Goal: Task Accomplishment & Management: Use online tool/utility

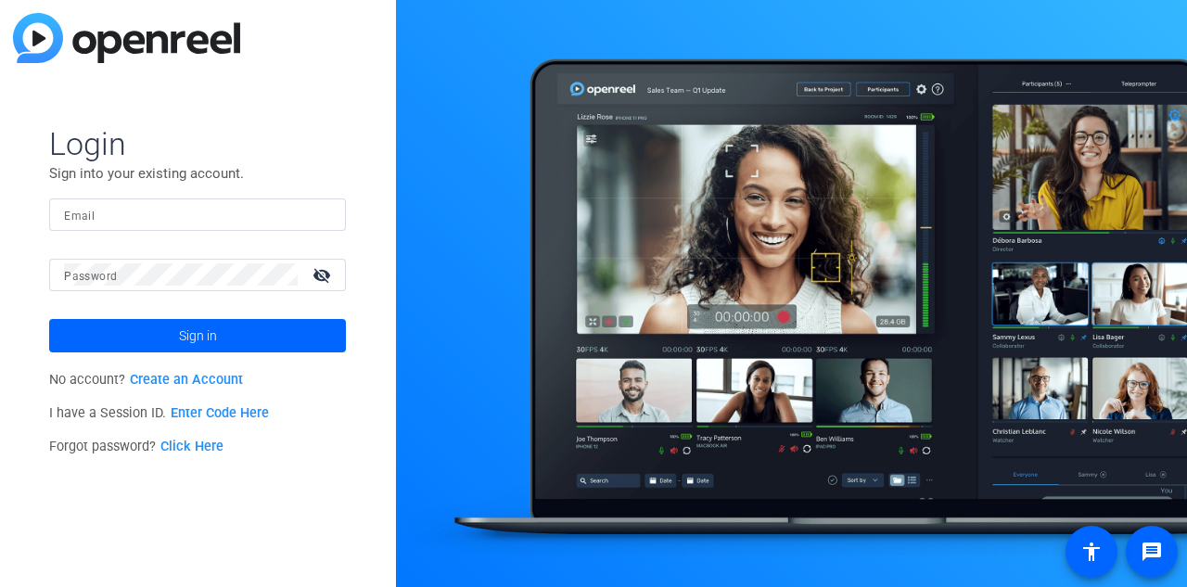
click at [219, 415] on link "Enter Code Here" at bounding box center [220, 413] width 98 height 16
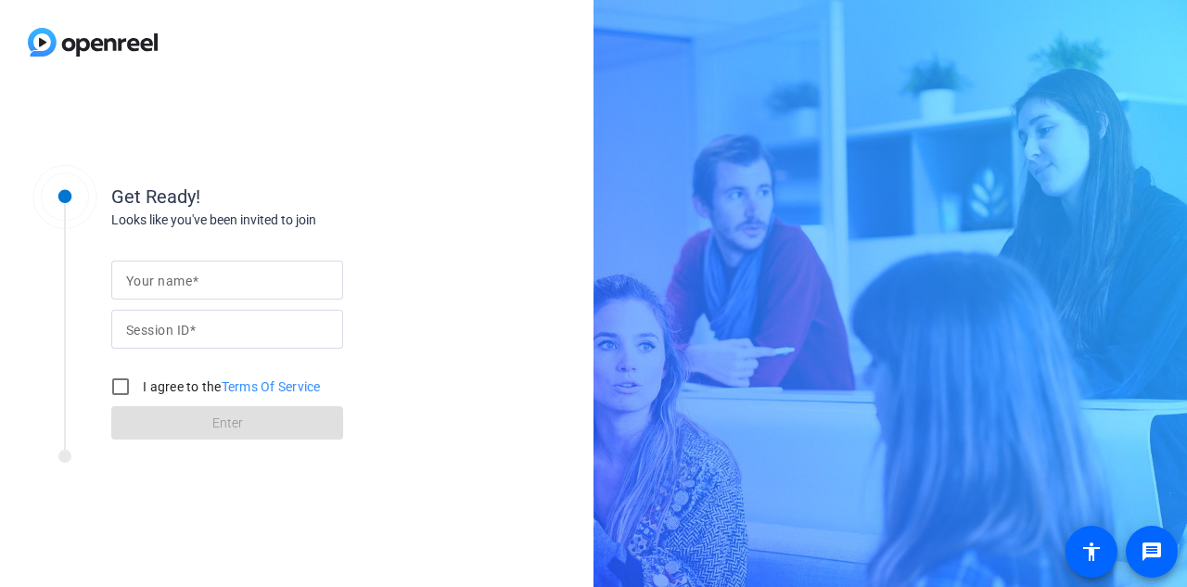
click at [222, 271] on input "Your name" at bounding box center [227, 280] width 202 height 22
type input "[PERSON_NAME]"
click at [157, 325] on mat-label "Session ID" at bounding box center [157, 330] width 63 height 15
click at [157, 325] on input "Session ID" at bounding box center [227, 329] width 202 height 22
type input "p22b"
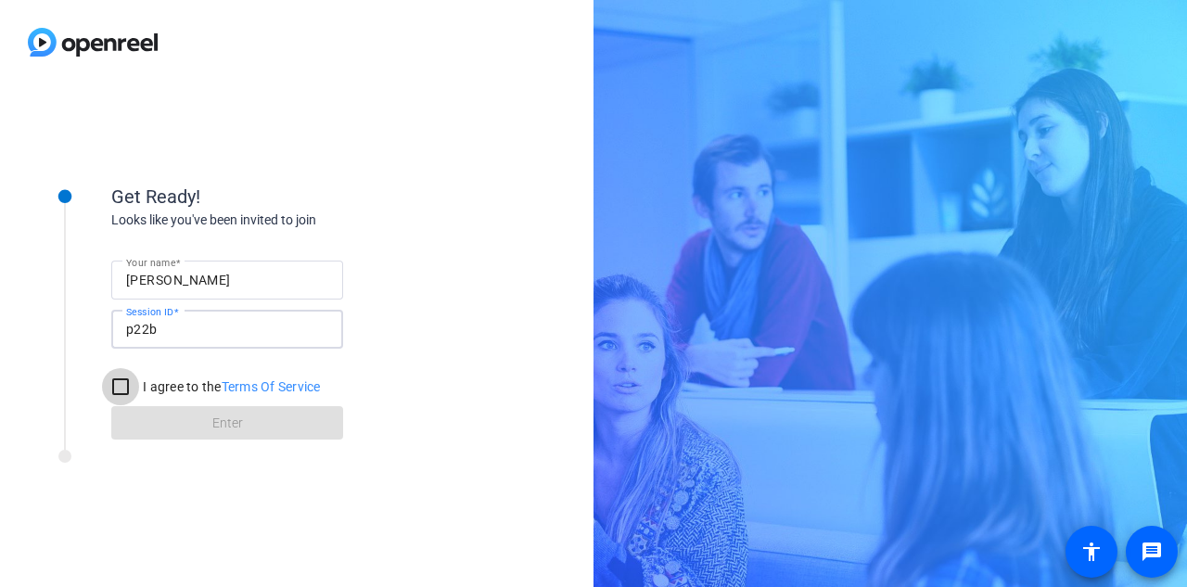
click at [117, 391] on input "I agree to the Terms Of Service" at bounding box center [120, 386] width 37 height 37
checkbox input "true"
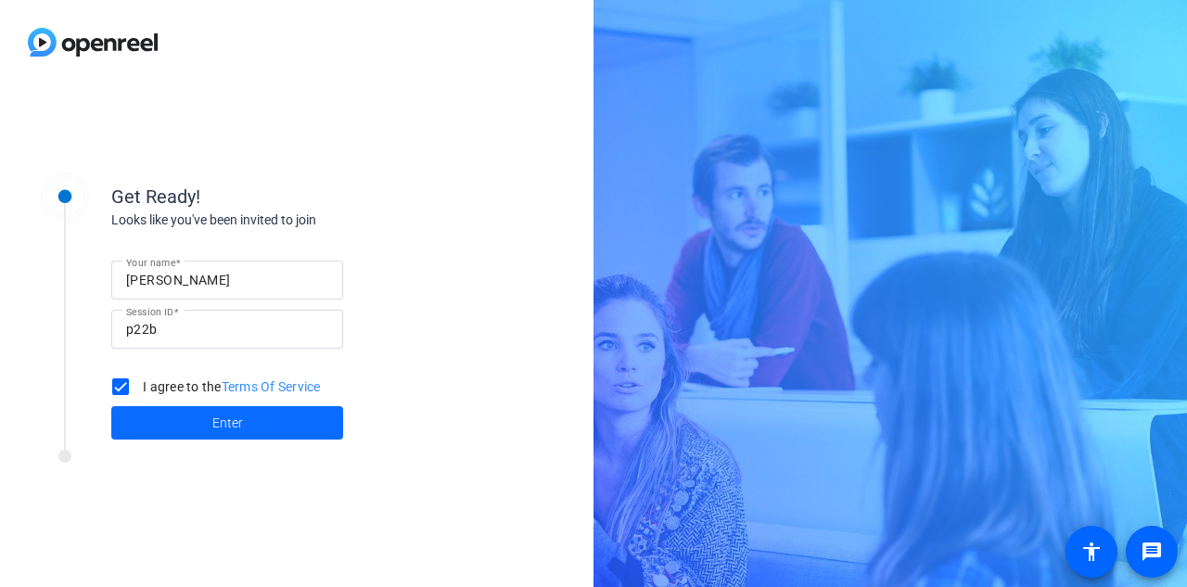
click at [173, 419] on span at bounding box center [227, 422] width 232 height 44
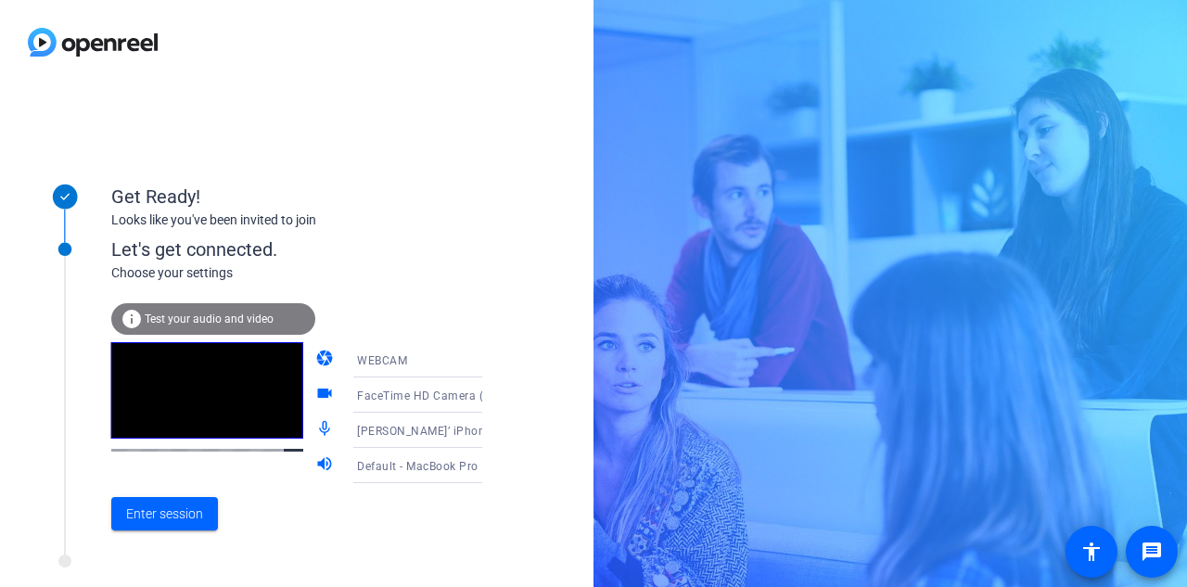
click at [411, 431] on span "Chris’ iPhone Microphone" at bounding box center [457, 430] width 201 height 15
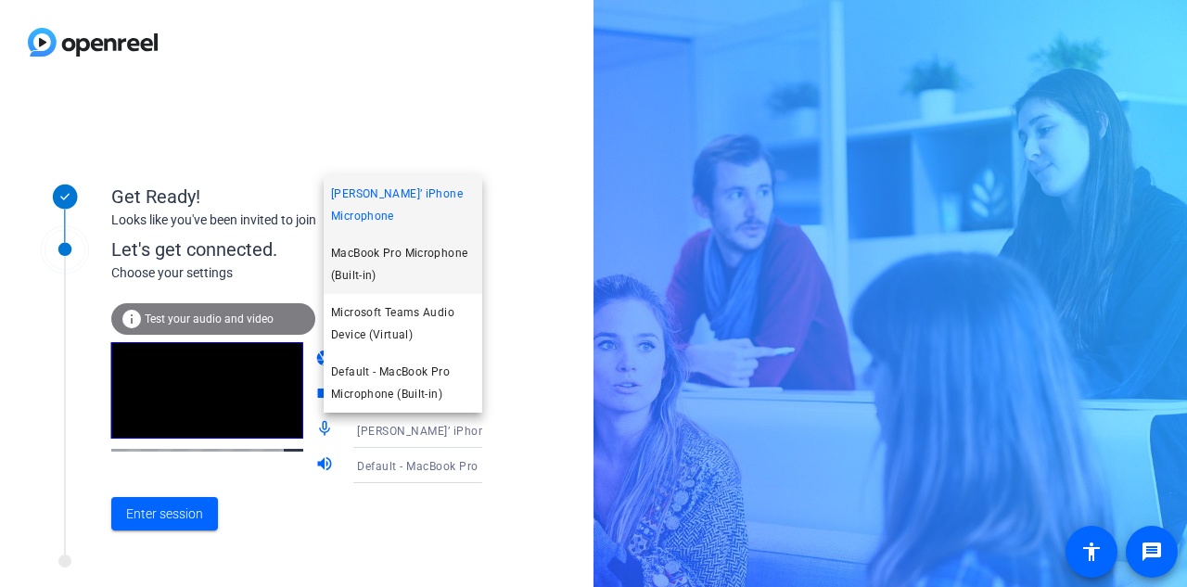
click at [413, 276] on span "MacBook Pro Microphone (Built-in)" at bounding box center [403, 264] width 144 height 44
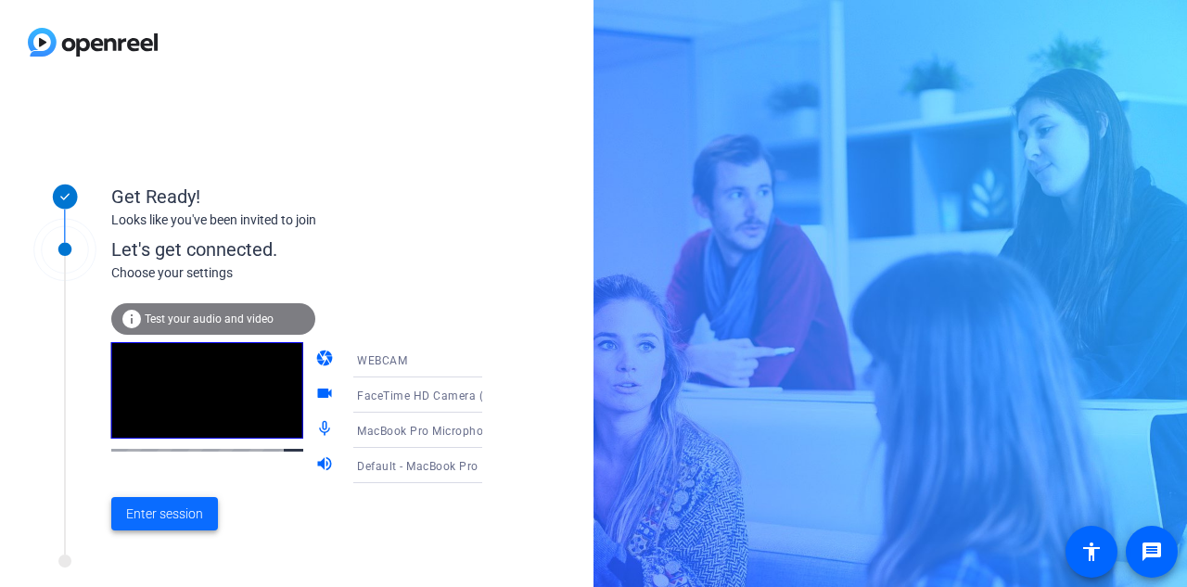
click at [174, 519] on span "Enter session" at bounding box center [164, 513] width 77 height 19
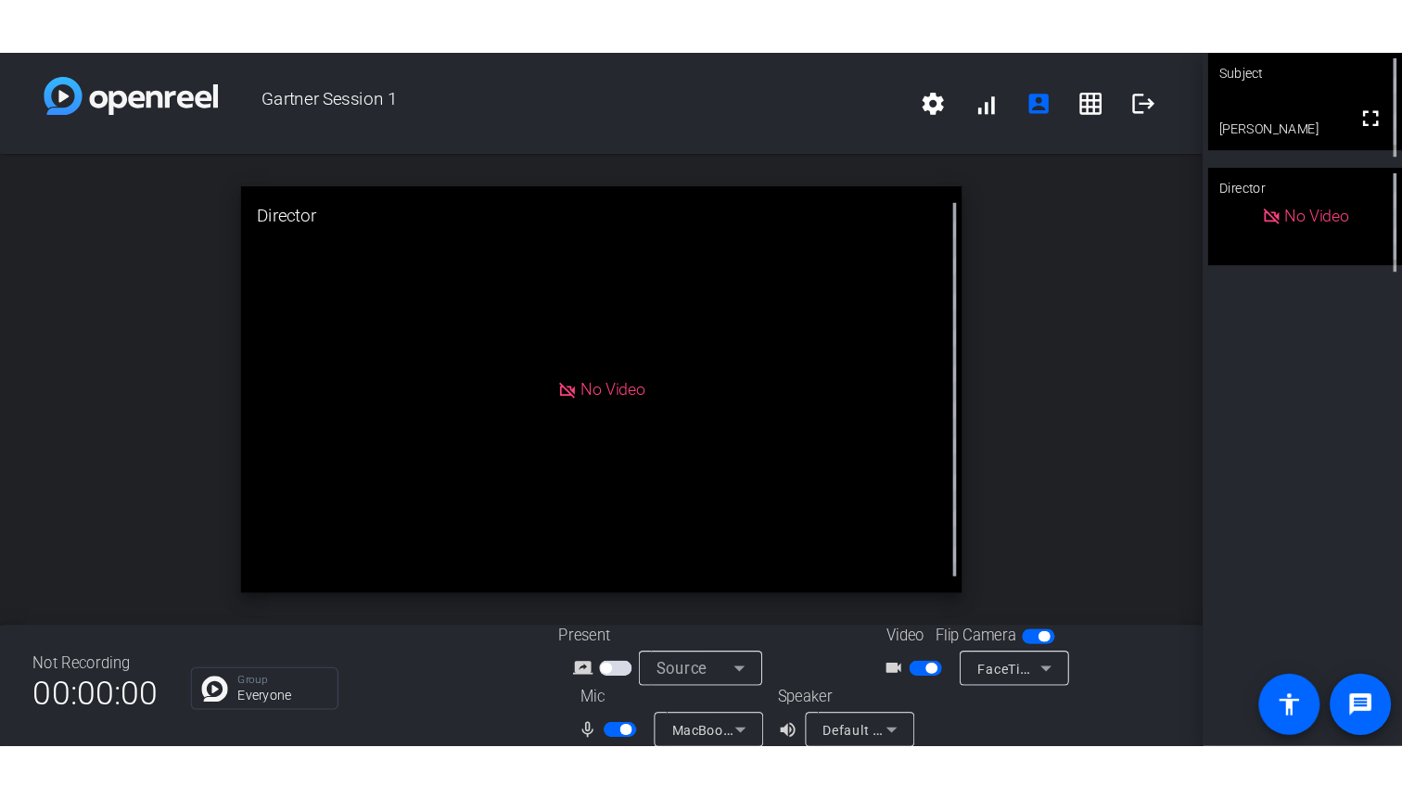
scroll to position [21, 0]
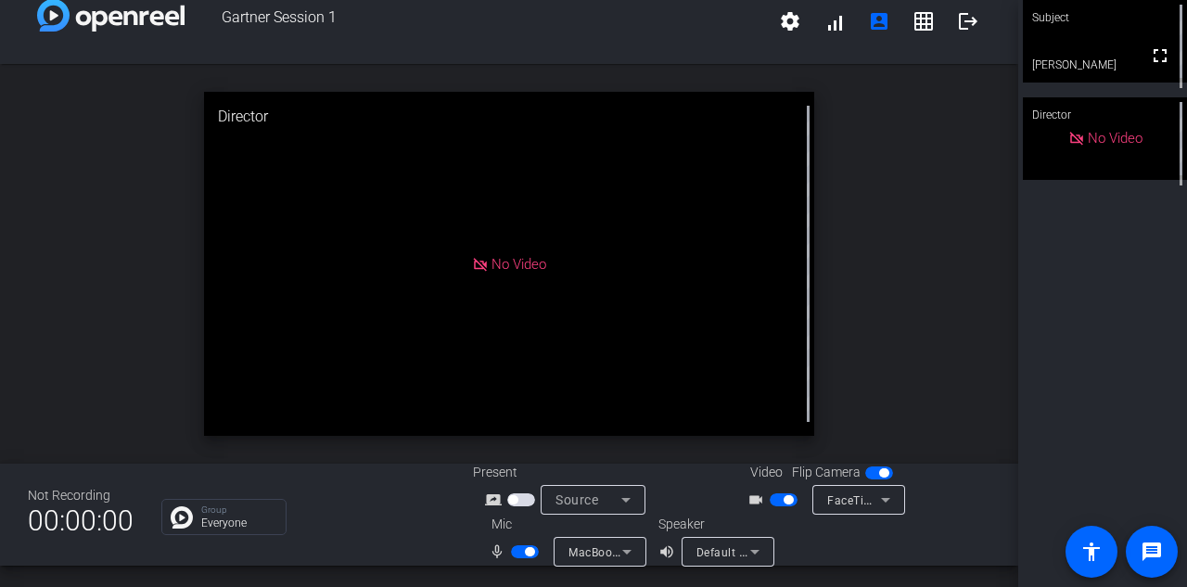
click at [525, 551] on span "button" at bounding box center [529, 551] width 9 height 9
click at [782, 500] on span "button" at bounding box center [783, 499] width 28 height 13
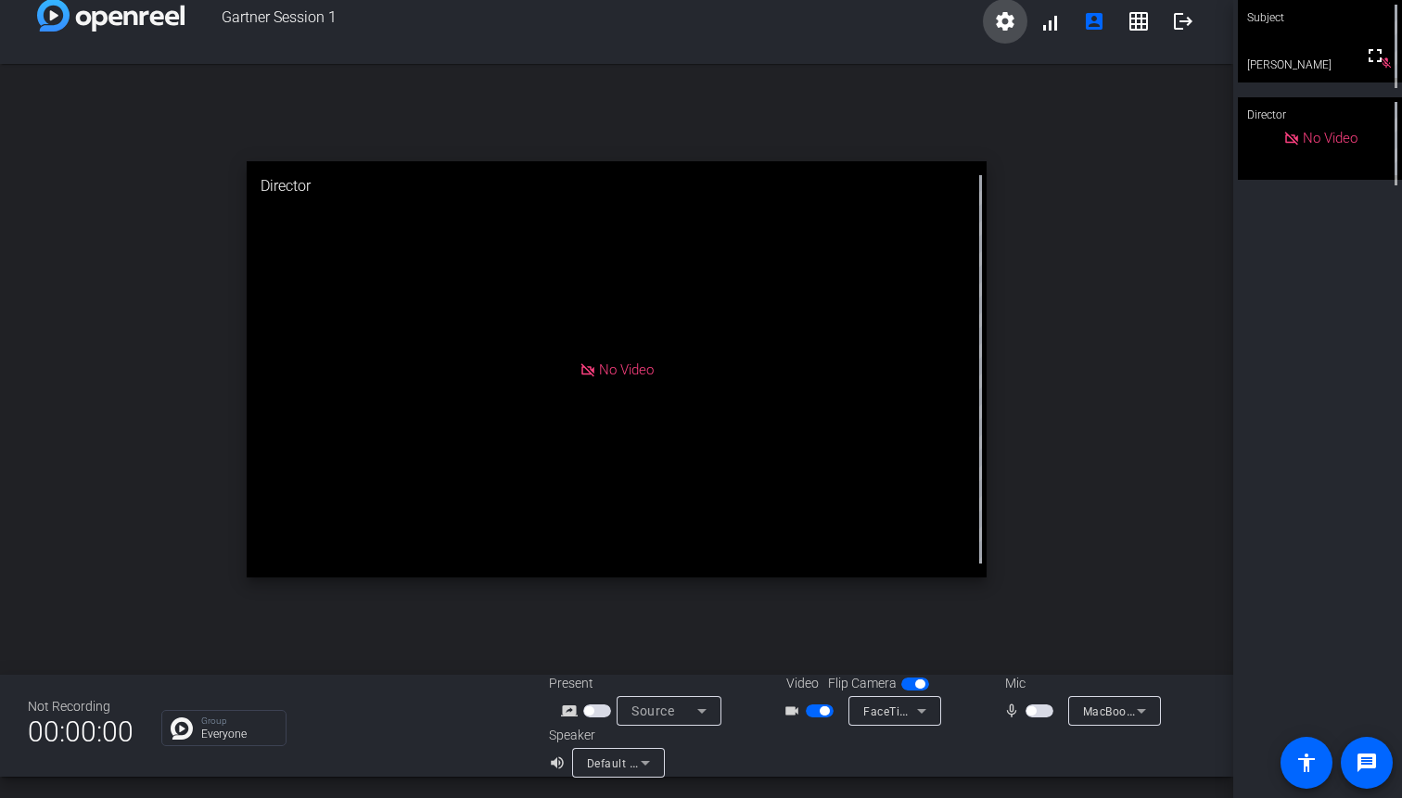
click at [1007, 37] on span at bounding box center [1005, 21] width 44 height 44
click at [1086, 166] on div at bounding box center [701, 399] width 1402 height 798
click at [243, 586] on div "Group Everyone" at bounding box center [238, 728] width 75 height 23
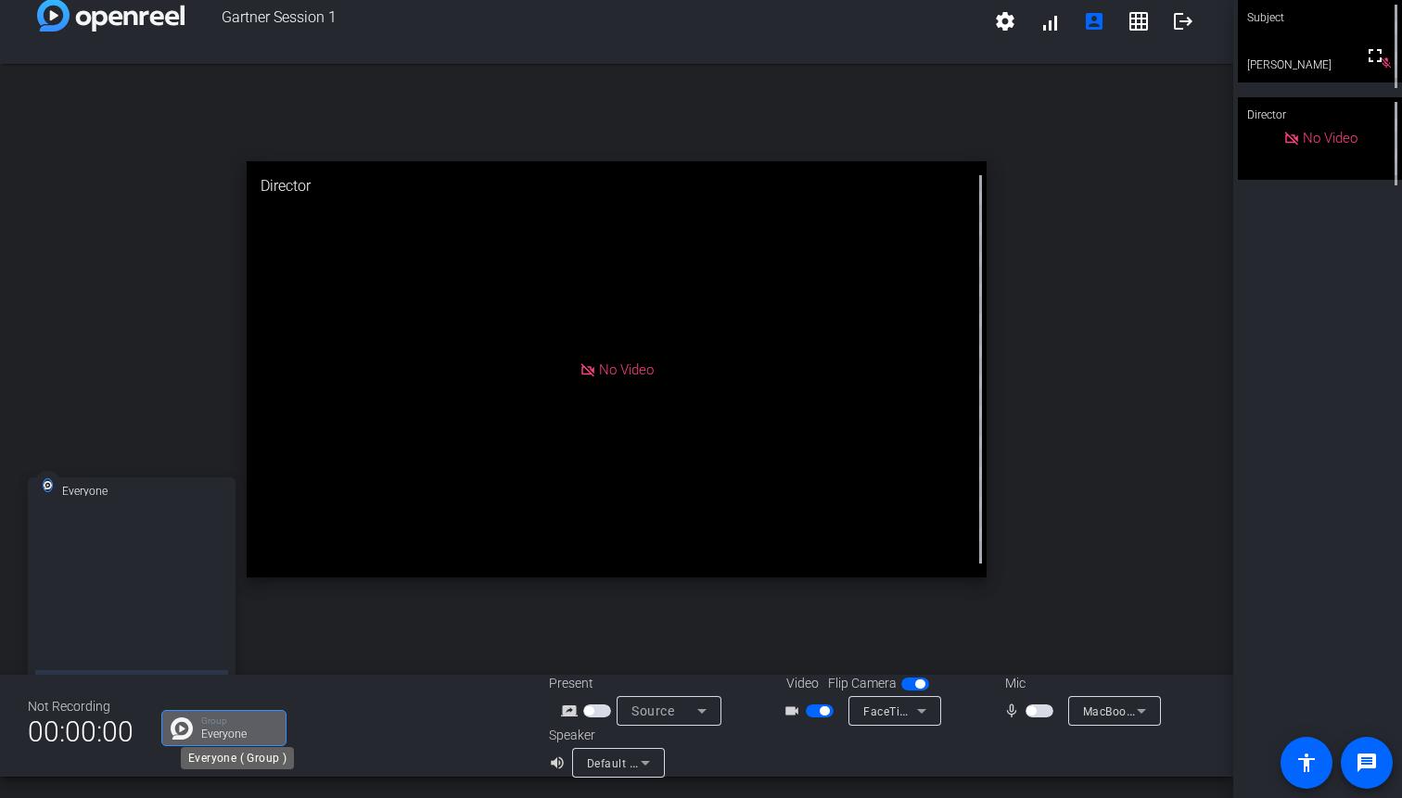
click at [243, 586] on div "Group Everyone" at bounding box center [238, 728] width 75 height 23
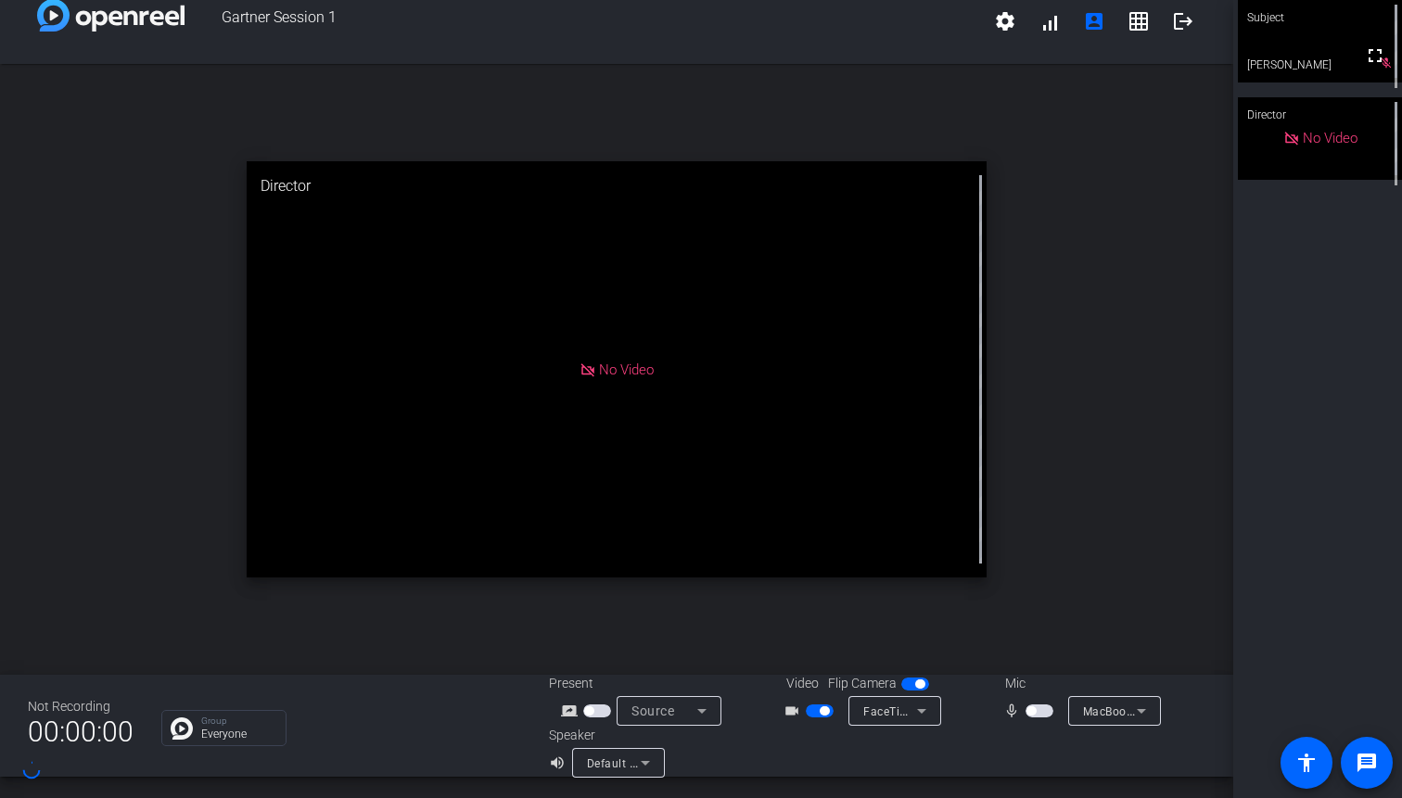
click at [596, 586] on span "button" at bounding box center [597, 711] width 28 height 13
click at [862, 454] on div "No Video" at bounding box center [617, 369] width 740 height 416
click at [667, 586] on span "Screen Sharing" at bounding box center [672, 711] width 82 height 15
click at [669, 586] on span "Upload Presentation" at bounding box center [677, 677] width 109 height 22
click at [1054, 586] on mat-icon "button" at bounding box center [1056, 744] width 18 height 18
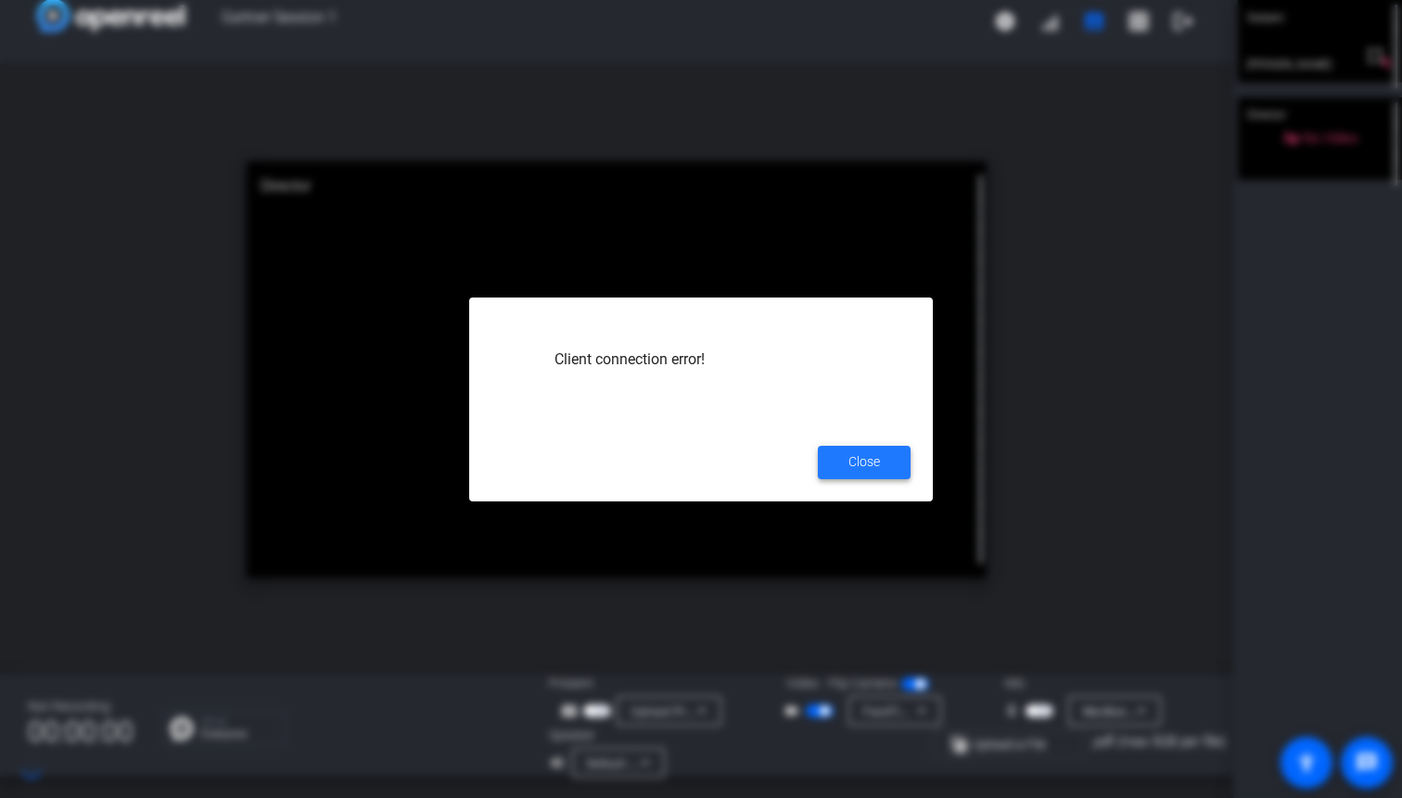
click at [880, 465] on span at bounding box center [864, 462] width 93 height 44
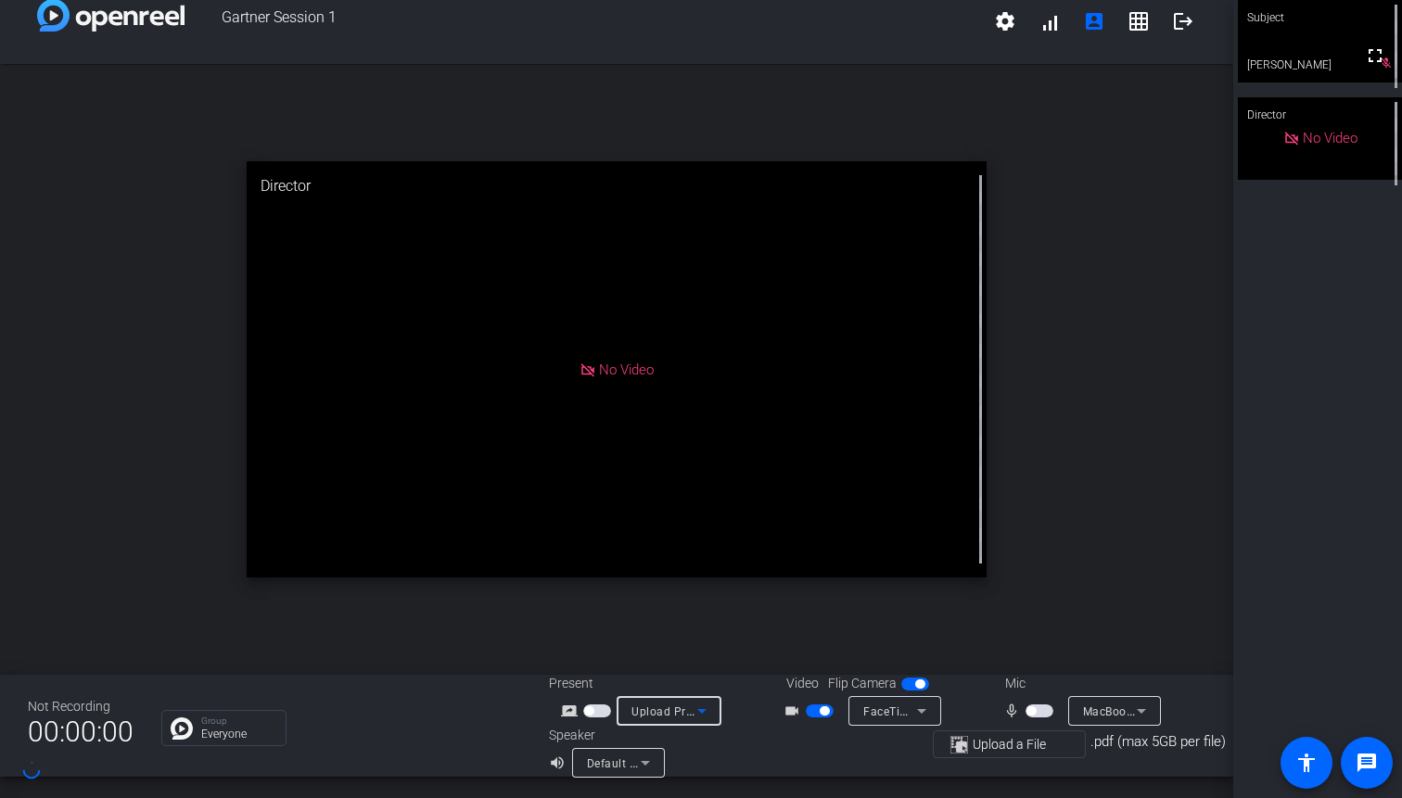
click at [672, 586] on span "Upload Presentation" at bounding box center [687, 711] width 112 height 15
click at [676, 586] on mat-option "Upload Presentation" at bounding box center [681, 677] width 130 height 37
click at [697, 586] on icon at bounding box center [702, 711] width 22 height 22
click at [610, 586] on div at bounding box center [701, 399] width 1402 height 798
click at [600, 586] on span "button" at bounding box center [597, 711] width 28 height 13
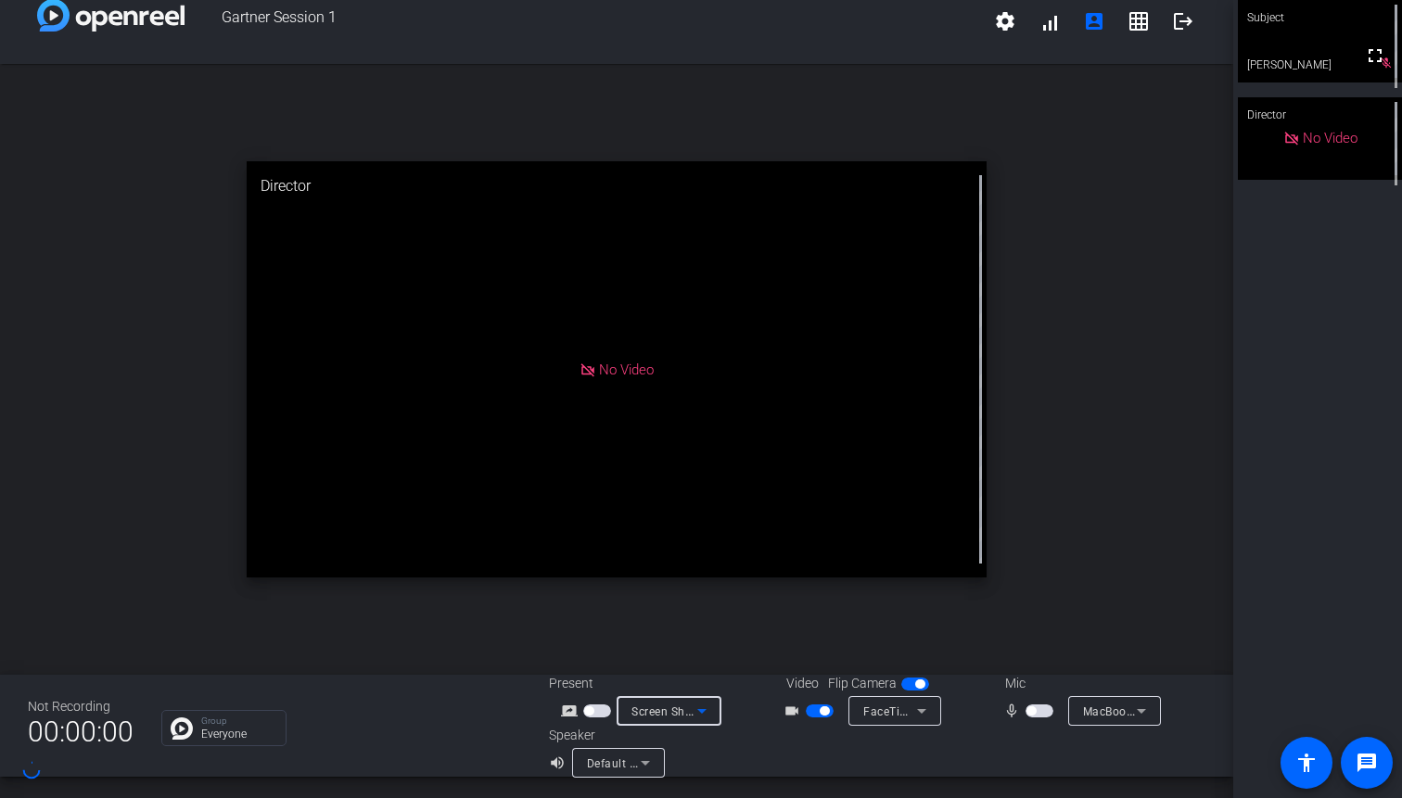
click at [663, 586] on span "Screen Sharing" at bounding box center [672, 711] width 82 height 15
click at [472, 586] on div at bounding box center [701, 399] width 1402 height 798
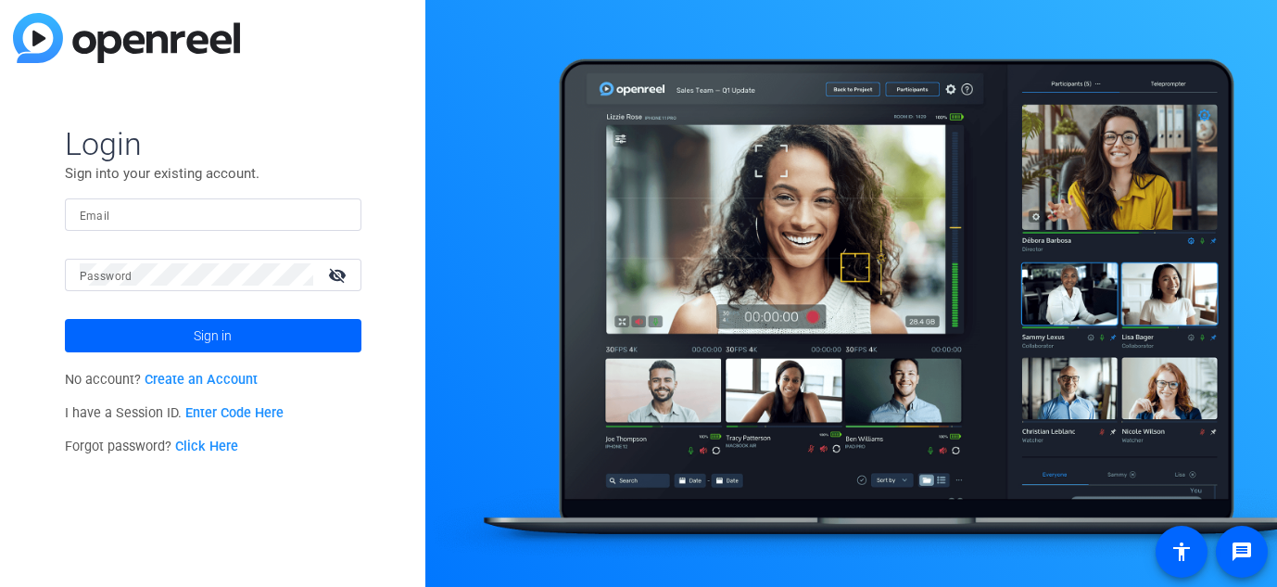
click at [235, 416] on link "Enter Code Here" at bounding box center [234, 413] width 98 height 16
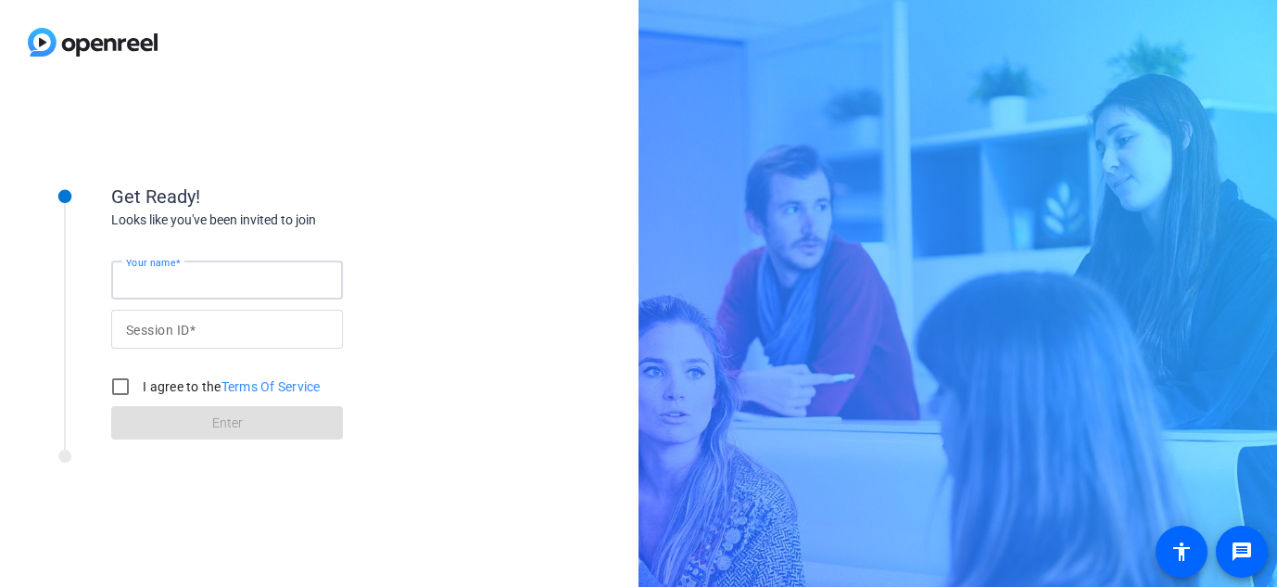
click at [213, 275] on input "Your name" at bounding box center [227, 280] width 202 height 22
type input "p22b"
click at [201, 272] on input "p22b" at bounding box center [227, 280] width 202 height 22
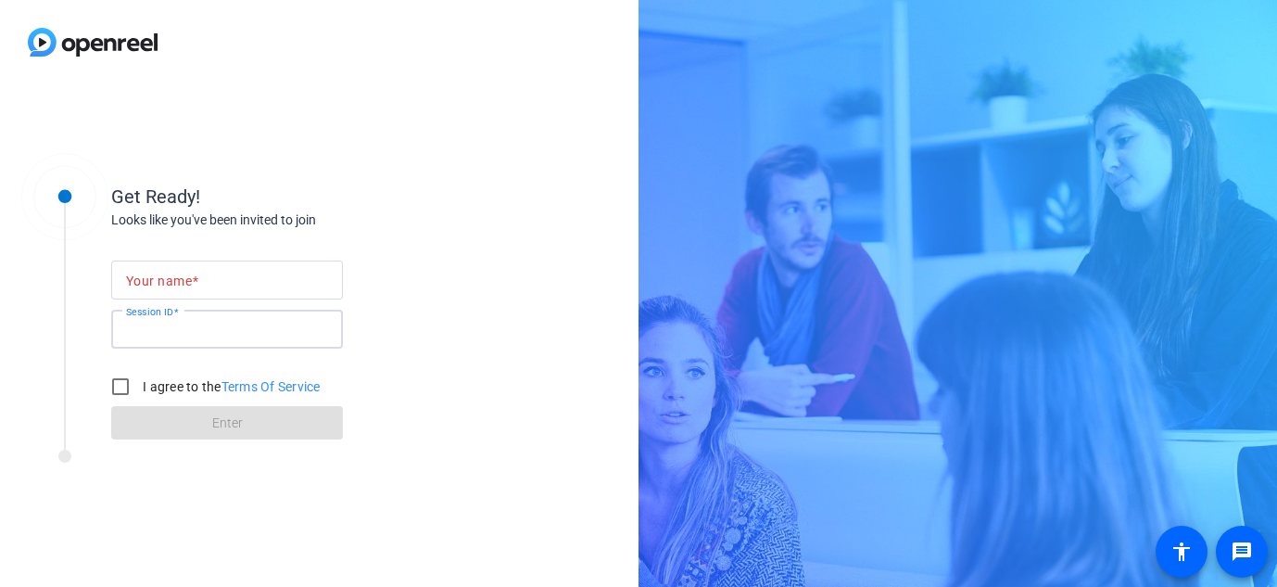
click at [198, 336] on input "Session ID" at bounding box center [227, 329] width 202 height 22
paste input "p22b"
type input "p22b"
click at [202, 286] on input "Your name" at bounding box center [227, 280] width 202 height 22
type input "[PERSON_NAME]"
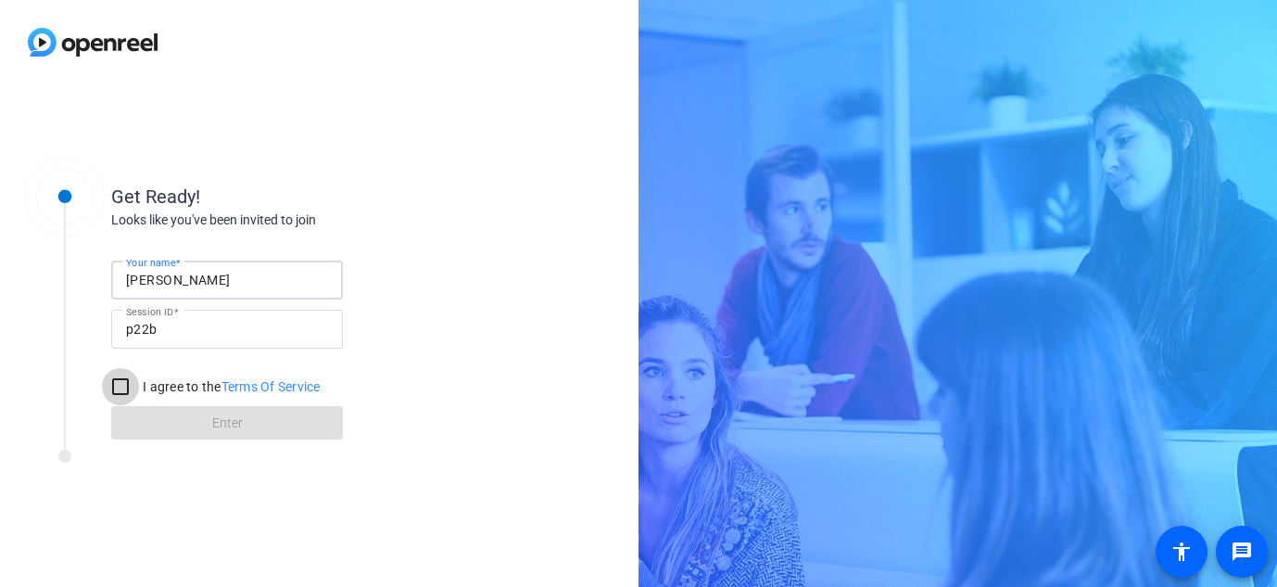
click at [116, 387] on input "I agree to the Terms Of Service" at bounding box center [120, 386] width 37 height 37
checkbox input "true"
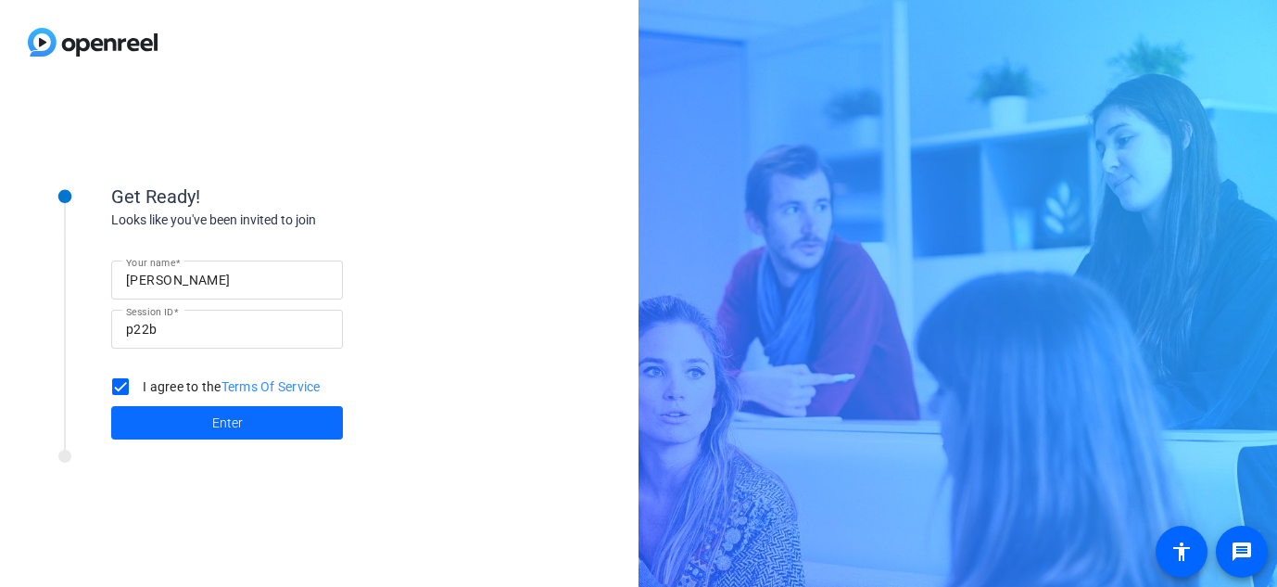
click at [141, 410] on span at bounding box center [227, 422] width 232 height 44
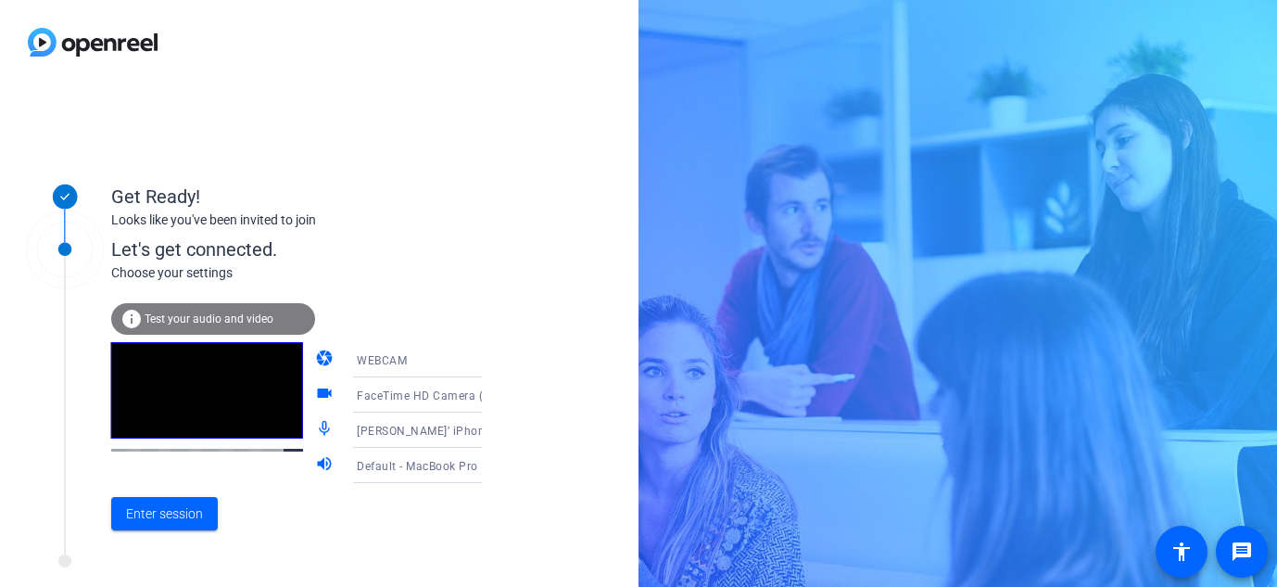
click at [421, 429] on span "Chris’ iPhone Microphone" at bounding box center [457, 430] width 201 height 15
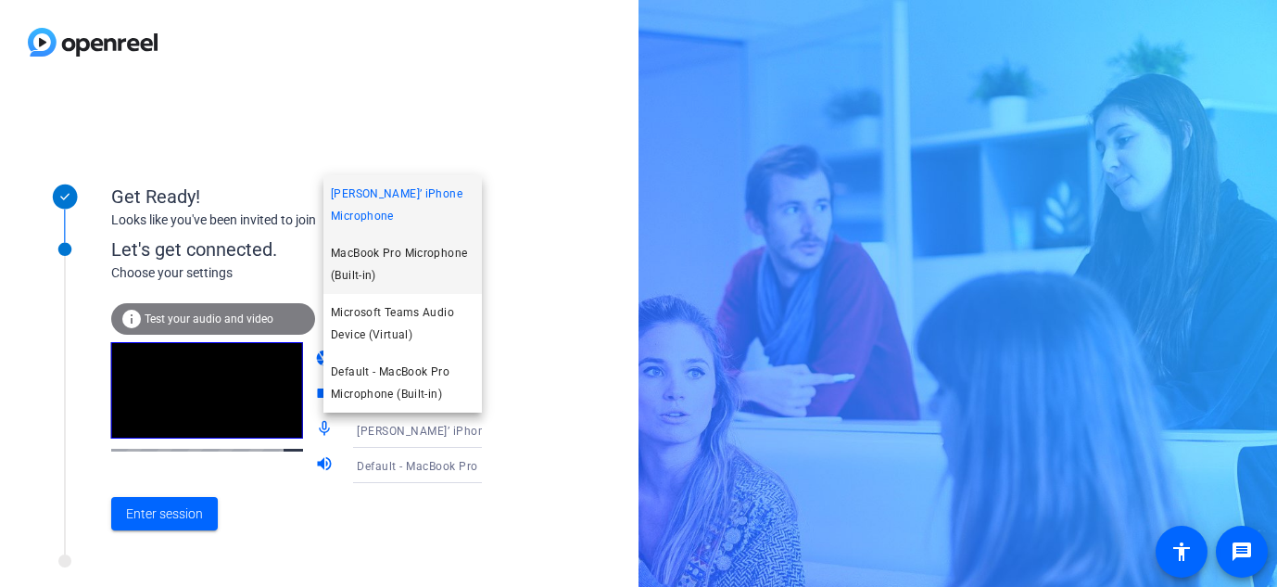
click at [417, 270] on span "MacBook Pro Microphone (Built-in)" at bounding box center [403, 264] width 144 height 44
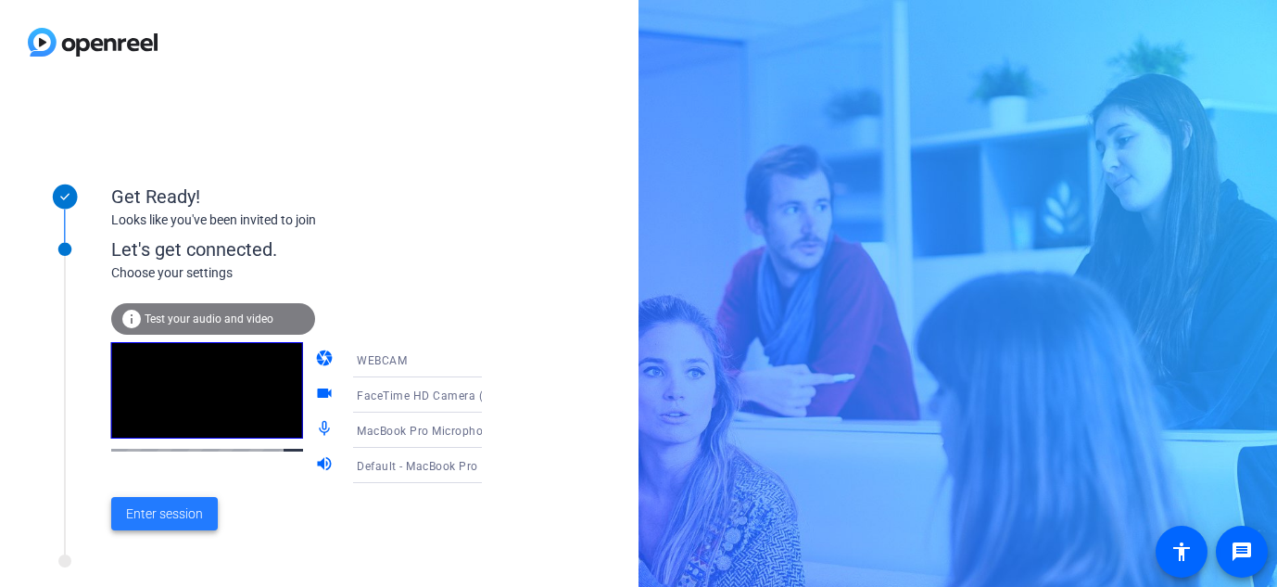
click at [175, 515] on span "Enter session" at bounding box center [164, 513] width 77 height 19
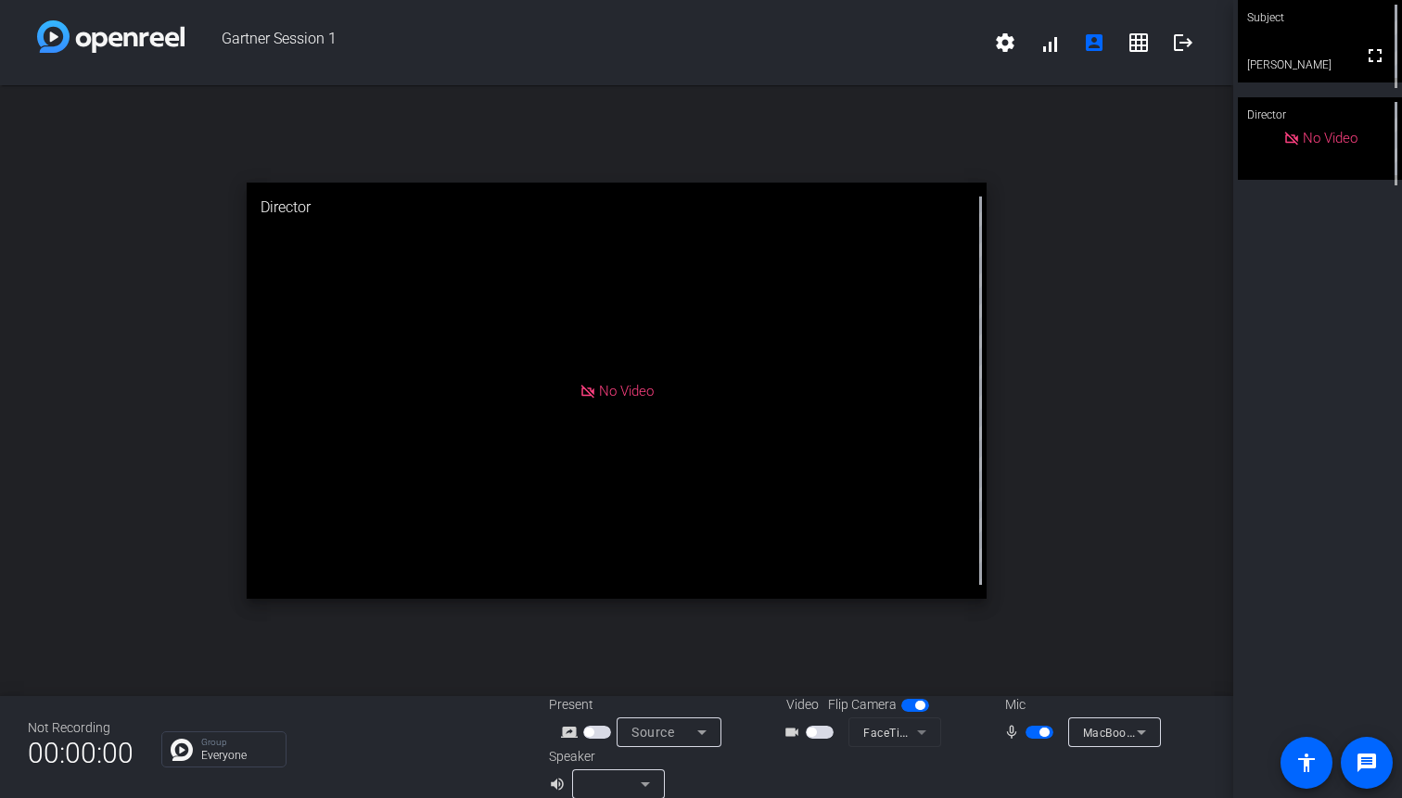
scroll to position [21, 0]
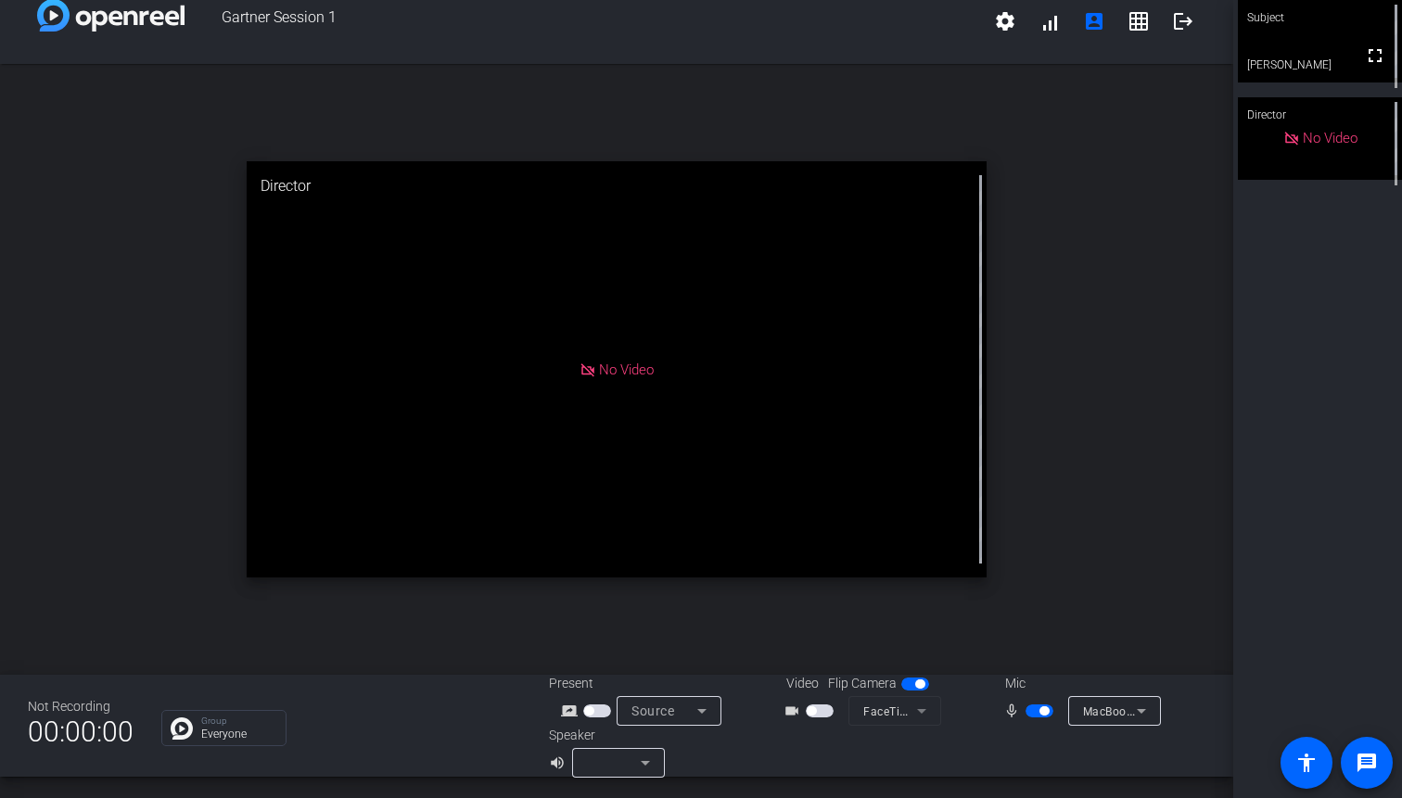
click at [1035, 714] on span "button" at bounding box center [1039, 711] width 28 height 13
click at [686, 706] on div "Source" at bounding box center [664, 711] width 66 height 22
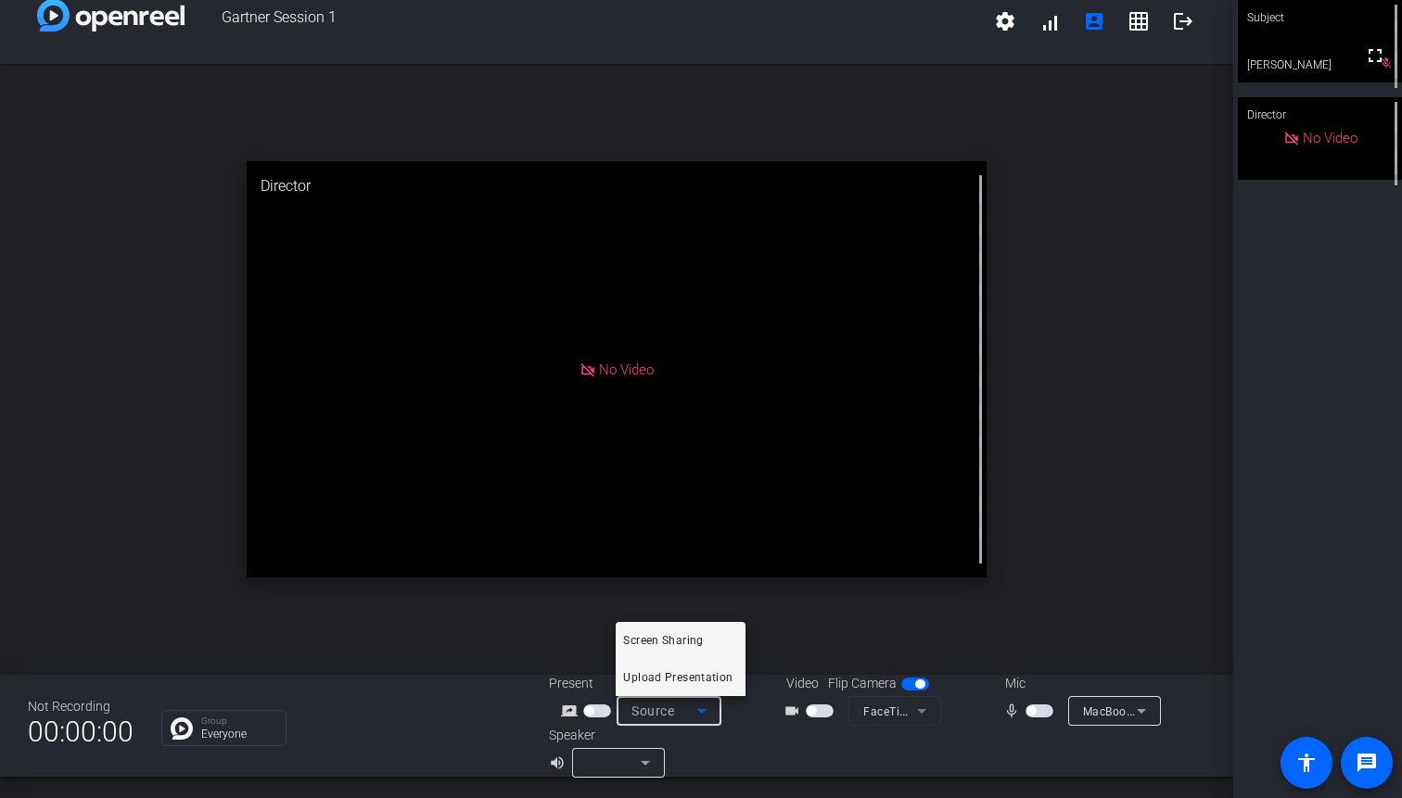
click at [684, 685] on span "Upload Presentation" at bounding box center [677, 677] width 109 height 22
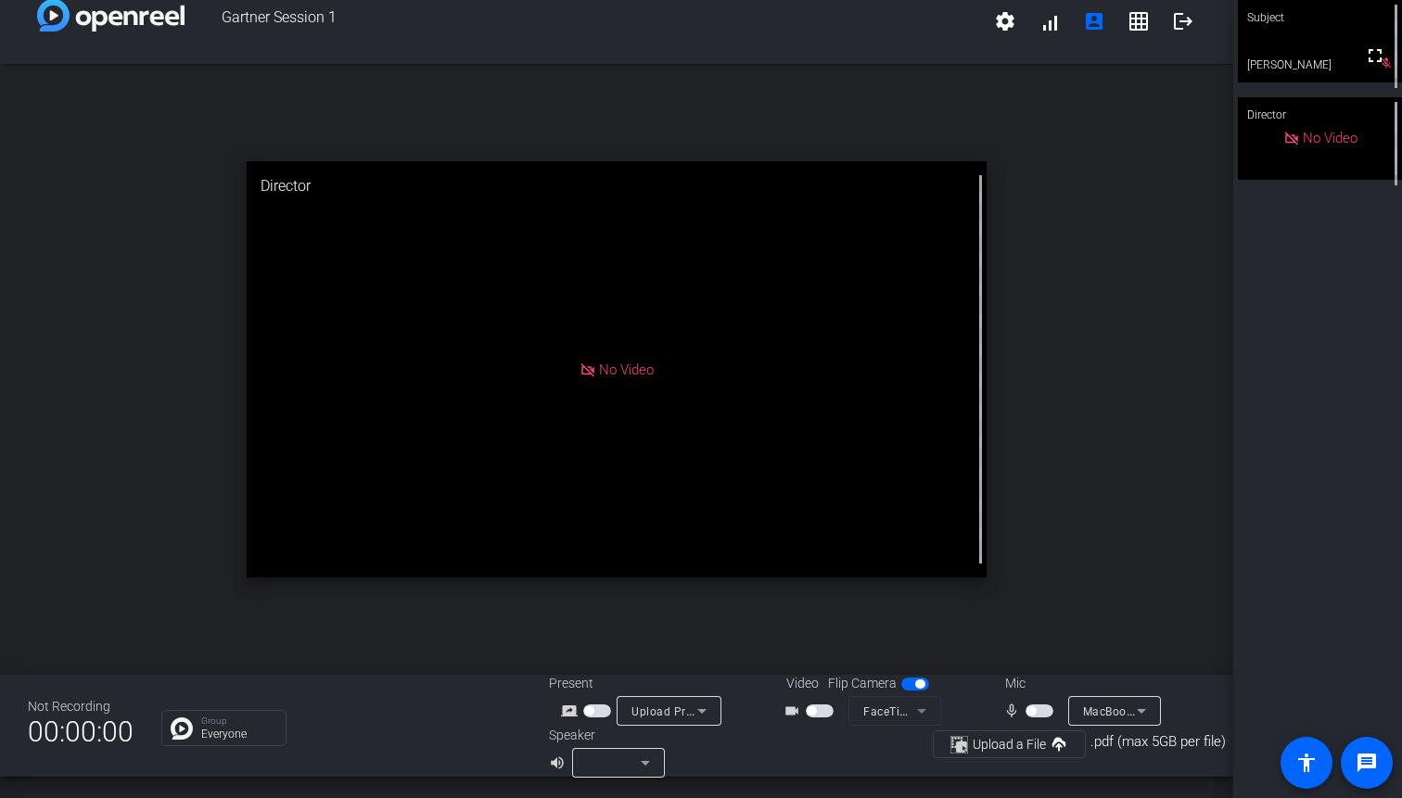
click at [593, 712] on span "button" at bounding box center [597, 711] width 28 height 13
click at [662, 703] on div "Screen Sharing" at bounding box center [664, 711] width 66 height 23
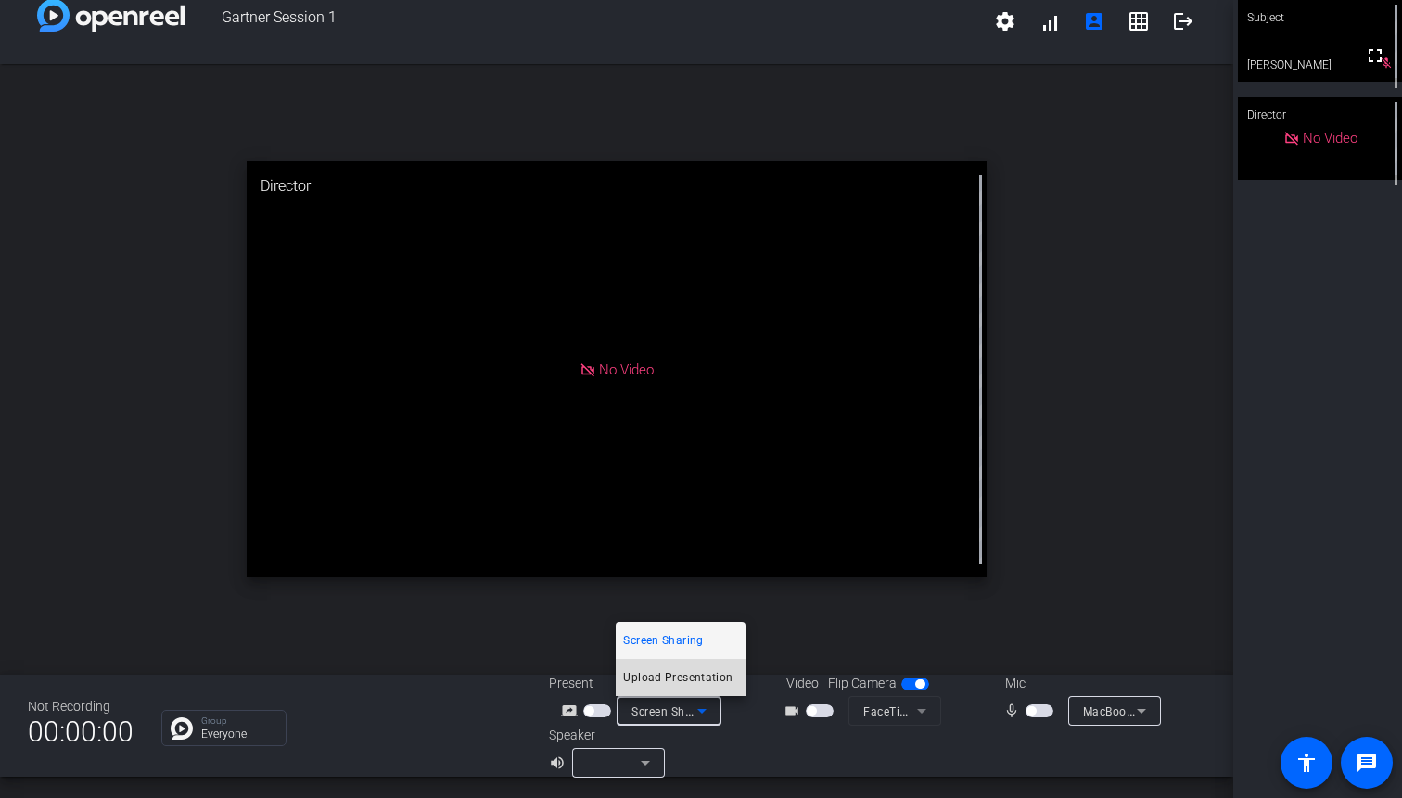
click at [671, 678] on span "Upload Presentation" at bounding box center [677, 677] width 109 height 22
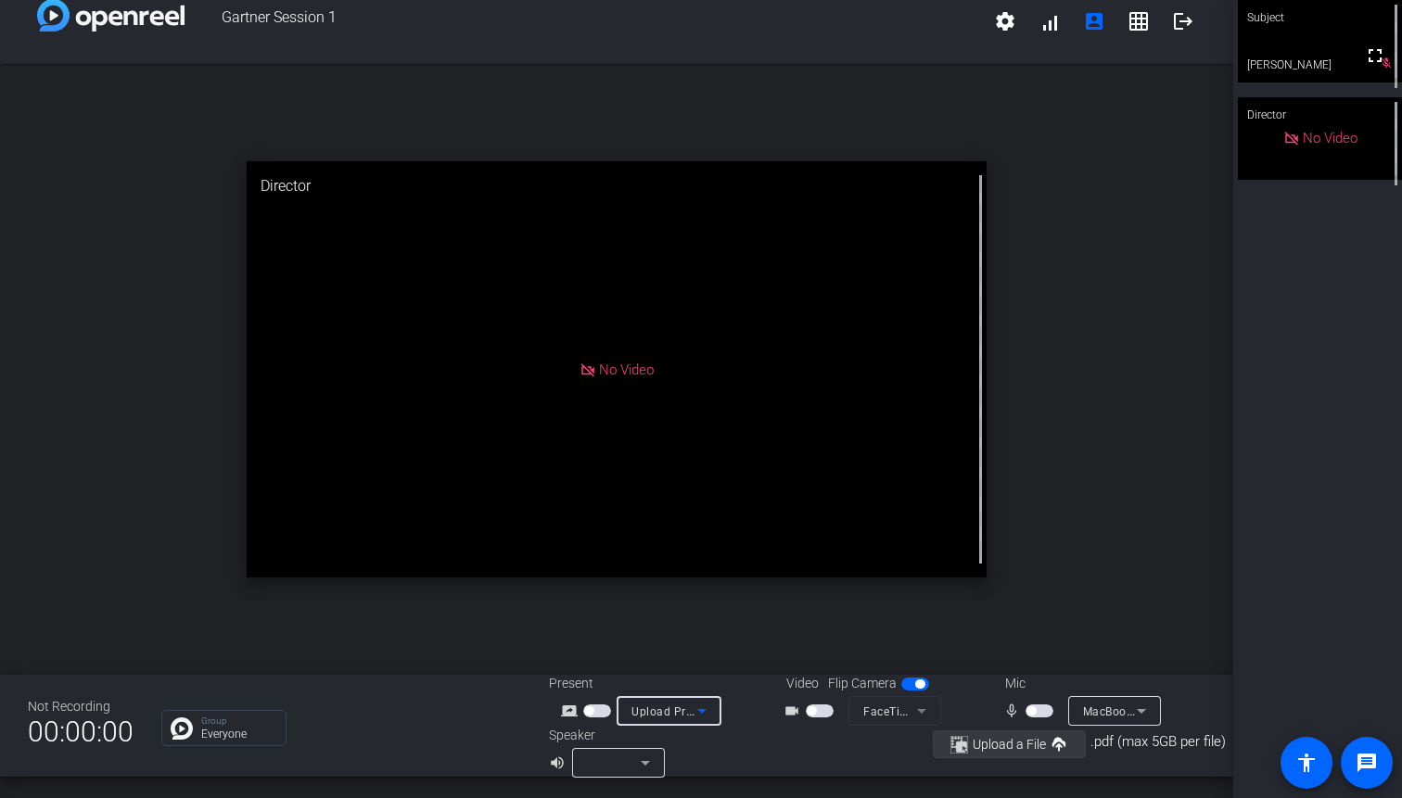
click at [984, 753] on span "Upload a File" at bounding box center [1009, 744] width 118 height 22
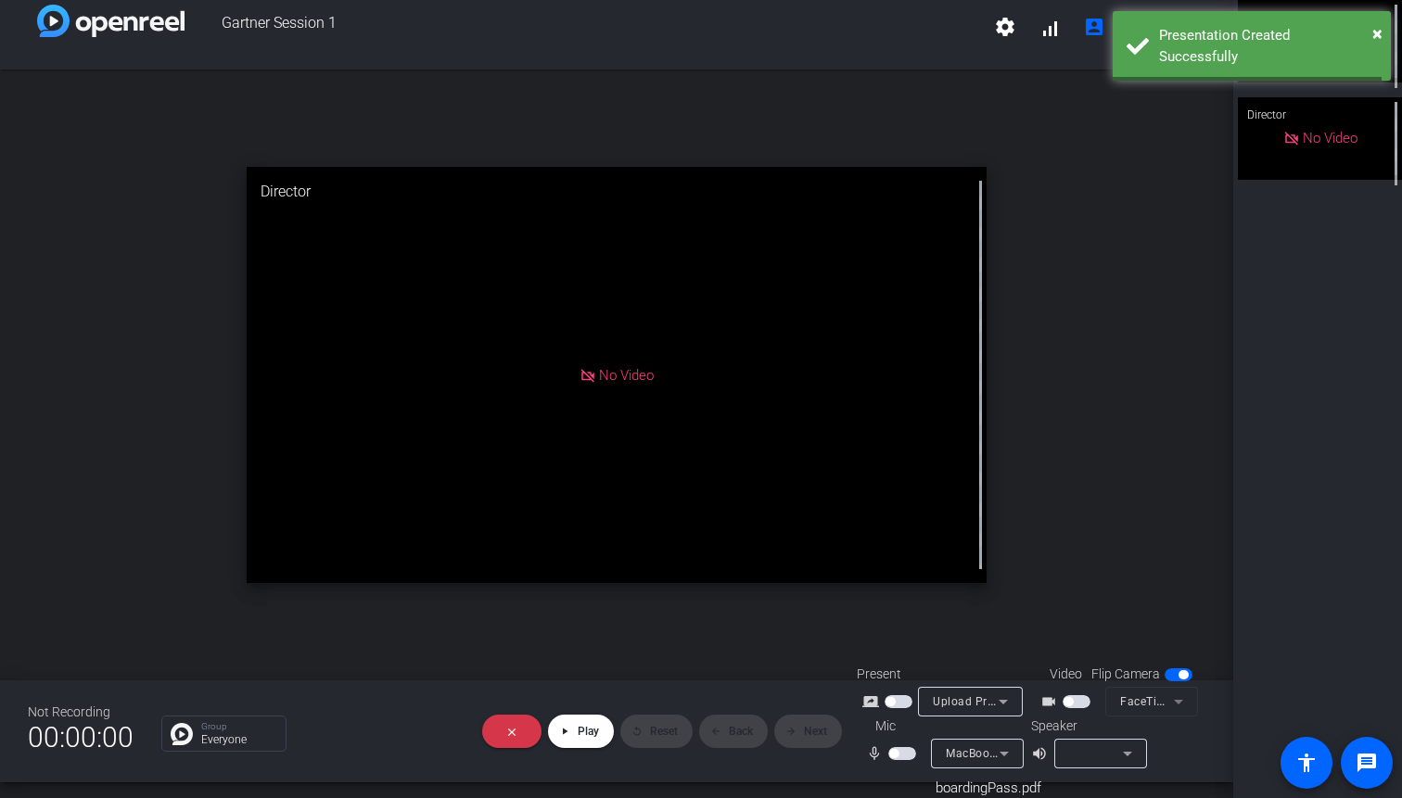
scroll to position [16, 0]
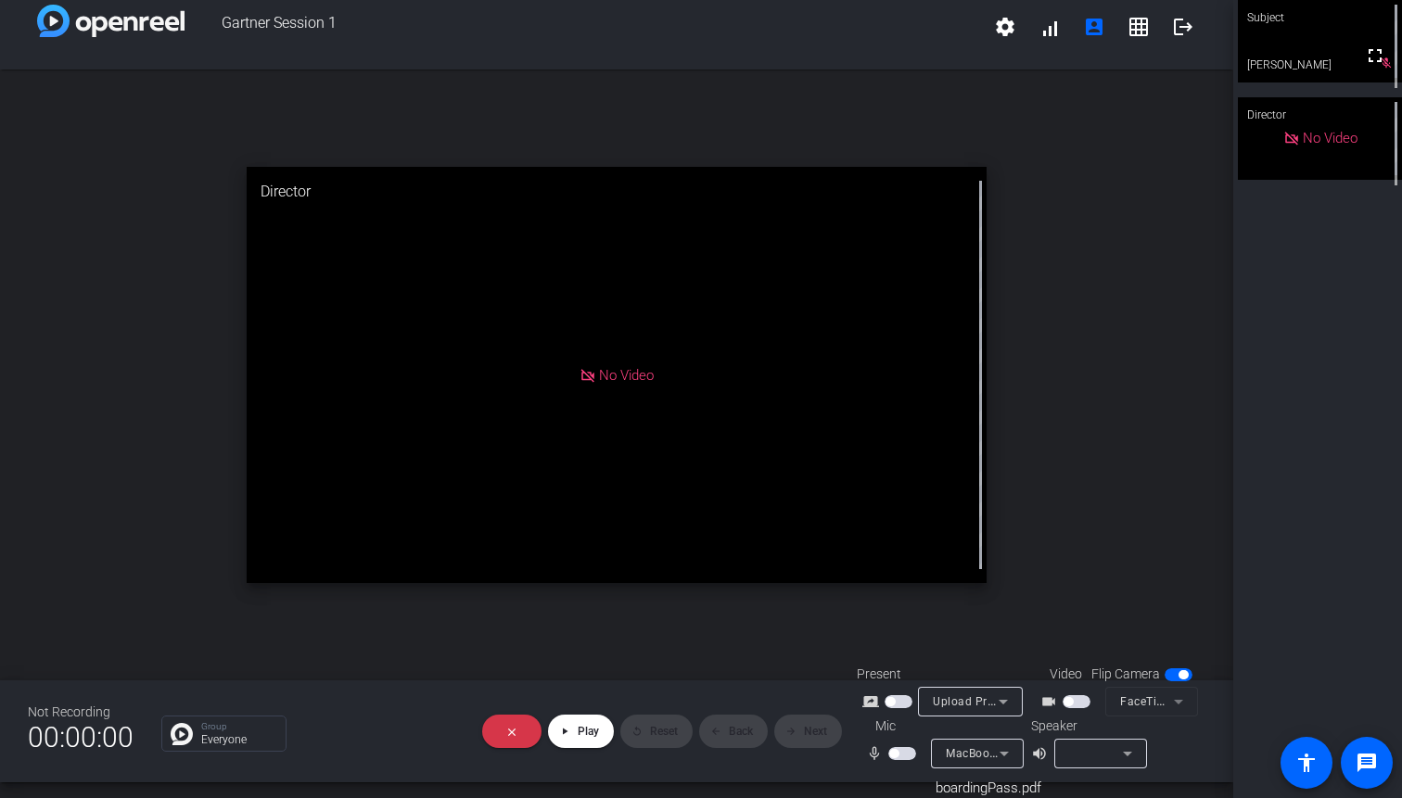
click at [901, 705] on span "button" at bounding box center [898, 701] width 28 height 13
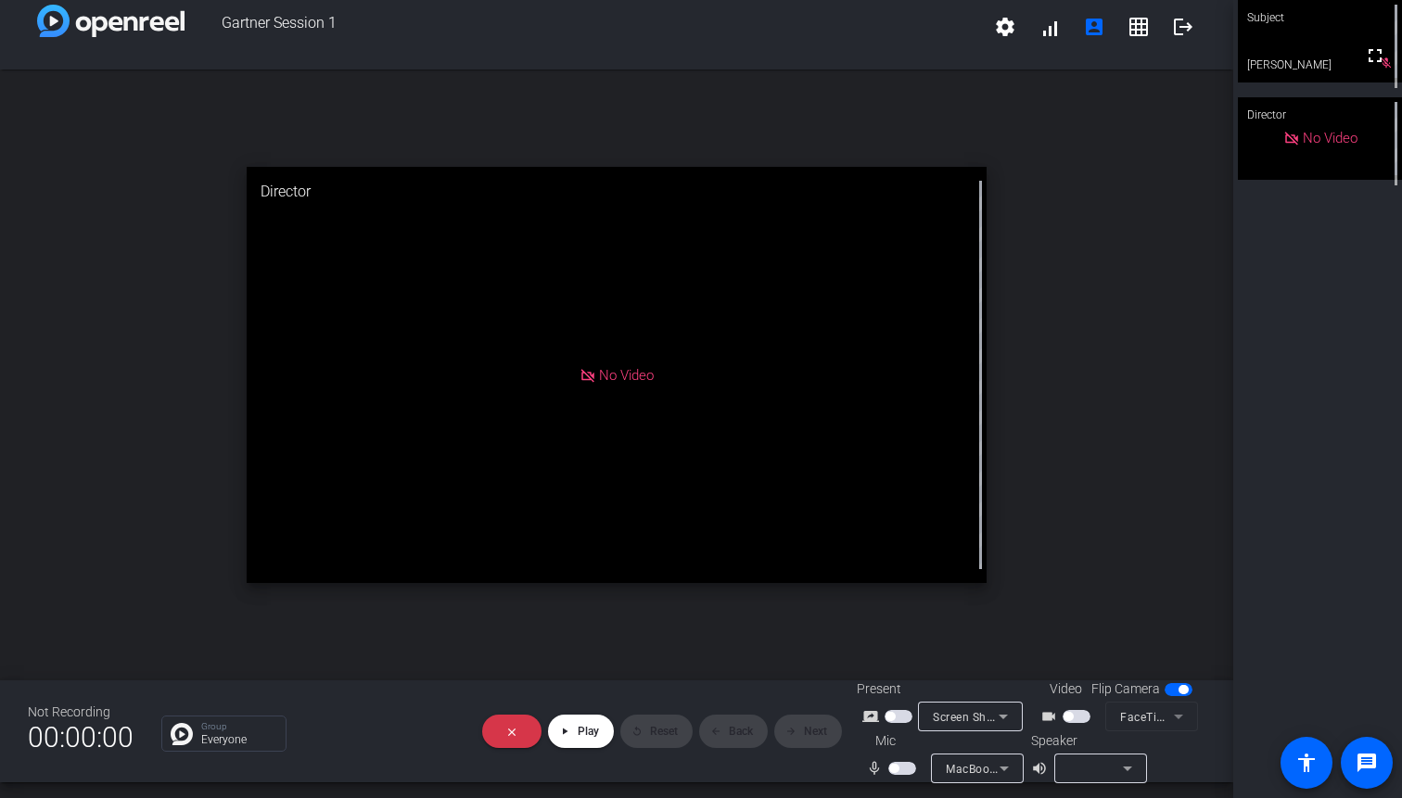
click at [946, 715] on span "Screen Sharing" at bounding box center [974, 716] width 82 height 15
click at [961, 691] on span "Upload Presentation" at bounding box center [979, 683] width 109 height 22
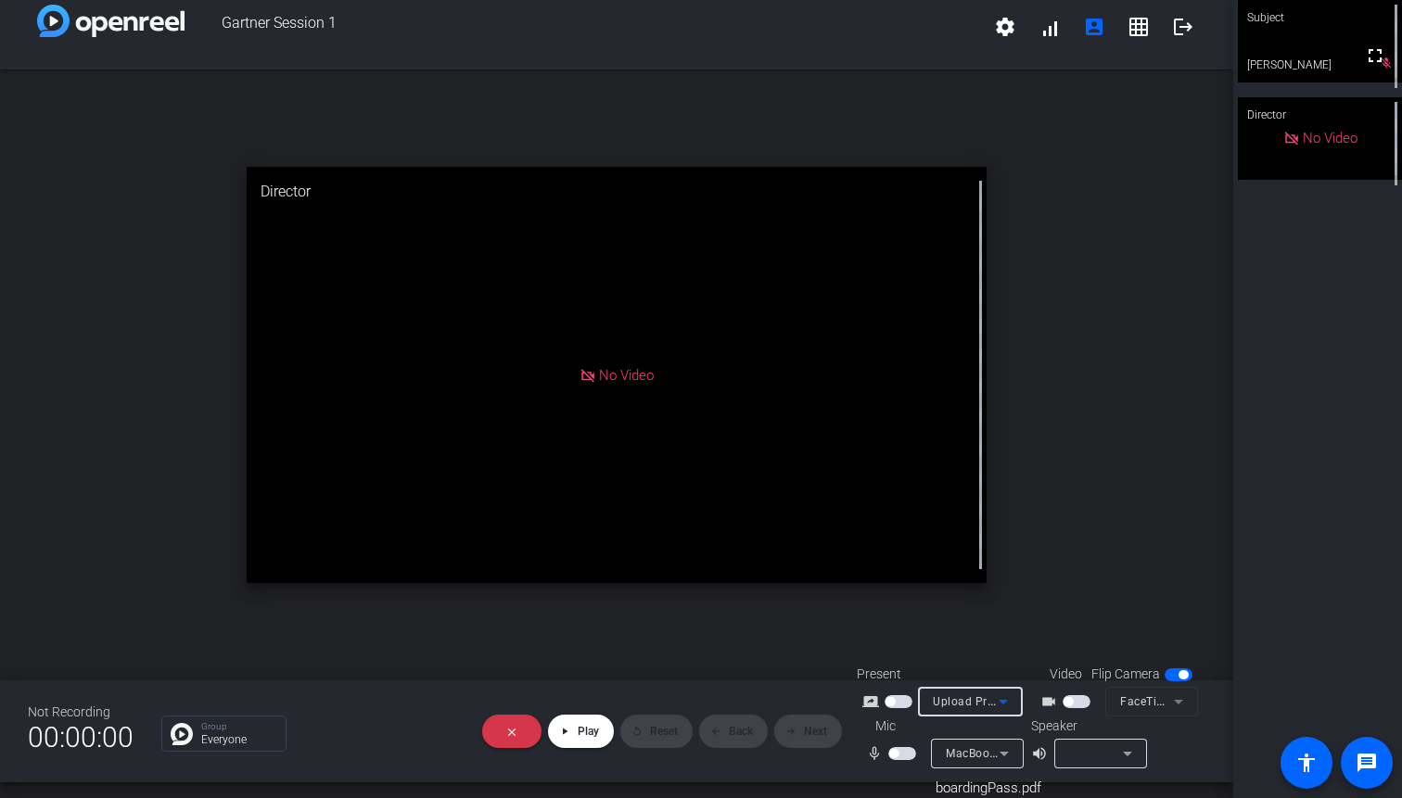
click at [899, 701] on span "button" at bounding box center [898, 701] width 28 height 13
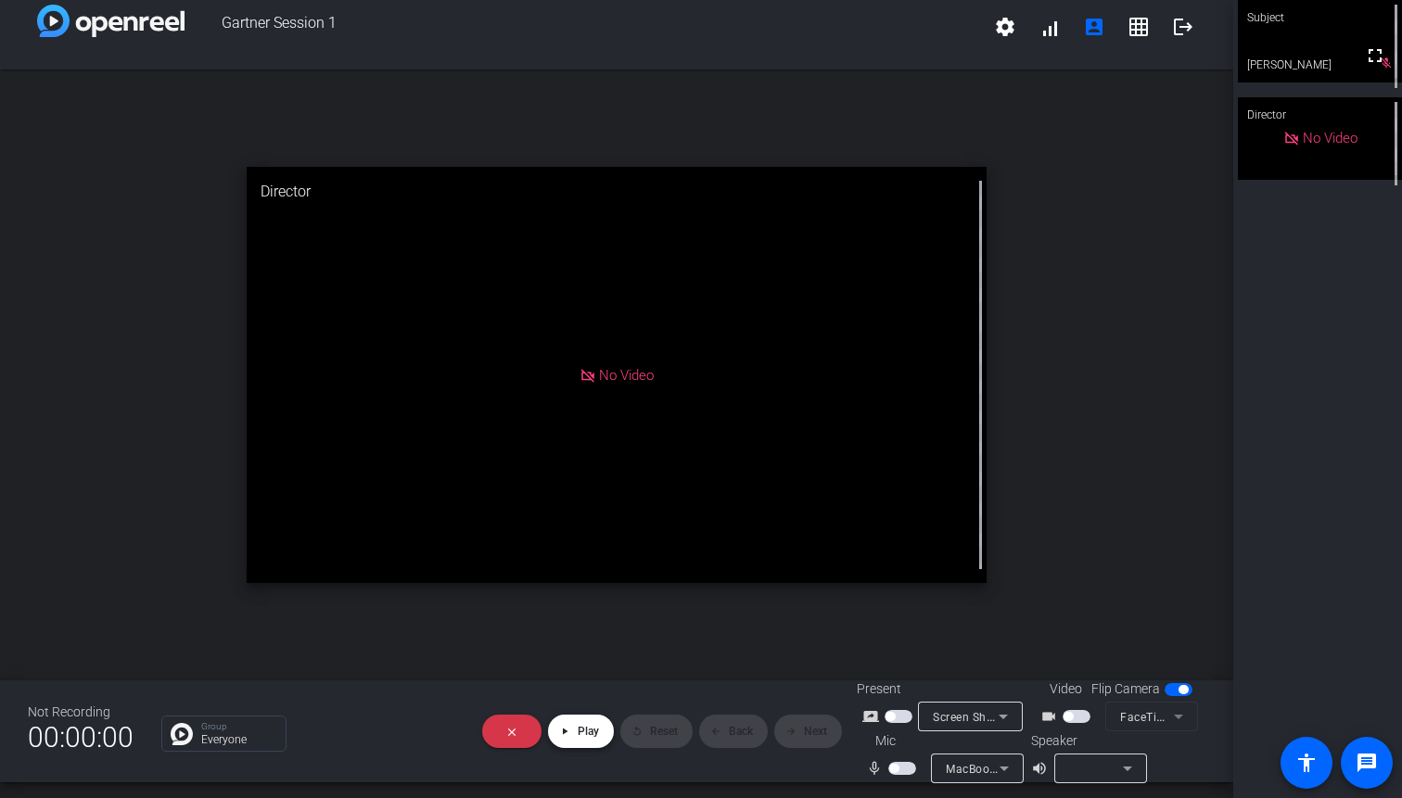
click at [580, 736] on span "Play" at bounding box center [588, 731] width 21 height 13
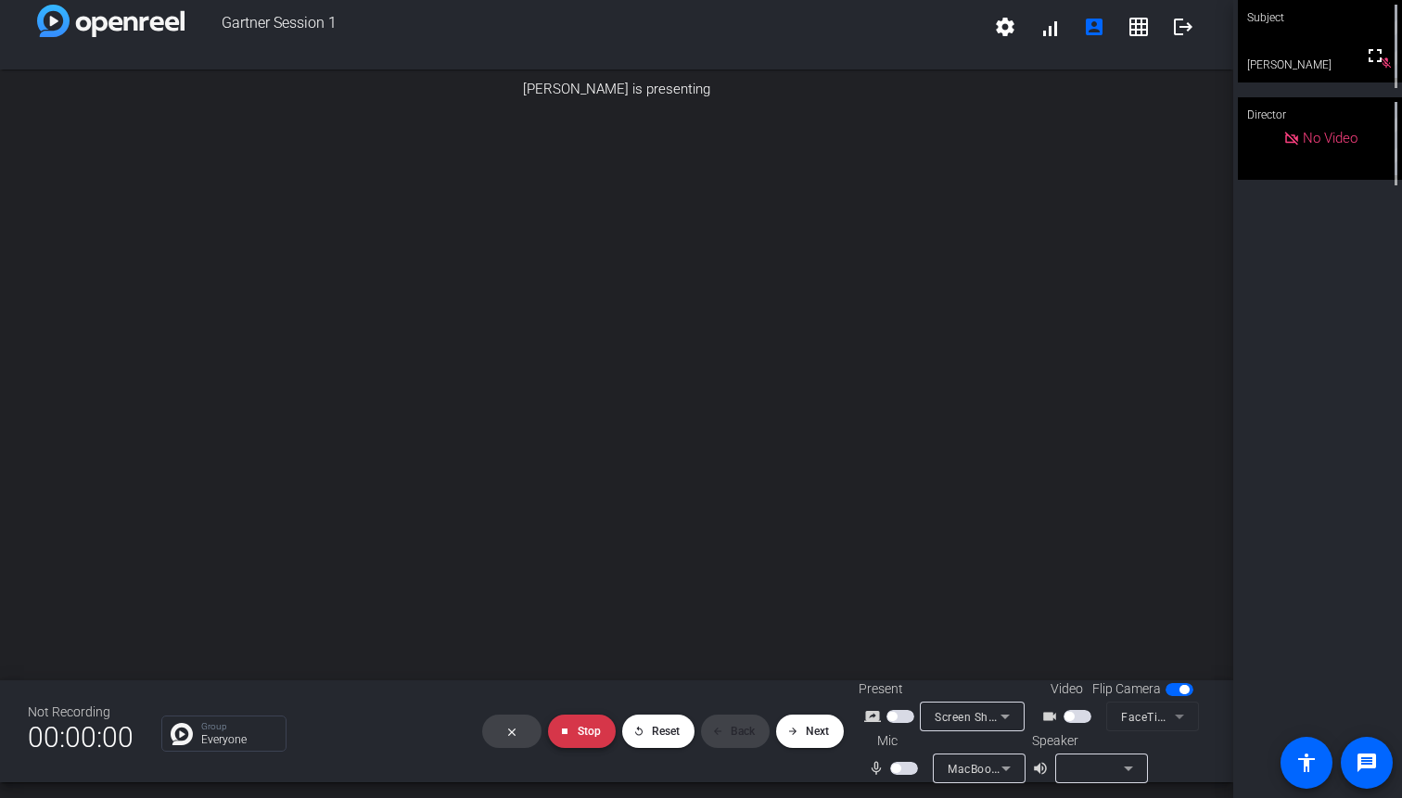
click at [580, 736] on span "Stop" at bounding box center [589, 731] width 23 height 13
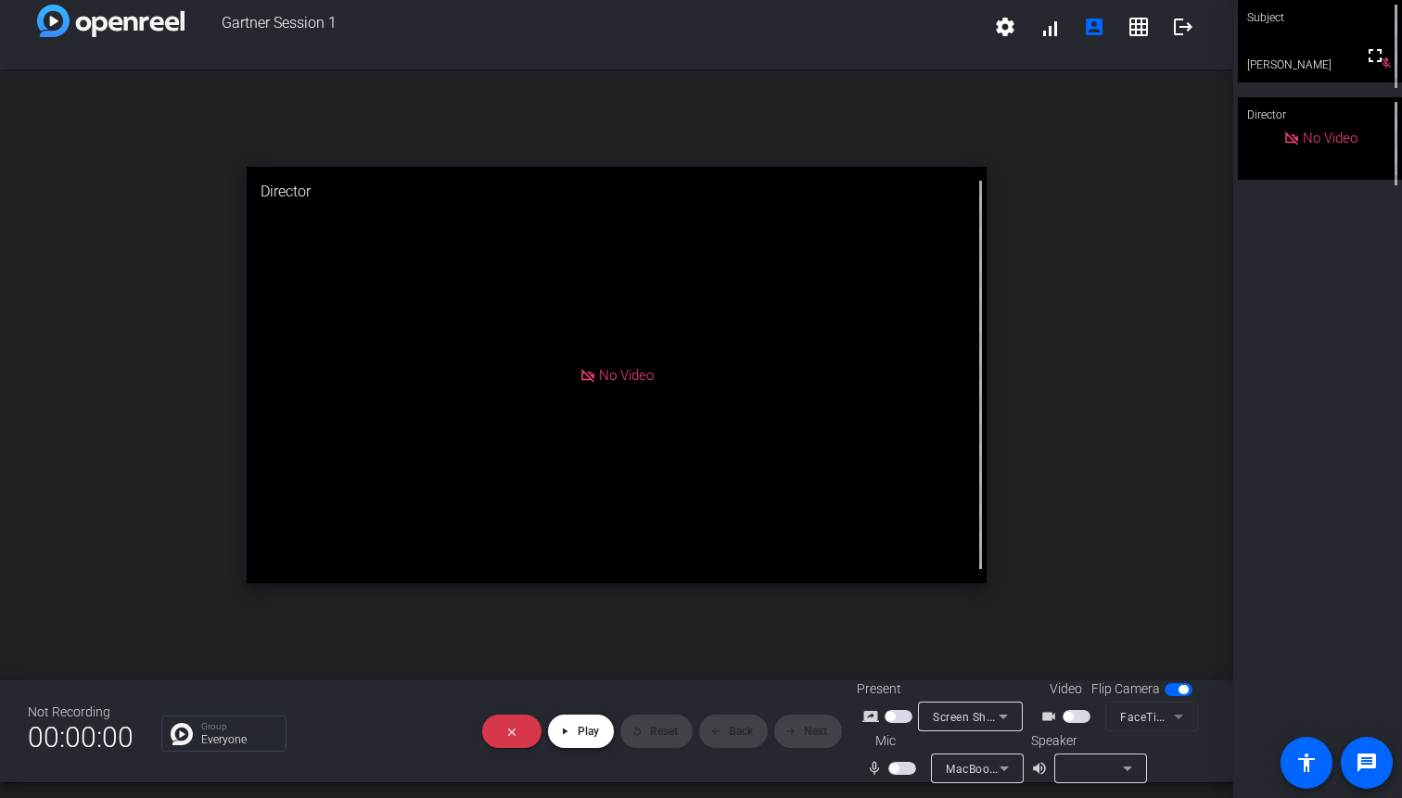
click at [578, 734] on span "Play" at bounding box center [588, 731] width 21 height 13
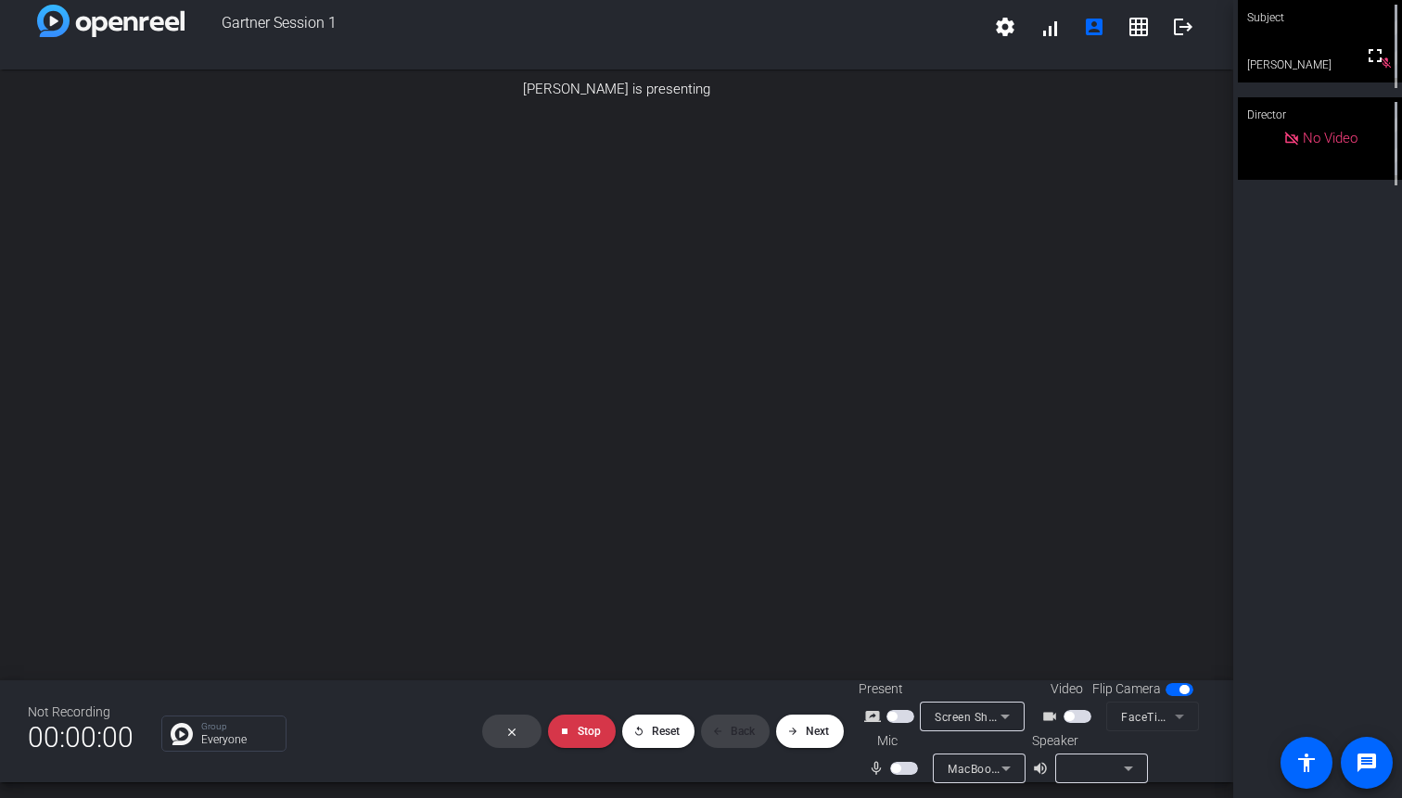
click at [1071, 717] on span "button" at bounding box center [1068, 716] width 9 height 9
click at [1078, 717] on span "button" at bounding box center [1081, 716] width 9 height 9
click at [1089, 175] on img at bounding box center [1131, 164] width 148 height 21
click at [1097, 122] on img at bounding box center [1131, 111] width 148 height 21
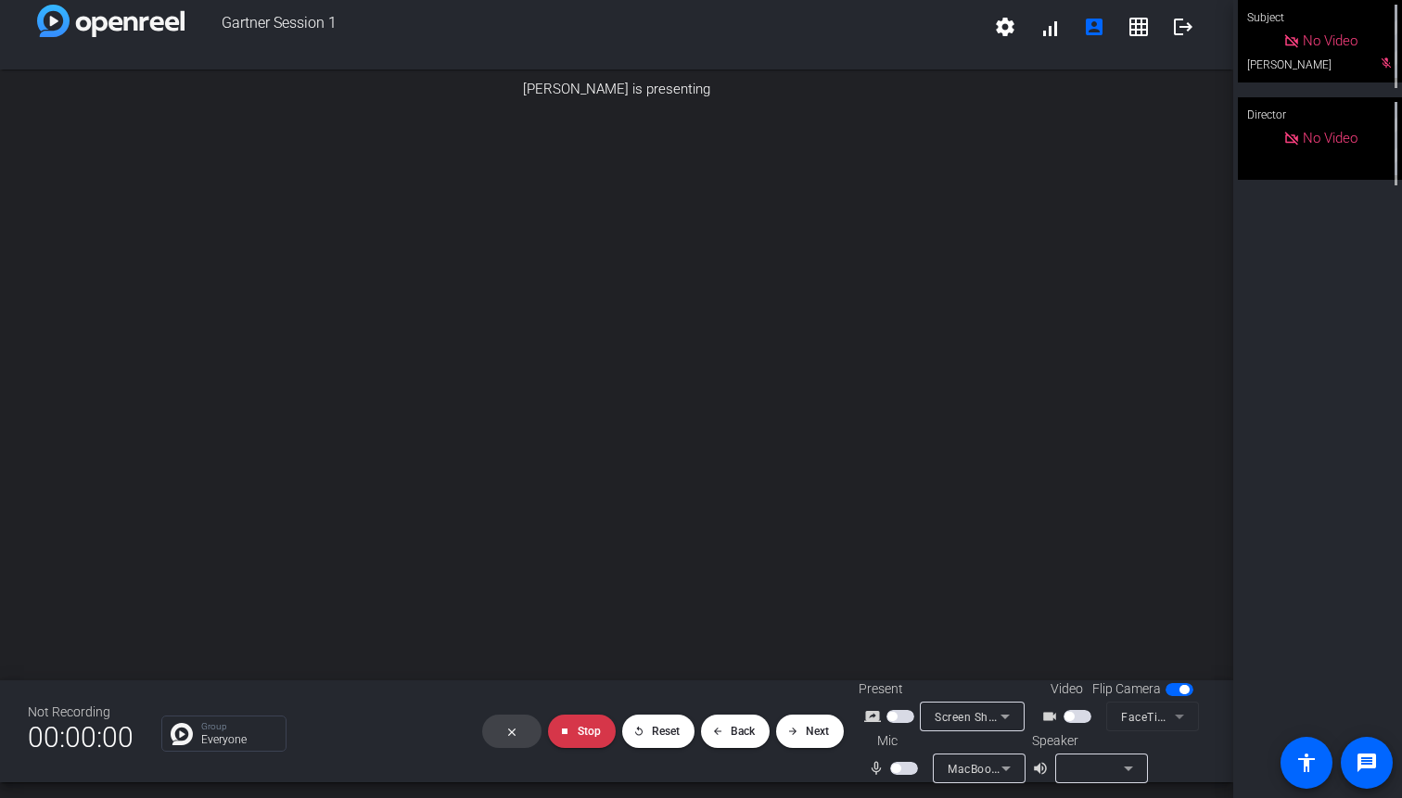
scroll to position [201, 0]
click at [588, 736] on span "Stop" at bounding box center [589, 731] width 23 height 13
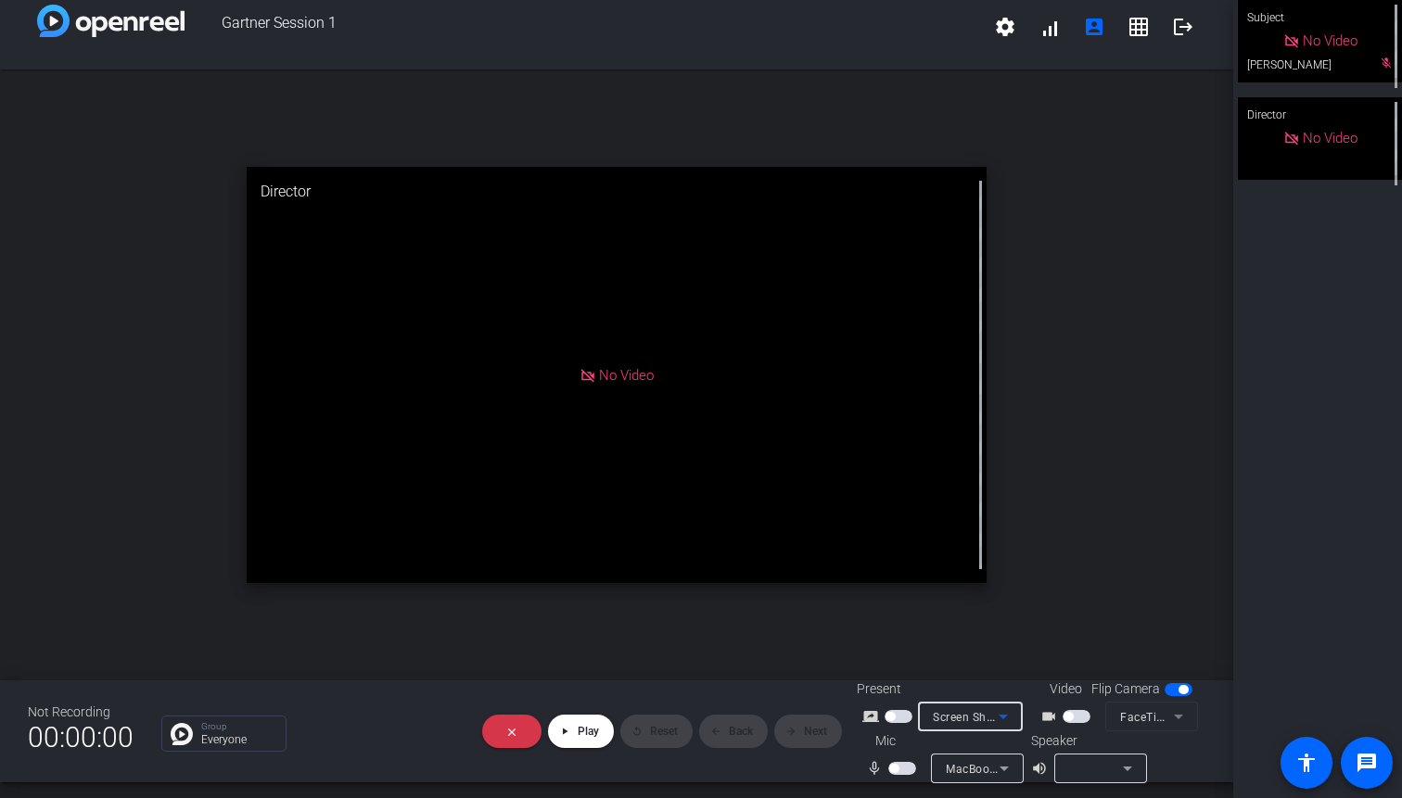
click at [952, 718] on span "Screen Sharing" at bounding box center [974, 716] width 82 height 15
click at [952, 718] on div at bounding box center [701, 399] width 1402 height 798
click at [489, 736] on span at bounding box center [511, 731] width 59 height 44
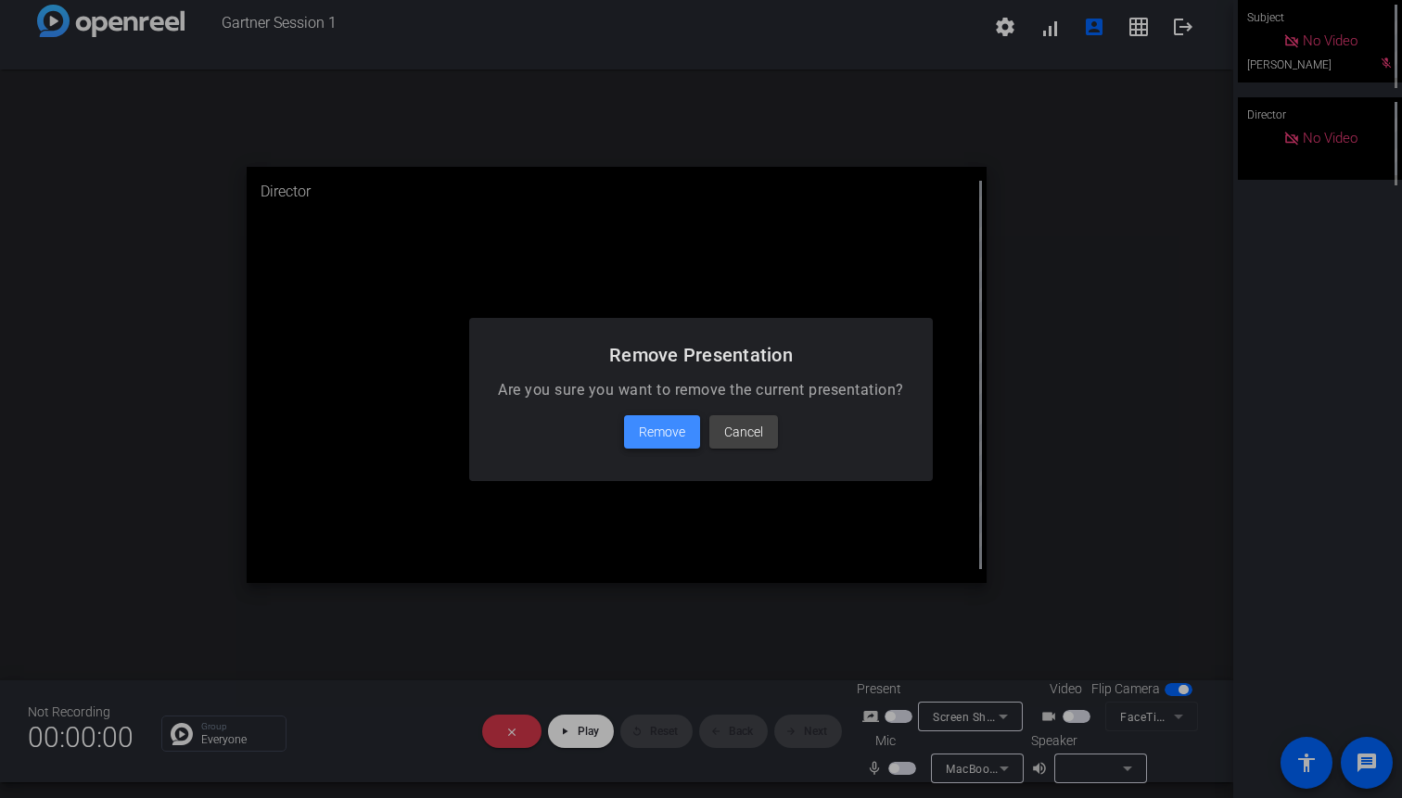
click at [651, 434] on span "Remove" at bounding box center [662, 432] width 46 height 22
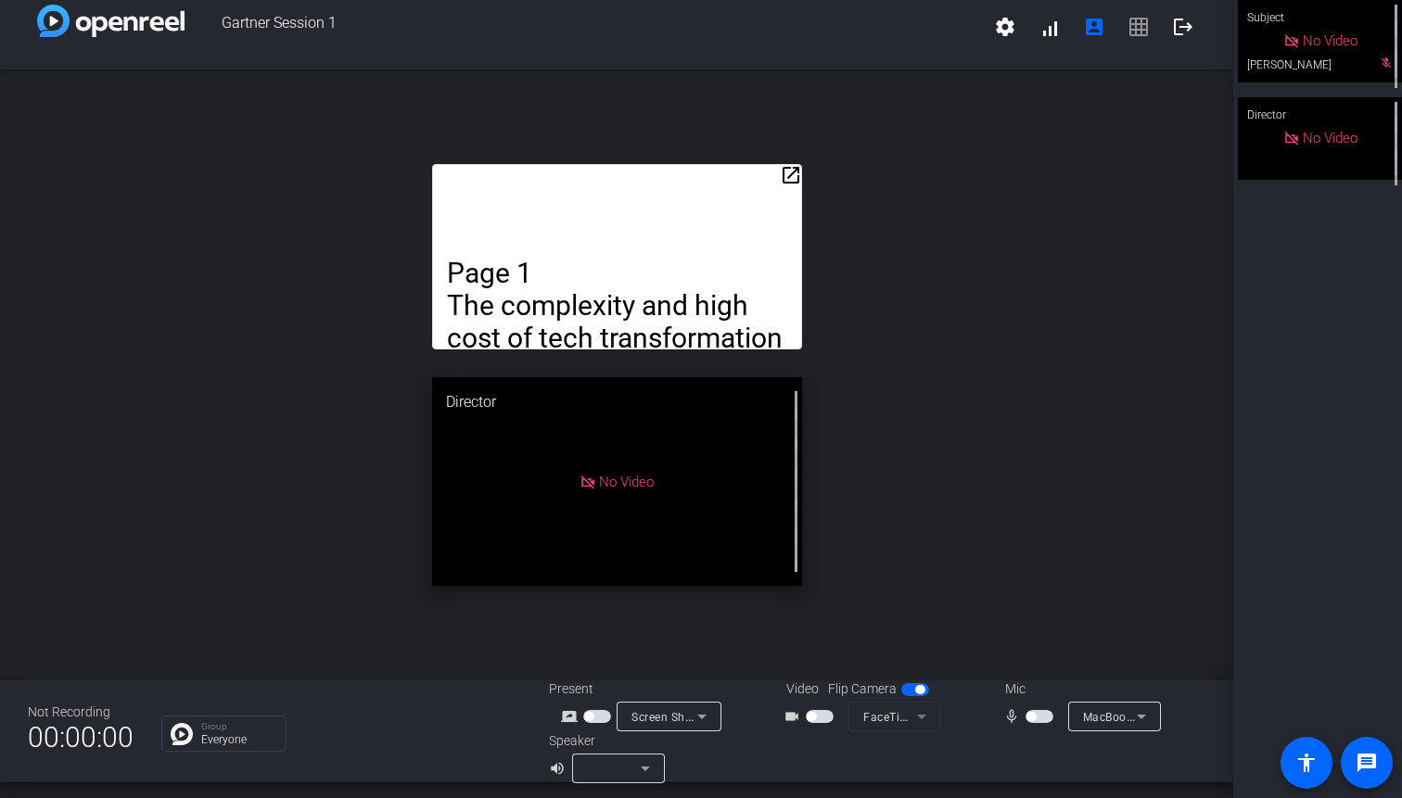
click at [703, 721] on icon at bounding box center [702, 716] width 22 height 22
click at [693, 686] on span "Upload Presentation" at bounding box center [679, 683] width 112 height 22
click at [1018, 758] on span "Upload a File" at bounding box center [1009, 750] width 118 height 22
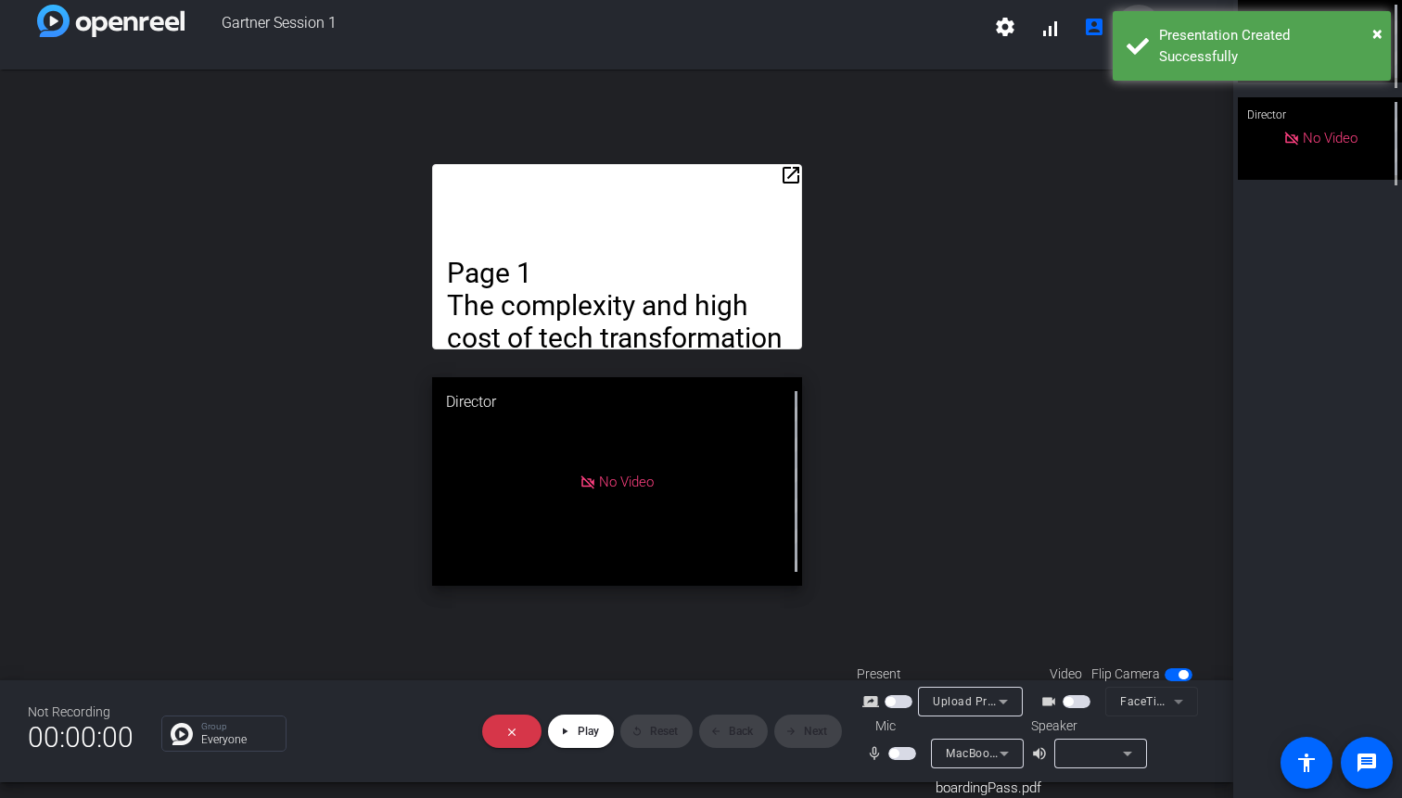
scroll to position [16, 0]
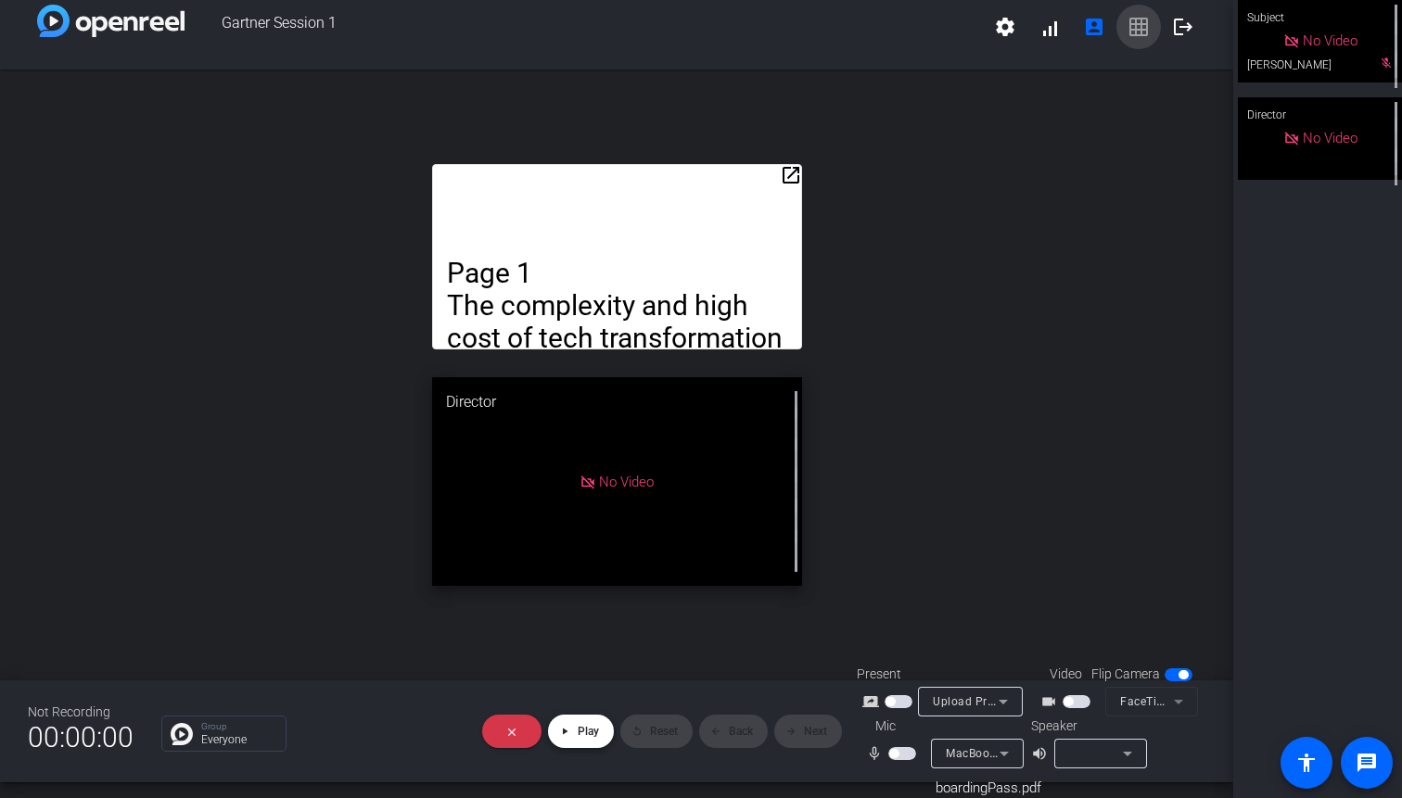
click at [578, 736] on span "Play" at bounding box center [588, 731] width 21 height 13
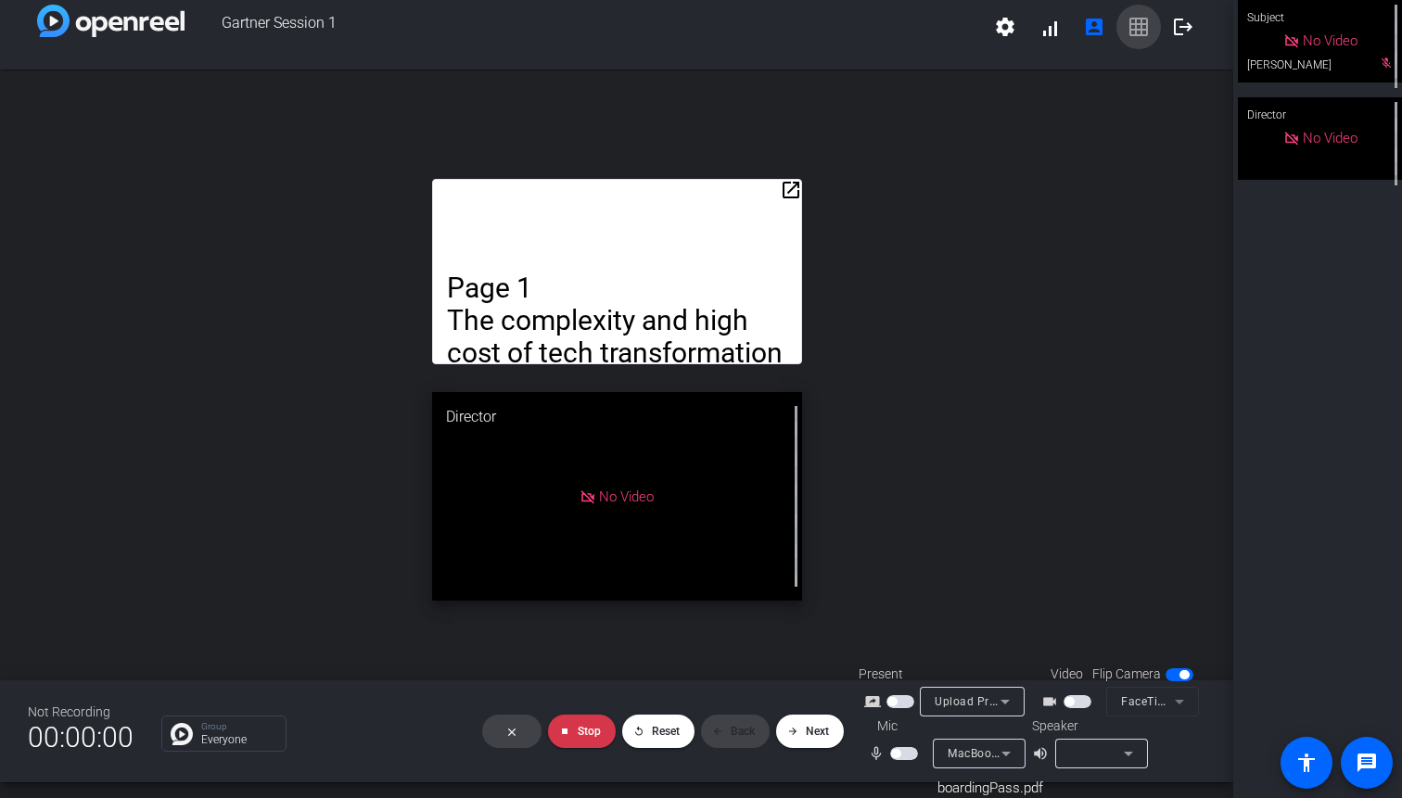
scroll to position [620, 0]
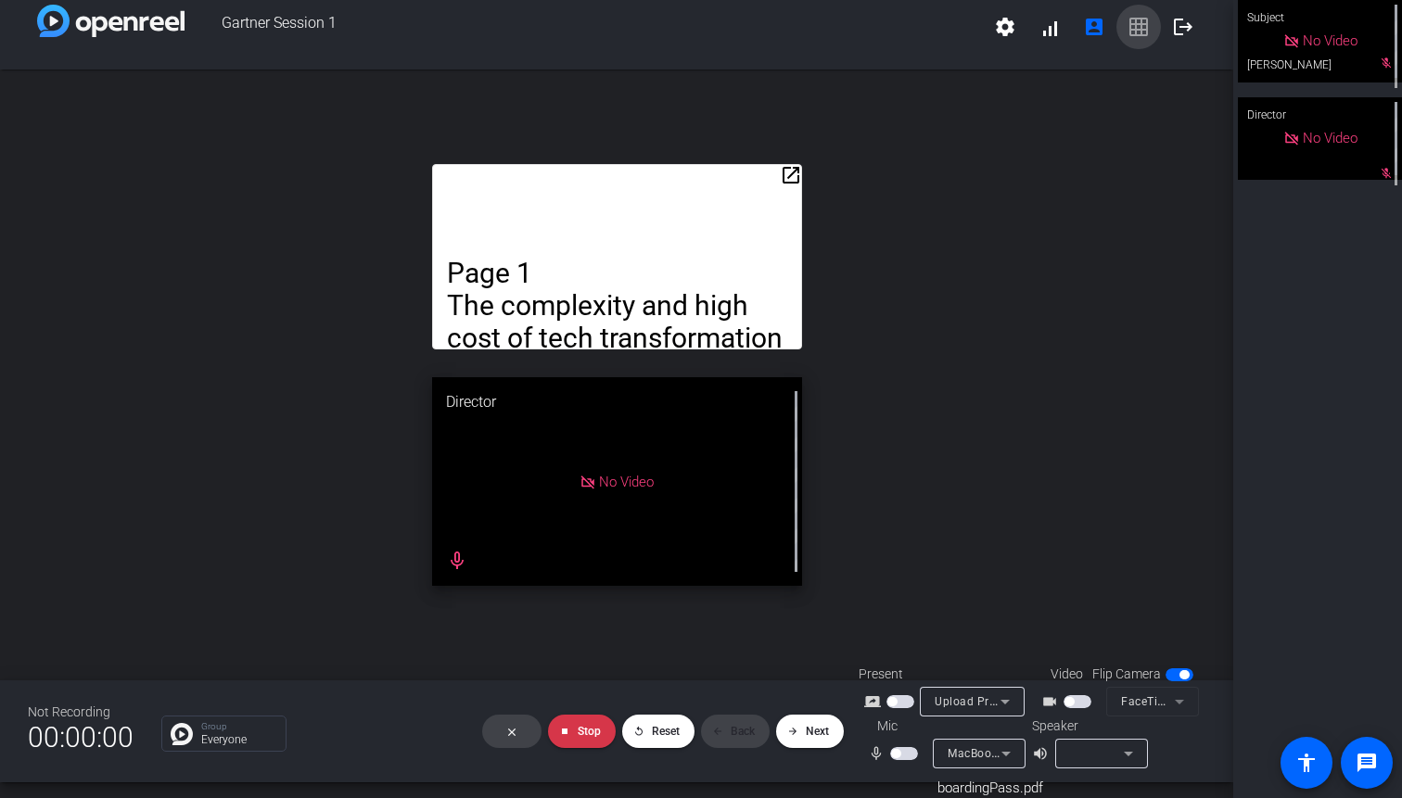
click at [902, 755] on span "button" at bounding box center [904, 753] width 28 height 13
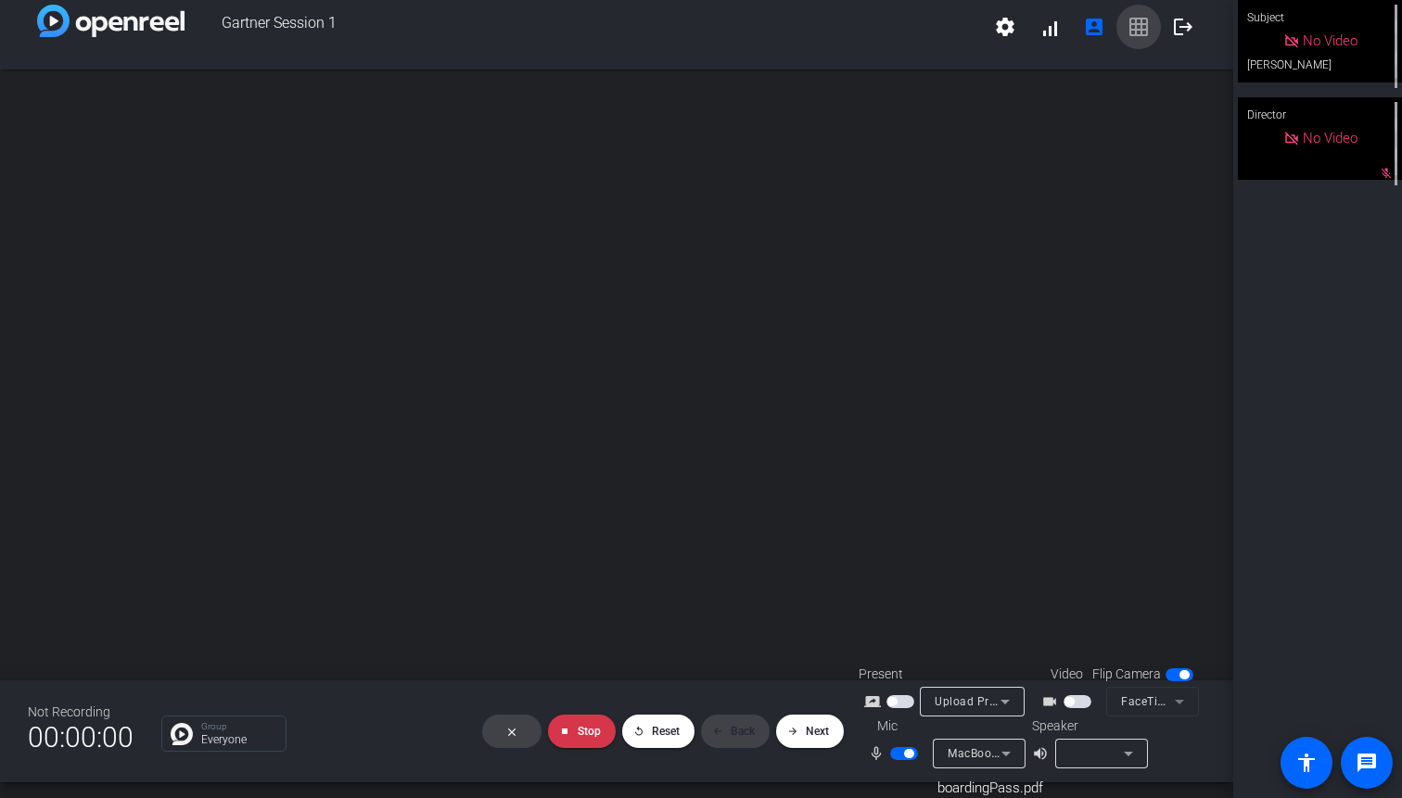
scroll to position [64, 0]
click at [616, 36] on img at bounding box center [616, 36] width 0 height 0
click at [582, 745] on span at bounding box center [582, 731] width 68 height 44
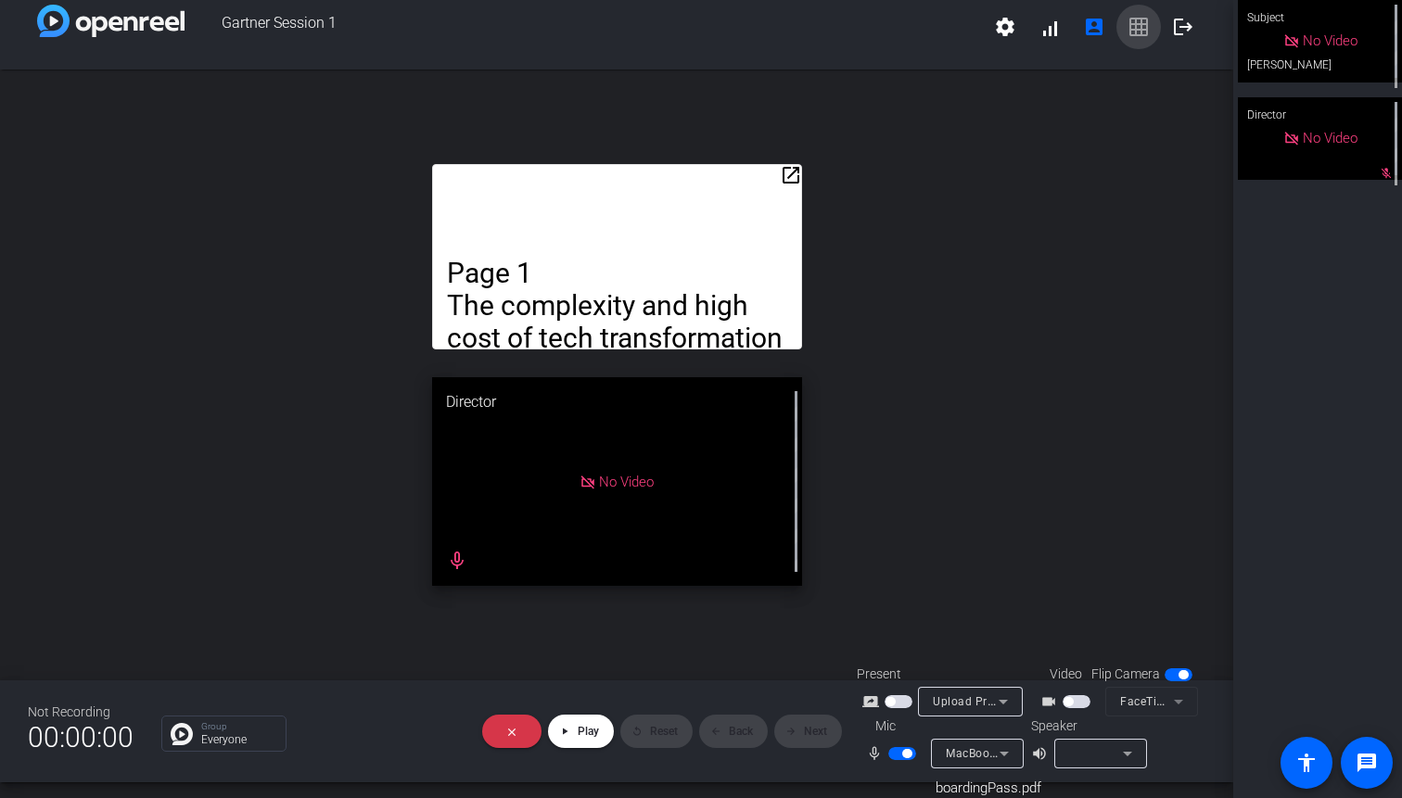
scroll to position [0, 0]
click at [581, 740] on span at bounding box center [581, 731] width 66 height 44
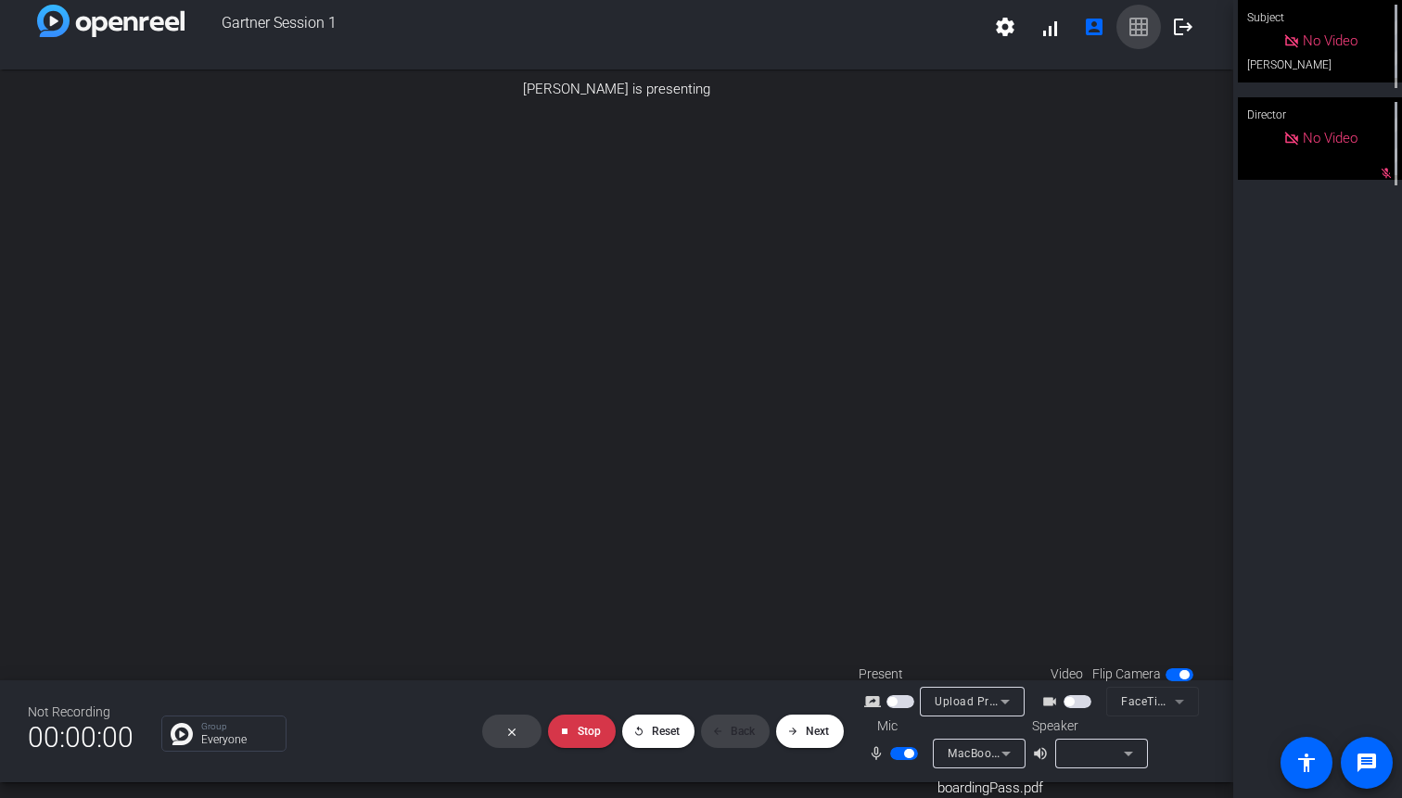
click at [899, 702] on span "button" at bounding box center [900, 701] width 28 height 13
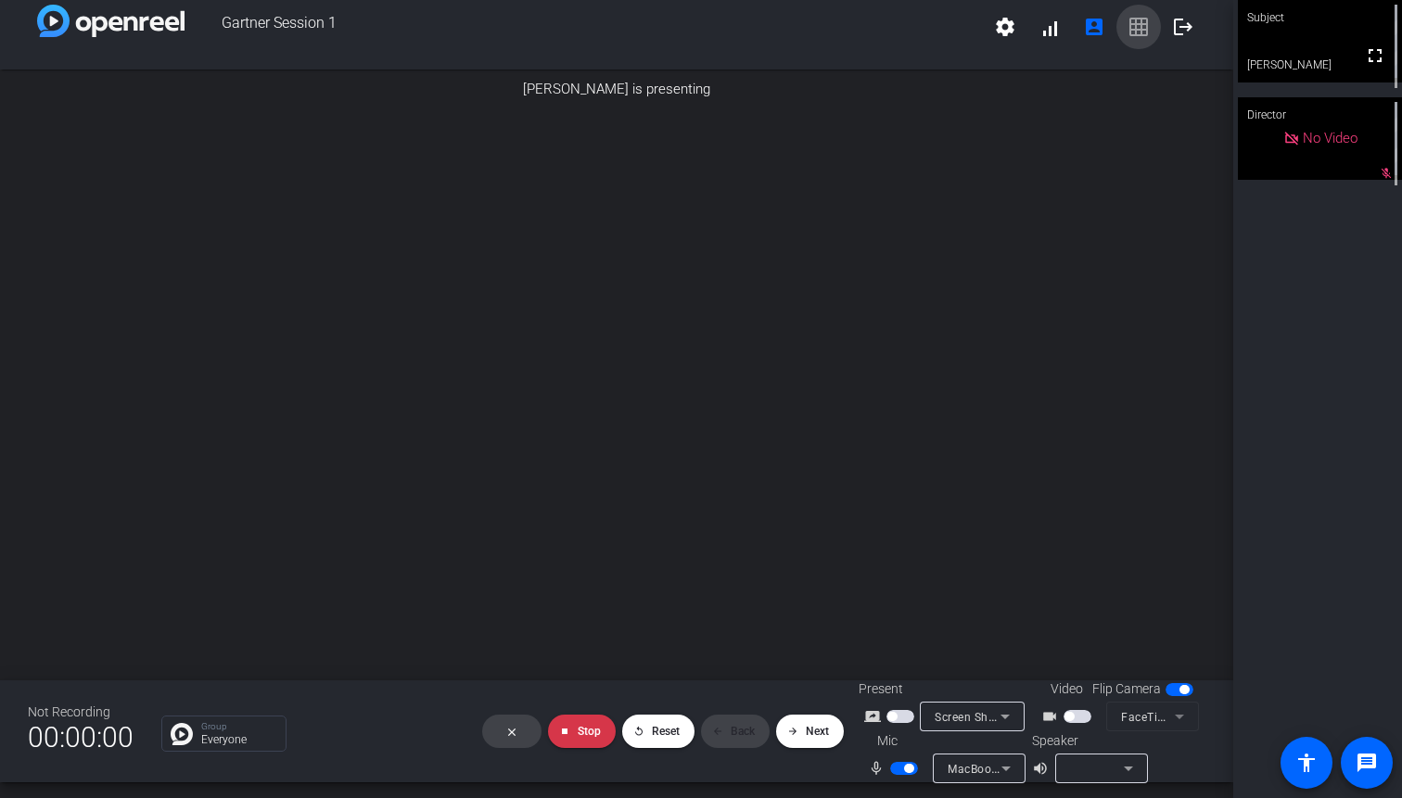
click at [1074, 717] on span "button" at bounding box center [1077, 716] width 28 height 13
click at [1134, 708] on div "FaceTime HD Camera (3A71:F4B5)" at bounding box center [1148, 716] width 54 height 23
click at [1137, 712] on div at bounding box center [701, 399] width 1402 height 798
click at [1169, 686] on span "button" at bounding box center [1179, 689] width 28 height 13
click at [1072, 719] on span "button" at bounding box center [1077, 716] width 28 height 13
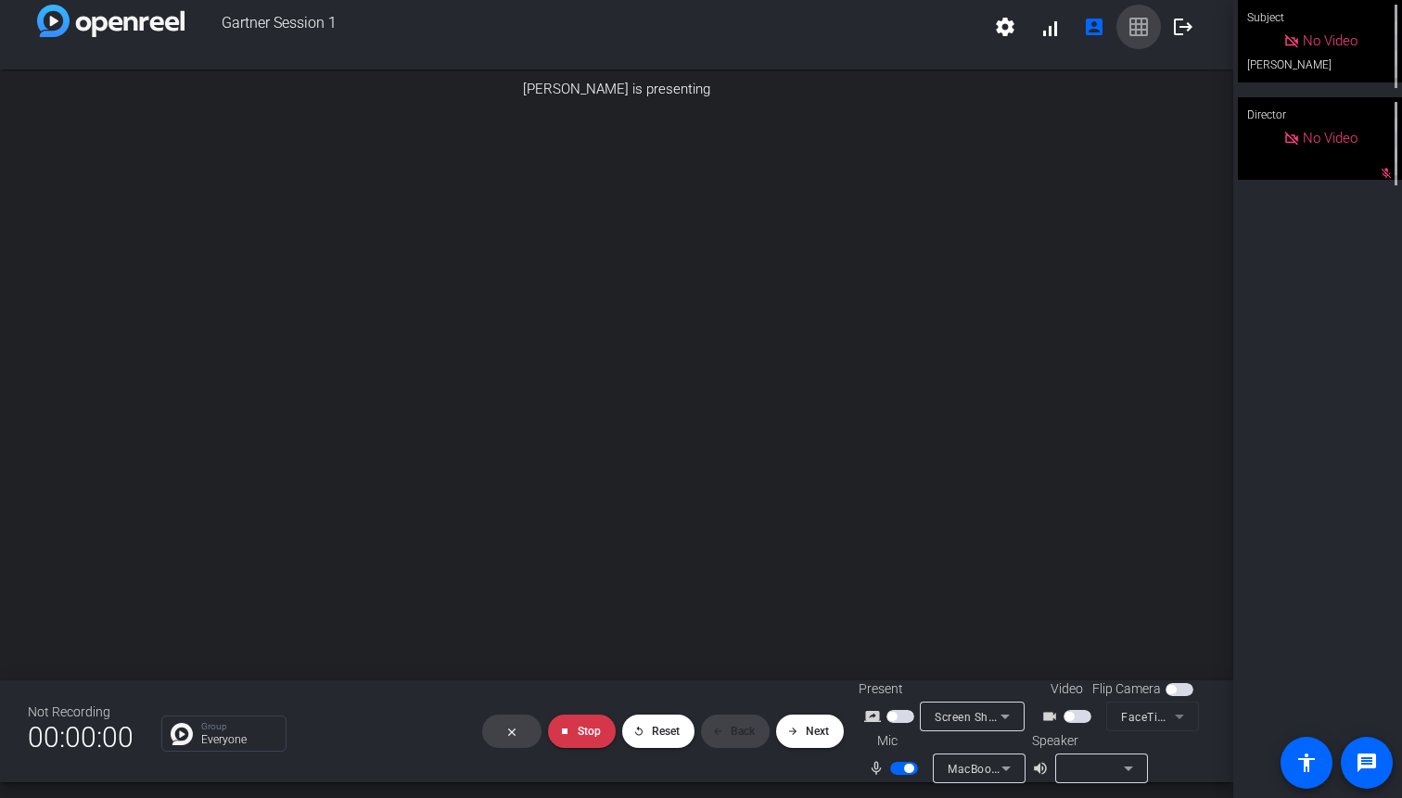
click at [1072, 719] on span "button" at bounding box center [1068, 716] width 9 height 9
click at [1072, 719] on span "button" at bounding box center [1077, 716] width 28 height 13
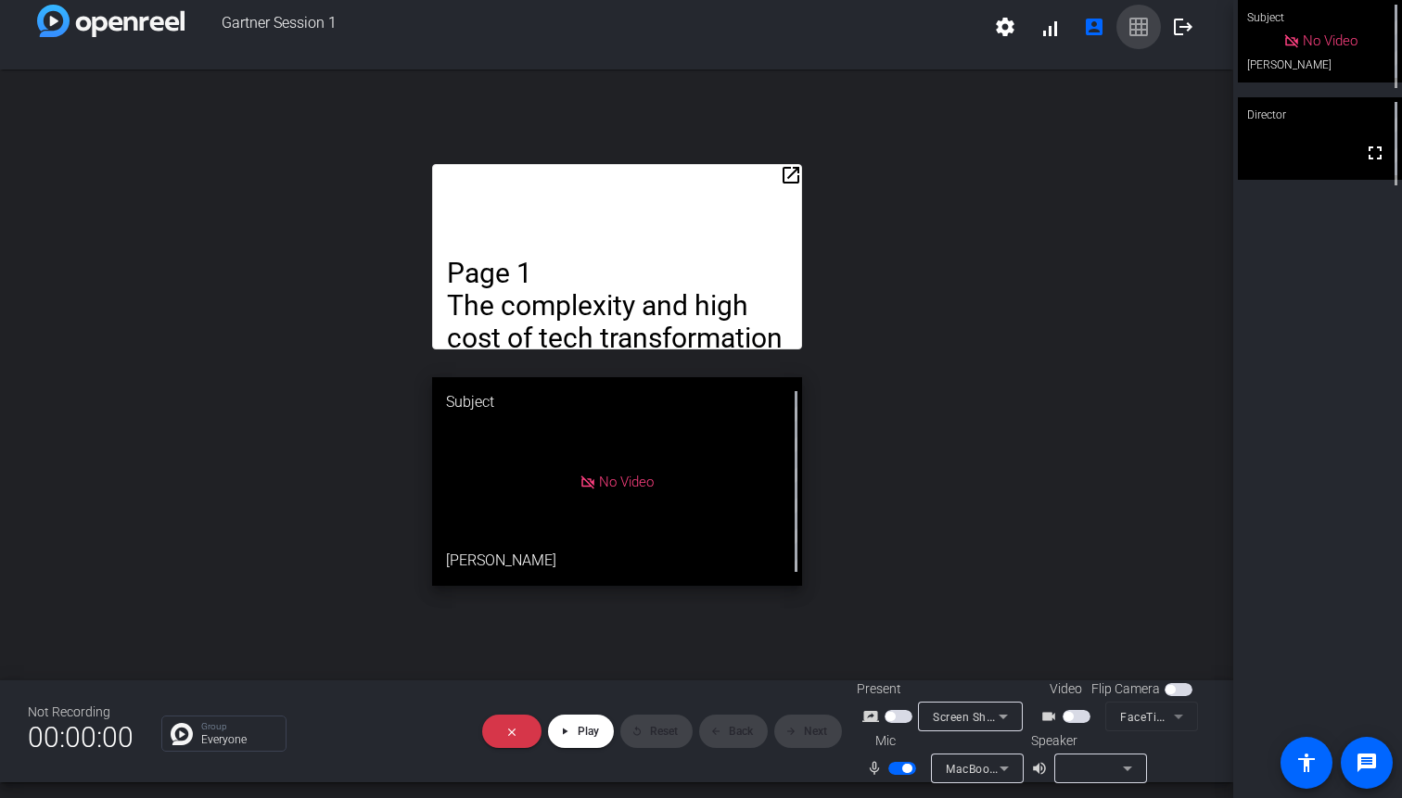
scroll to position [21, 0]
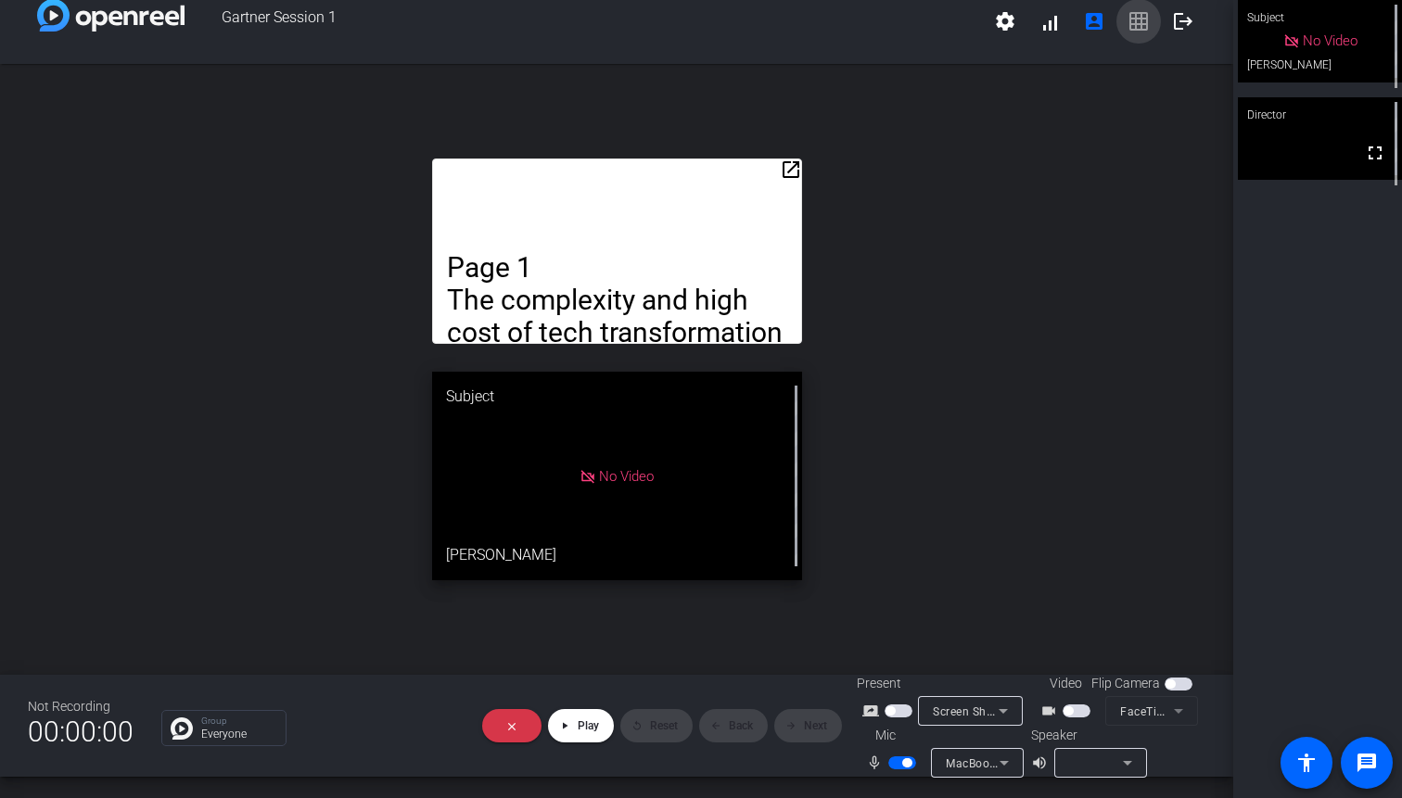
click at [981, 717] on span "Screen Sharing" at bounding box center [974, 711] width 82 height 15
click at [971, 686] on span "Upload Presentation" at bounding box center [981, 677] width 112 height 22
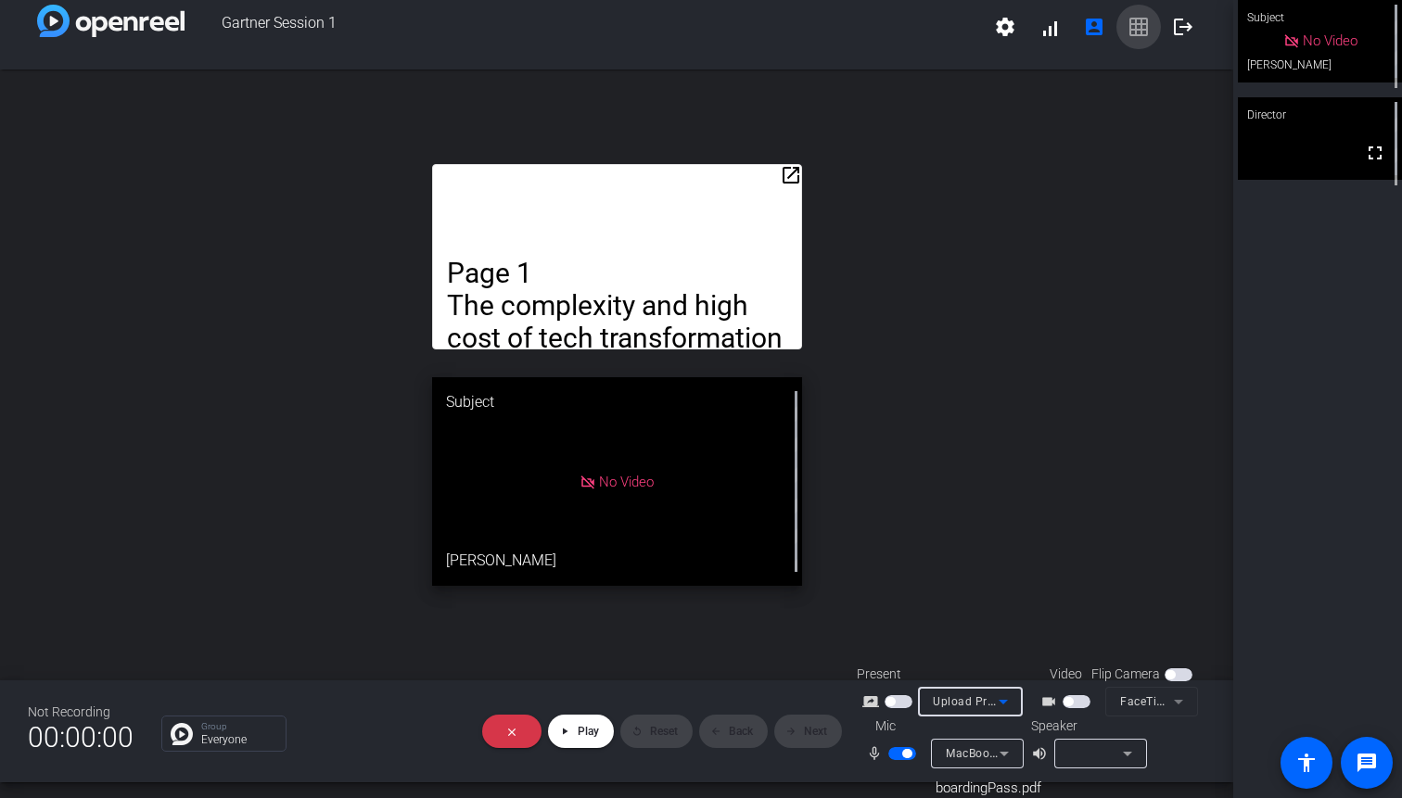
scroll to position [16, 0]
click at [599, 726] on span at bounding box center [581, 731] width 66 height 44
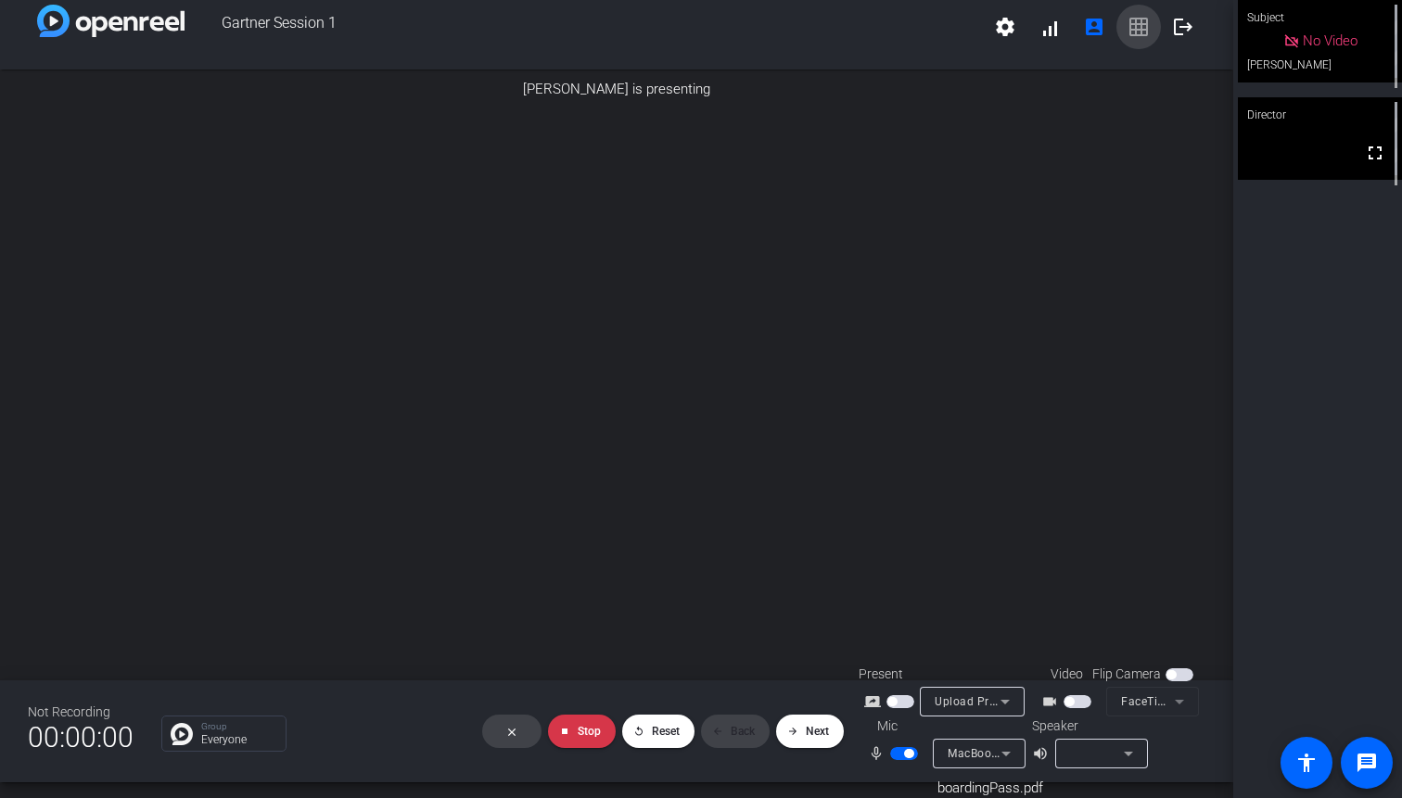
click at [1073, 702] on span "button" at bounding box center [1068, 701] width 9 height 9
click at [1173, 676] on span "button" at bounding box center [1170, 674] width 9 height 9
click at [1173, 676] on span "button" at bounding box center [1179, 674] width 28 height 13
click at [1065, 175] on img at bounding box center [1131, 164] width 148 height 21
click at [1065, 172] on img at bounding box center [1131, 161] width 143 height 21
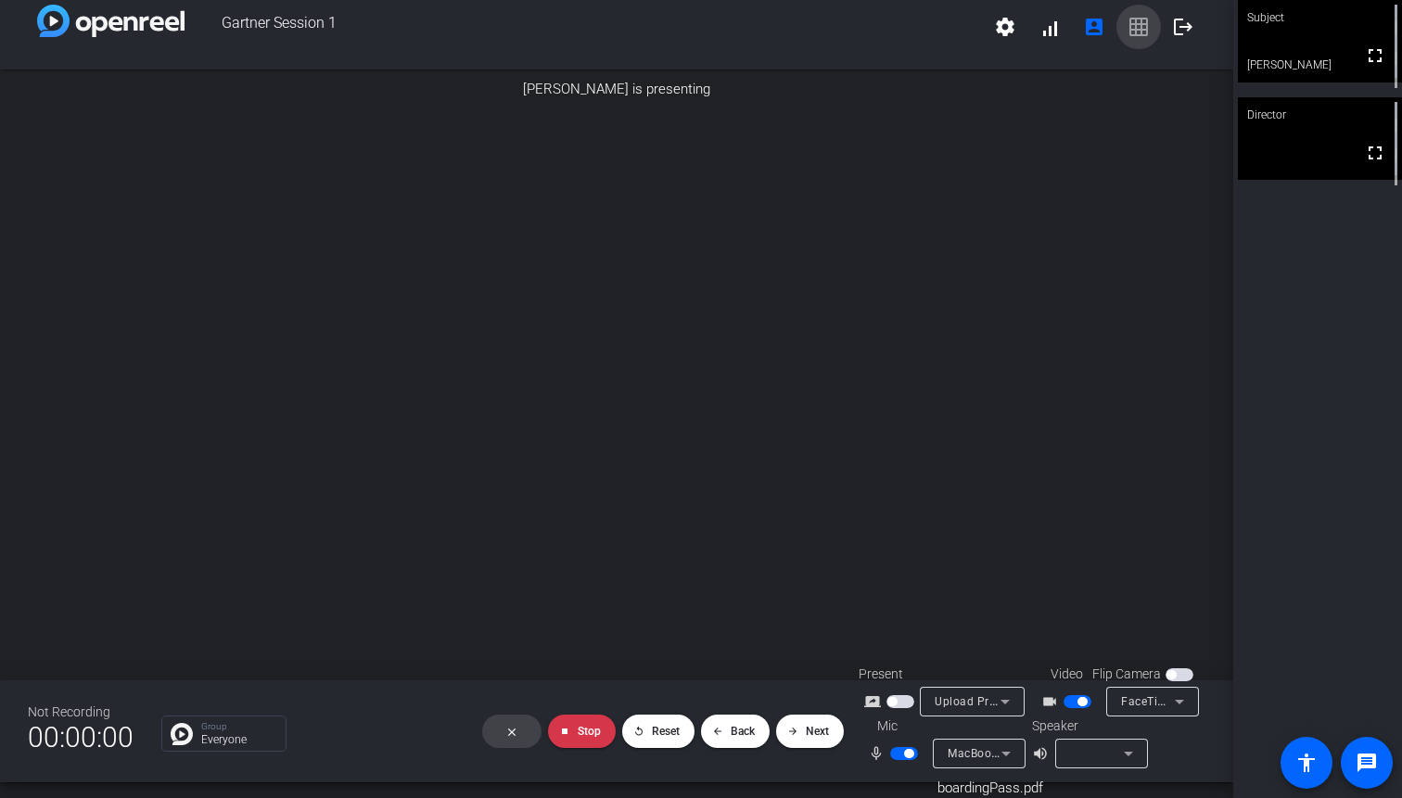
click at [1065, 172] on img at bounding box center [1131, 161] width 143 height 21
click at [822, 723] on span at bounding box center [810, 731] width 68 height 44
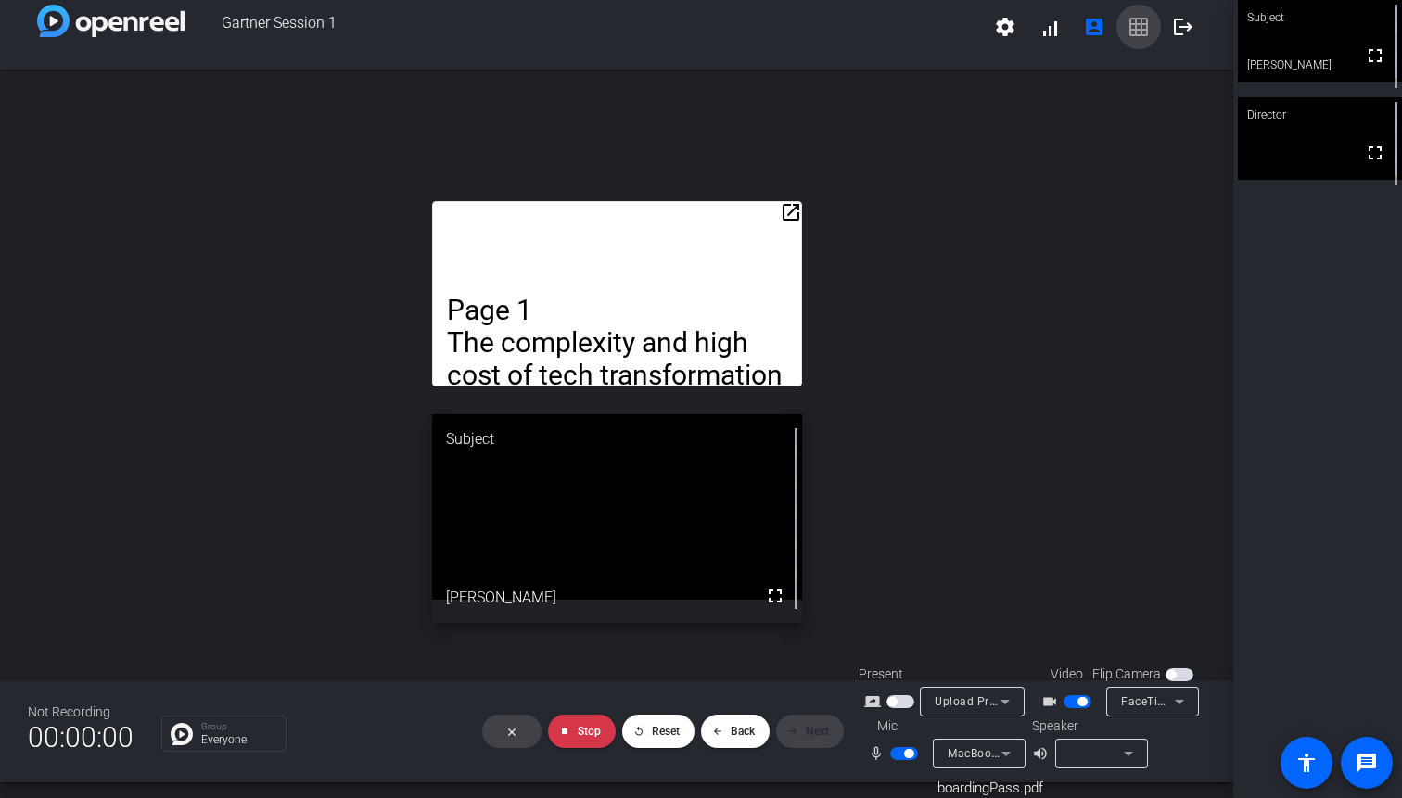
scroll to position [598, 0]
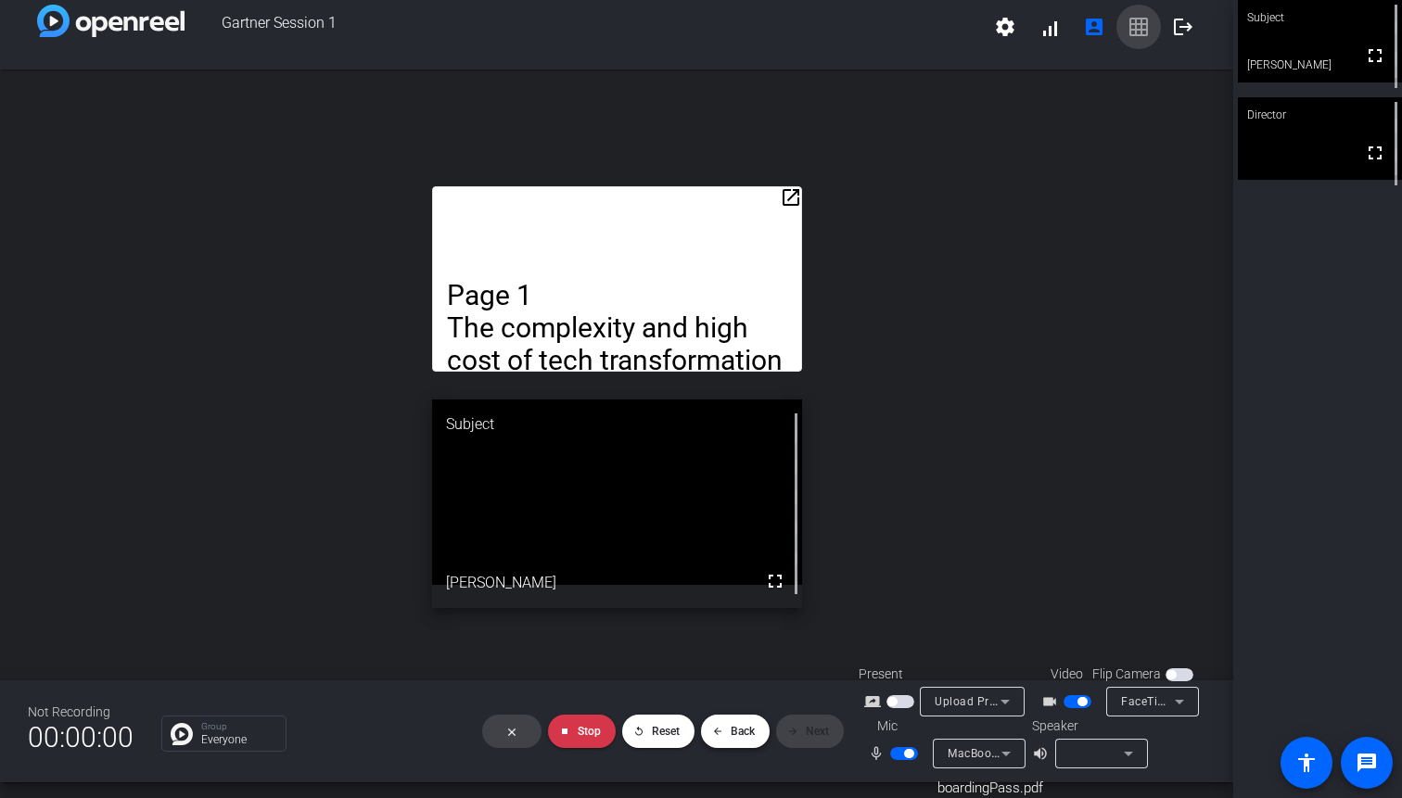
click at [731, 744] on span at bounding box center [735, 731] width 69 height 44
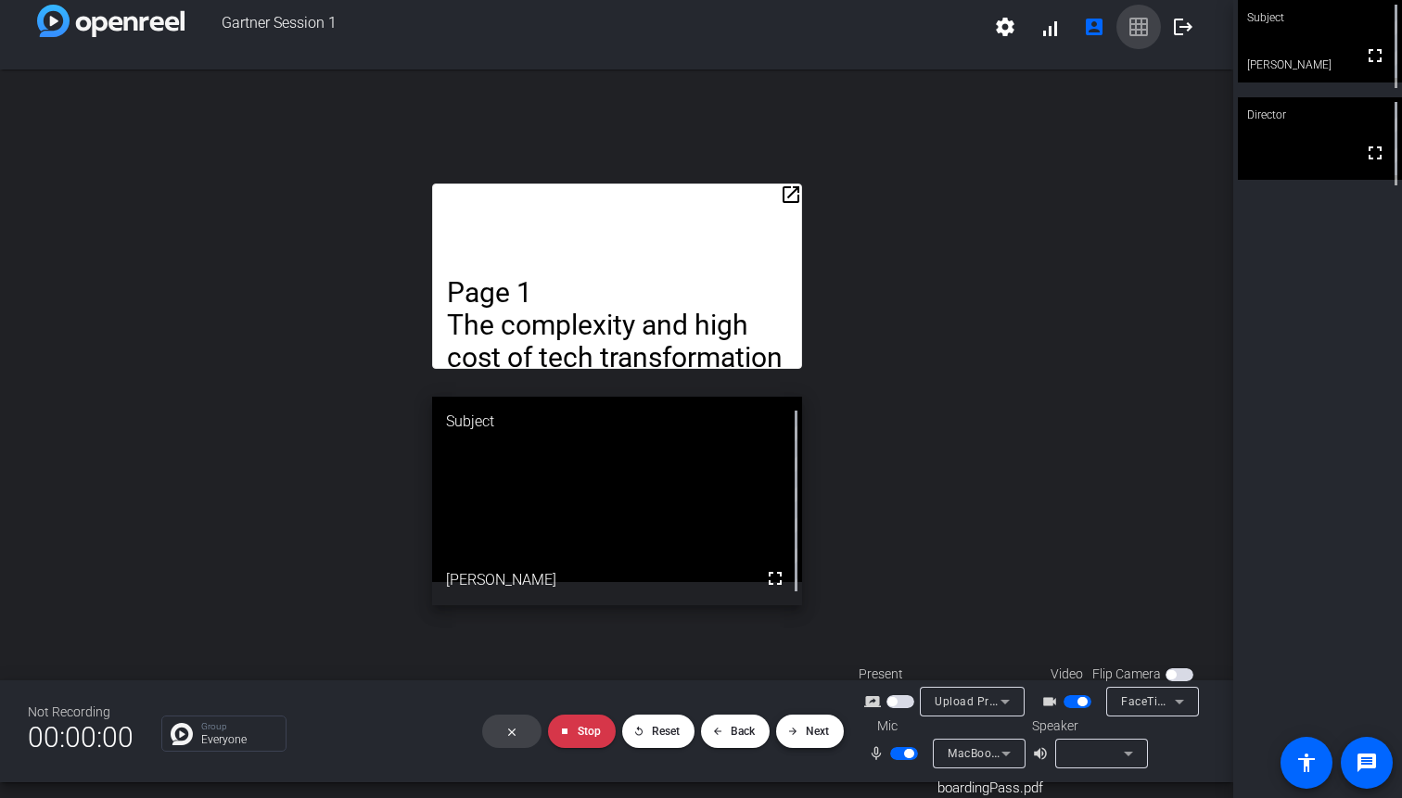
click at [801, 730] on span at bounding box center [810, 731] width 68 height 44
click at [801, 730] on openreel-presentation-controls "close stop Stop replay Reset arrow_back Back arrow_forward Next" at bounding box center [662, 731] width 391 height 48
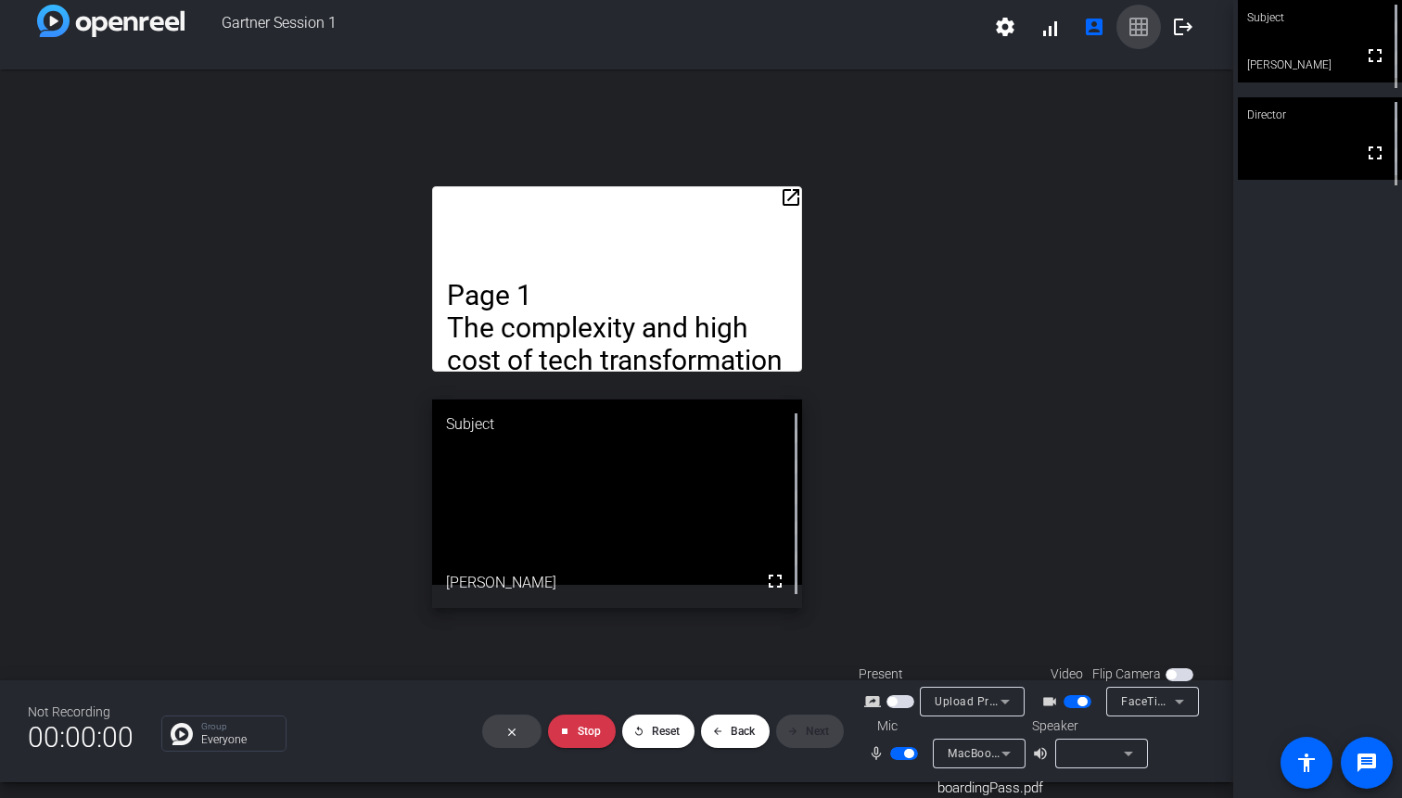
scroll to position [620, 0]
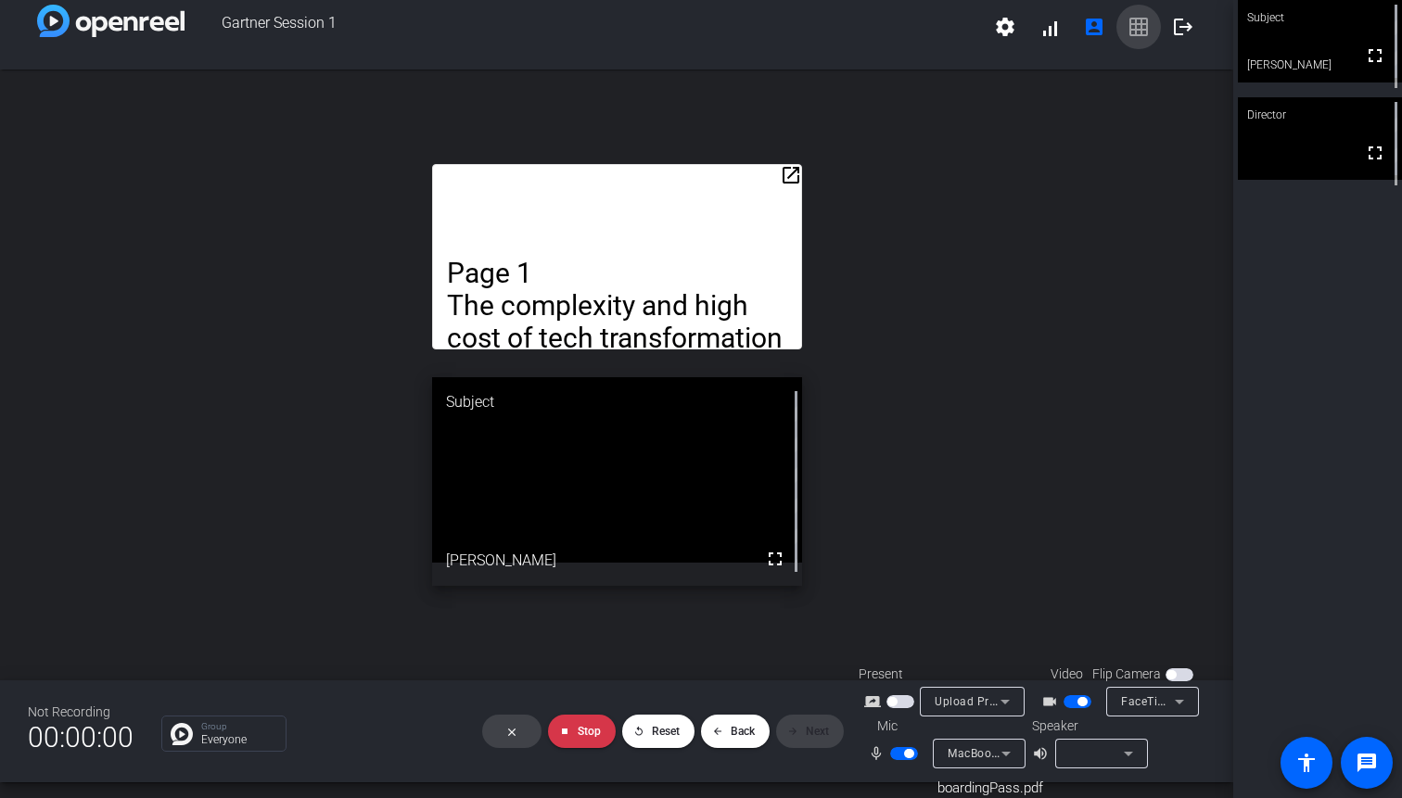
click at [648, 457] on video at bounding box center [617, 469] width 370 height 185
click at [648, 550] on div "fullscreen" at bounding box center [617, 481] width 370 height 208
click at [780, 553] on mat-icon "fullscreen" at bounding box center [775, 559] width 22 height 22
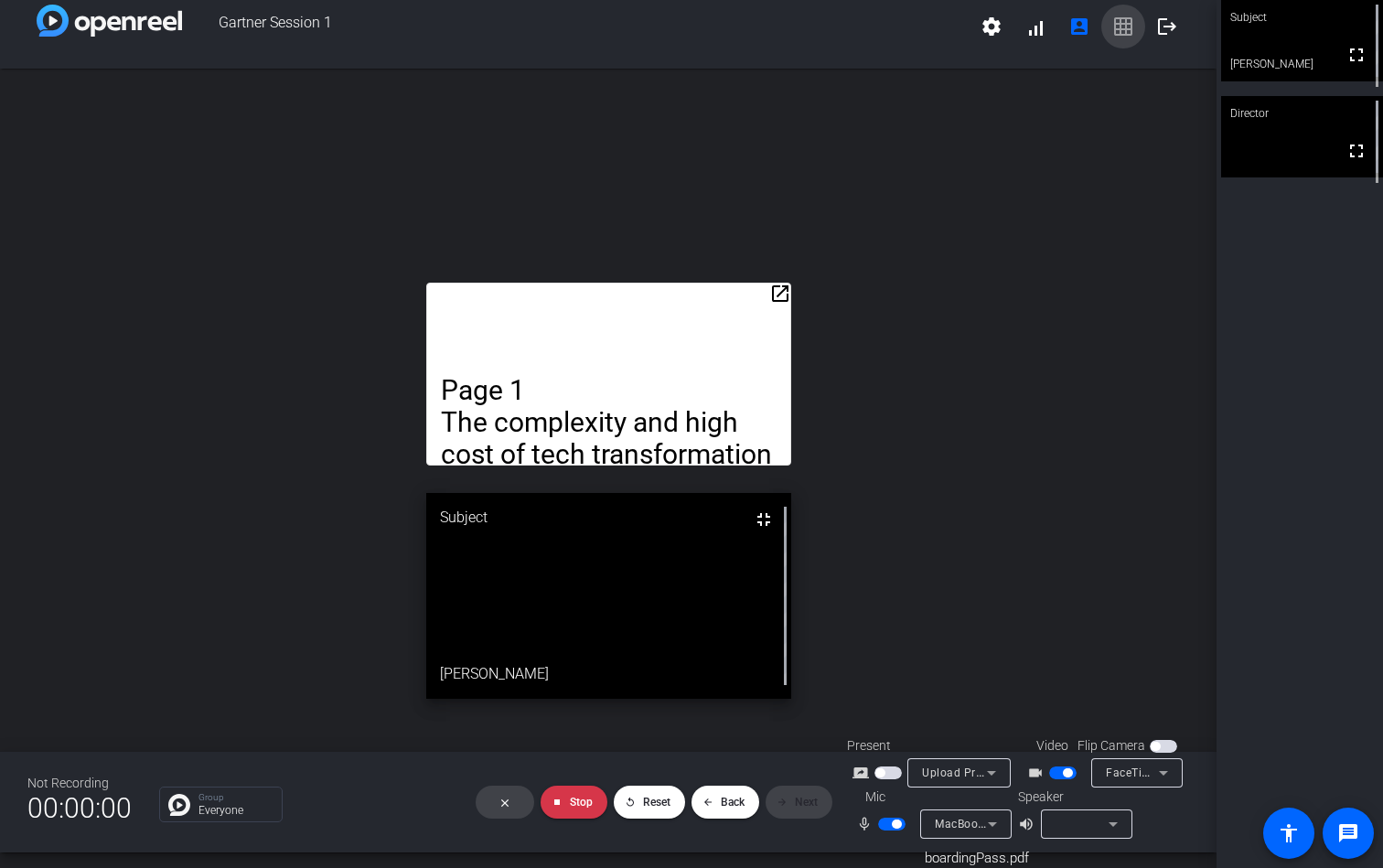
click at [754, 579] on video at bounding box center [609, 596] width 365 height 205
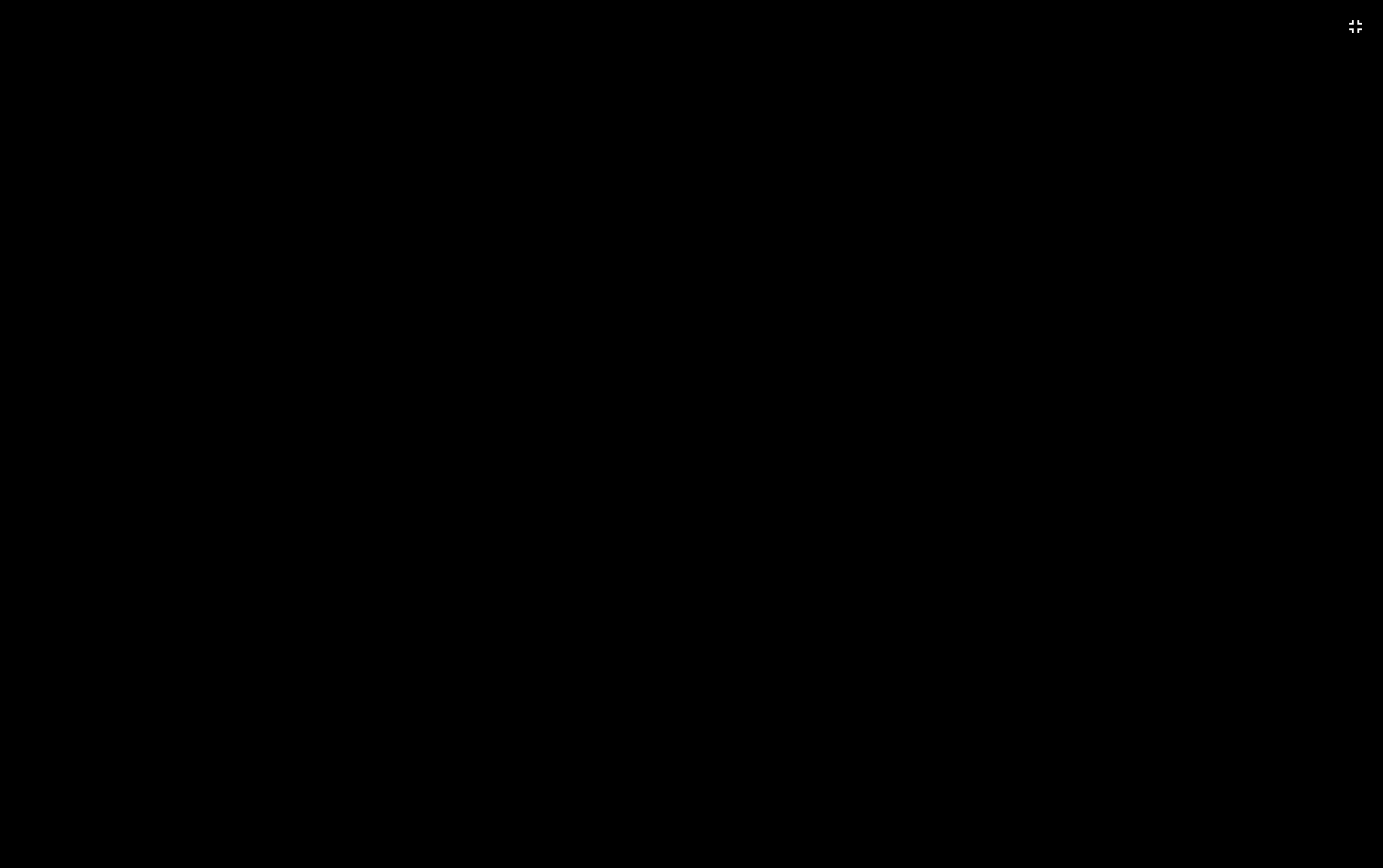
click at [754, 579] on video at bounding box center [692, 434] width 1383 height 868
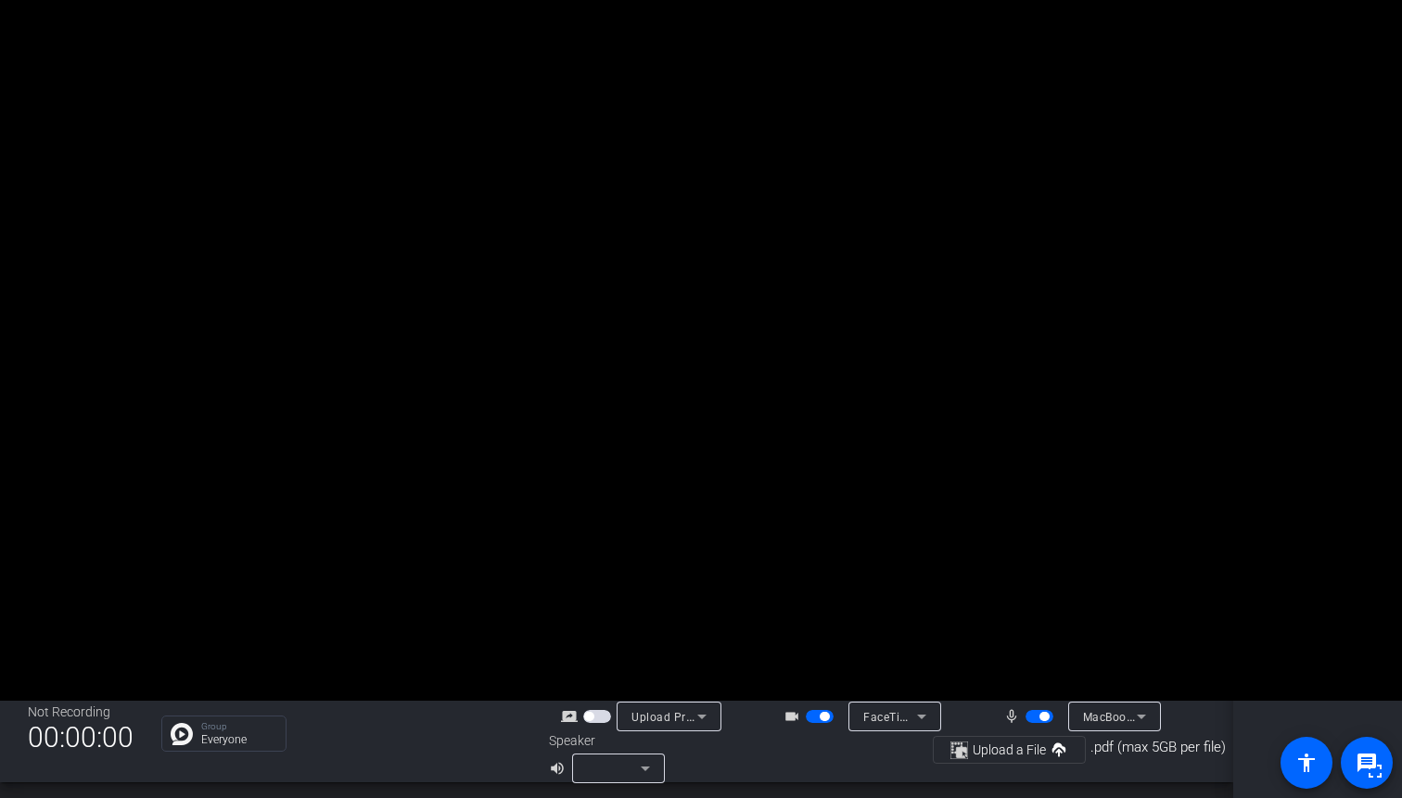
scroll to position [0, 0]
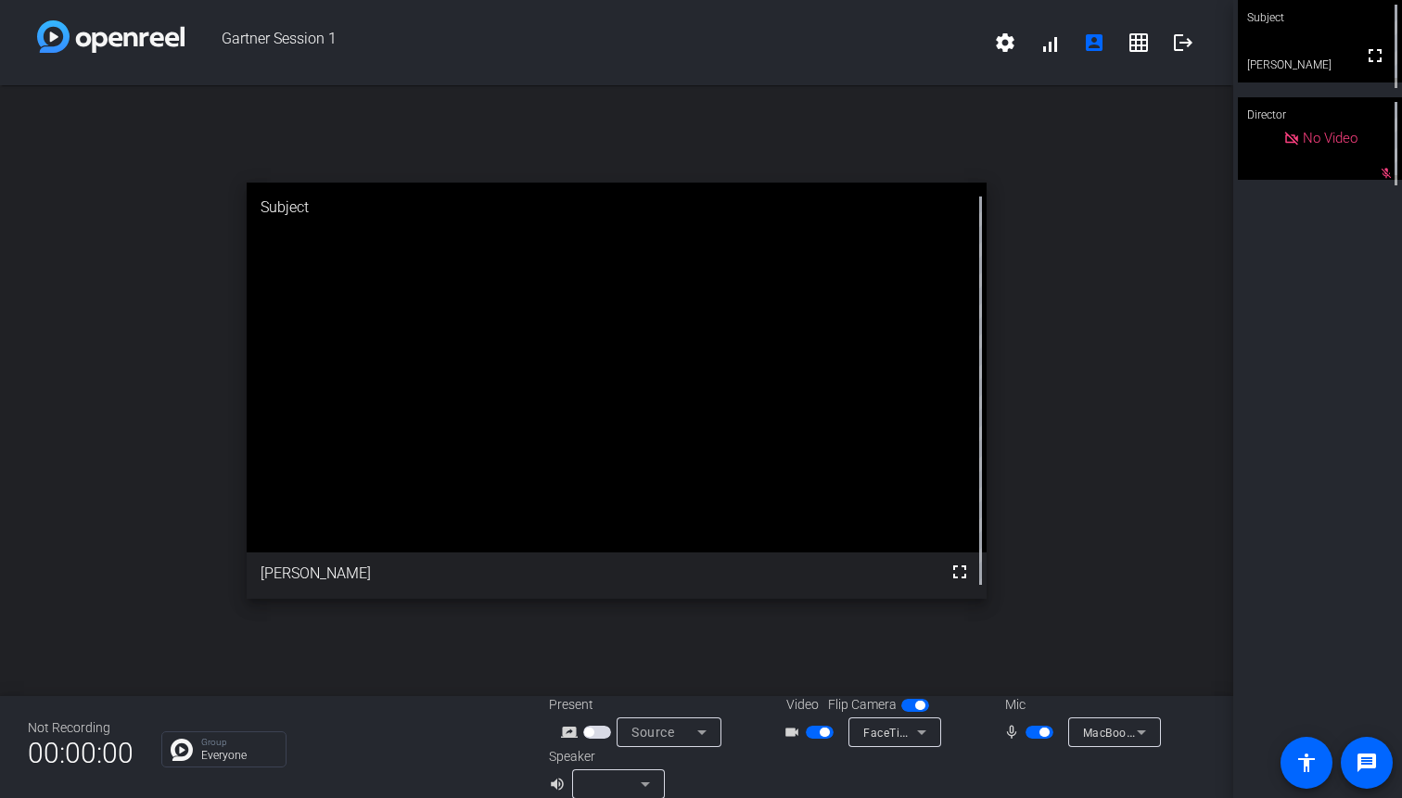
scroll to position [21, 0]
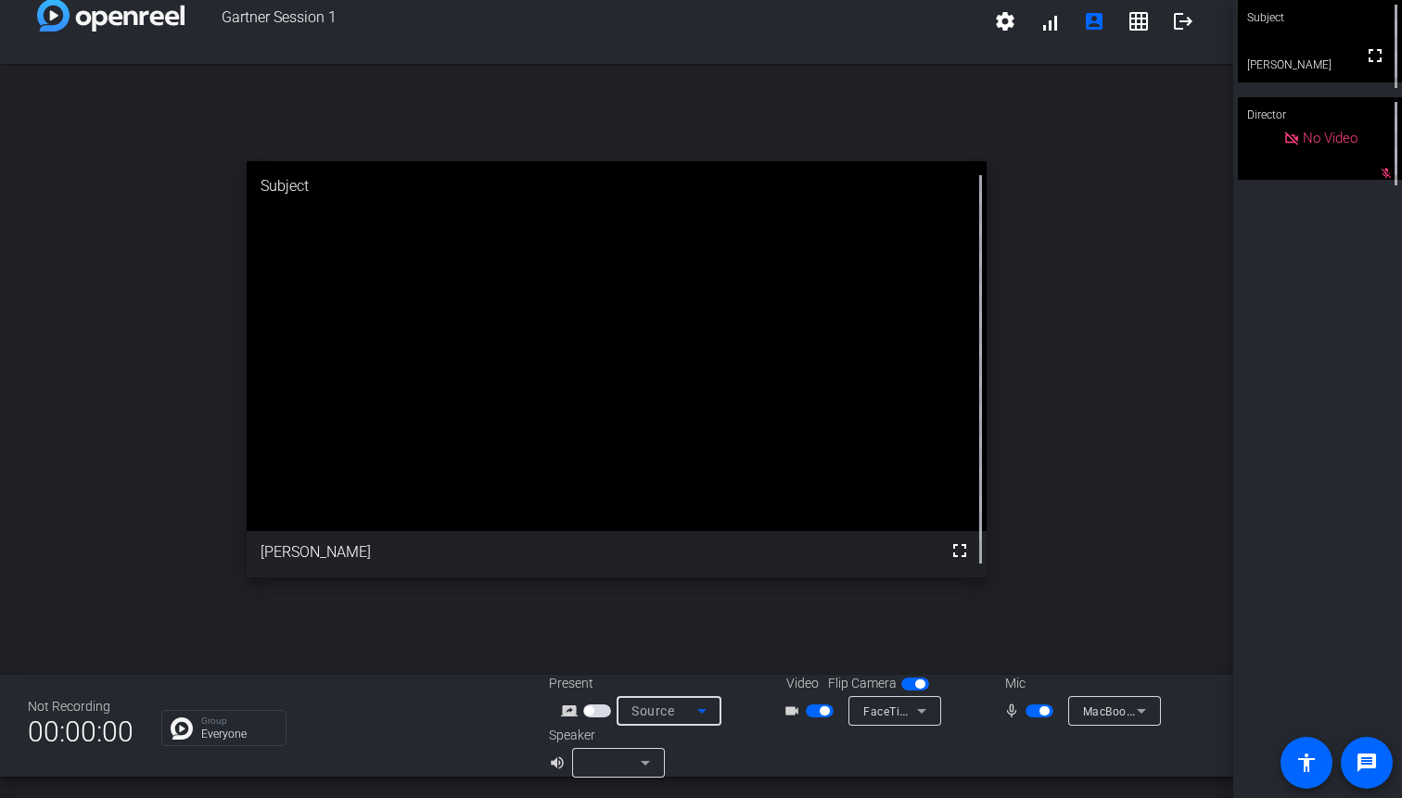
click at [706, 714] on icon at bounding box center [702, 711] width 22 height 22
click at [705, 678] on span "Upload Presentation" at bounding box center [677, 677] width 109 height 22
click at [1035, 749] on span "Upload a File" at bounding box center [1008, 745] width 73 height 14
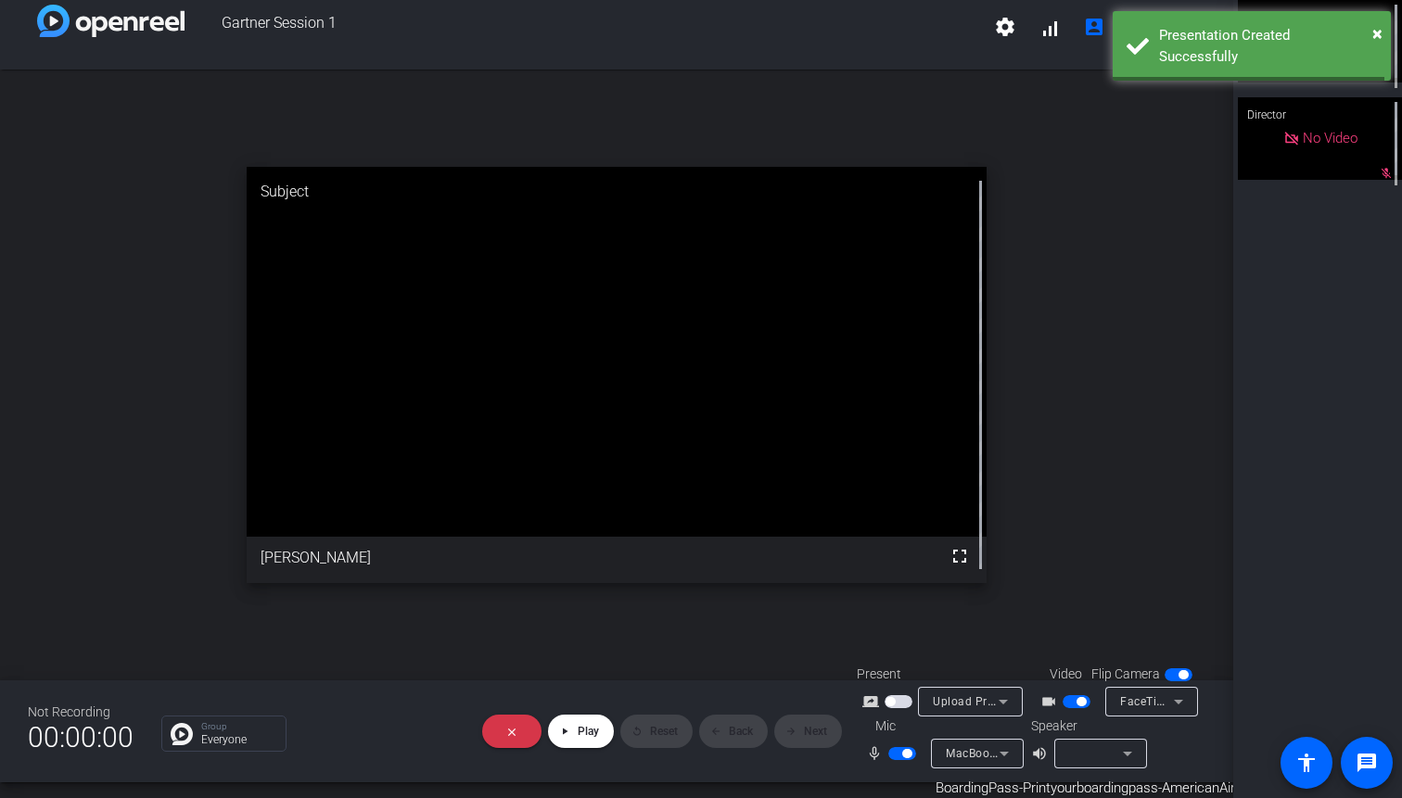
scroll to position [16, 0]
click at [587, 727] on span "Play" at bounding box center [588, 731] width 21 height 13
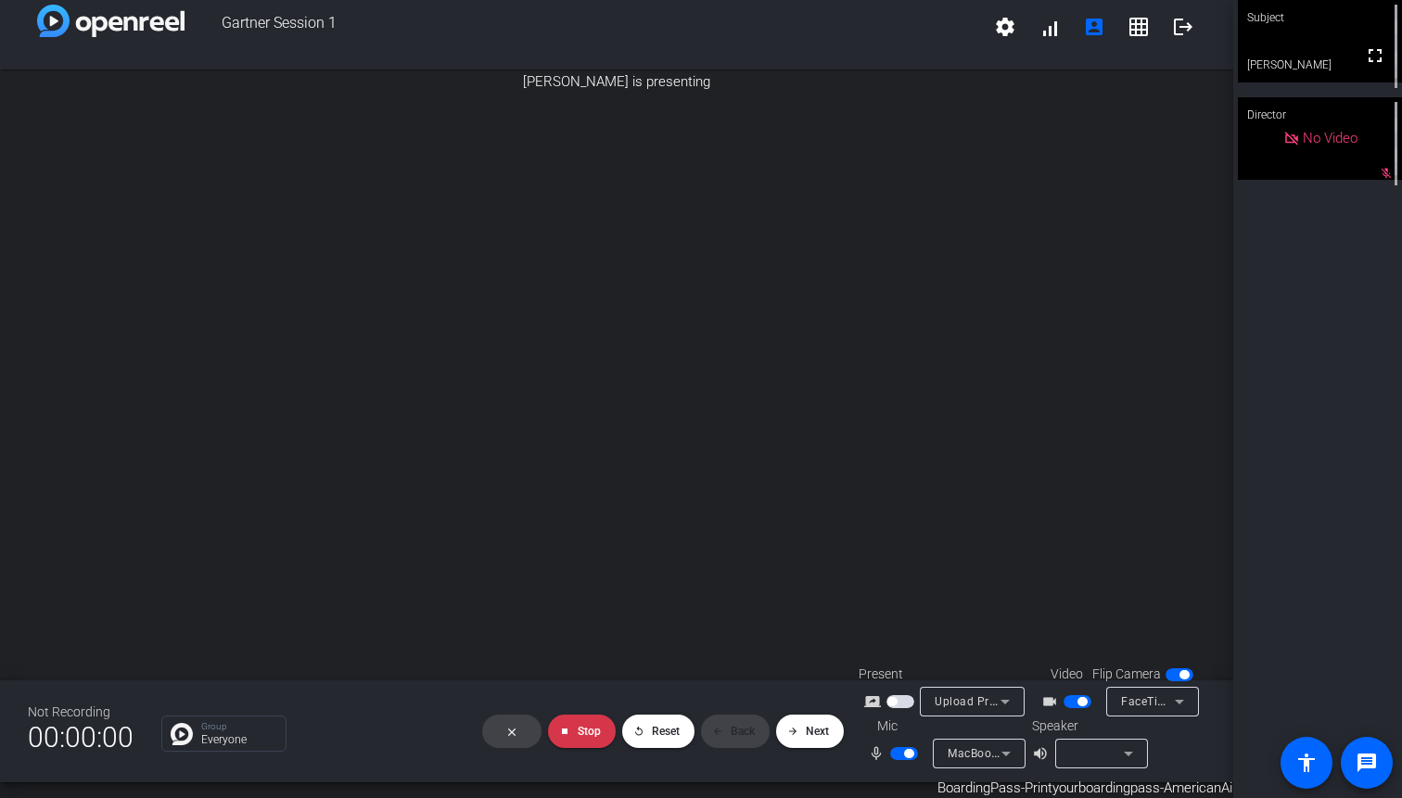
scroll to position [0, 0]
click at [1140, 175] on img at bounding box center [1131, 164] width 148 height 21
click at [1133, 149] on img at bounding box center [1131, 138] width 148 height 21
click at [1095, 175] on img at bounding box center [1131, 164] width 148 height 21
